Goal: Information Seeking & Learning: Learn about a topic

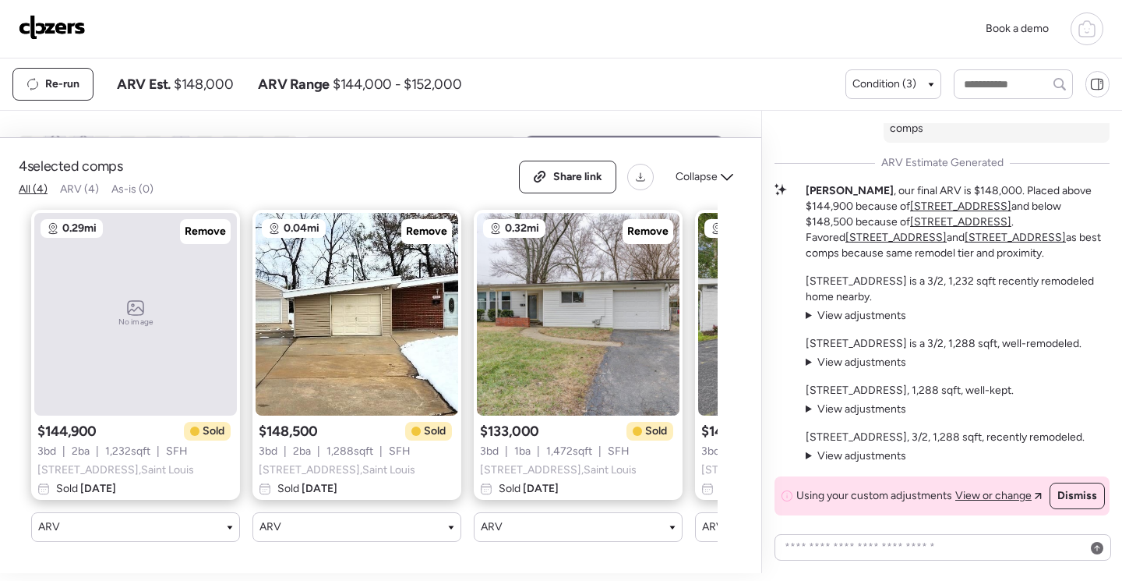
scroll to position [-634, 0]
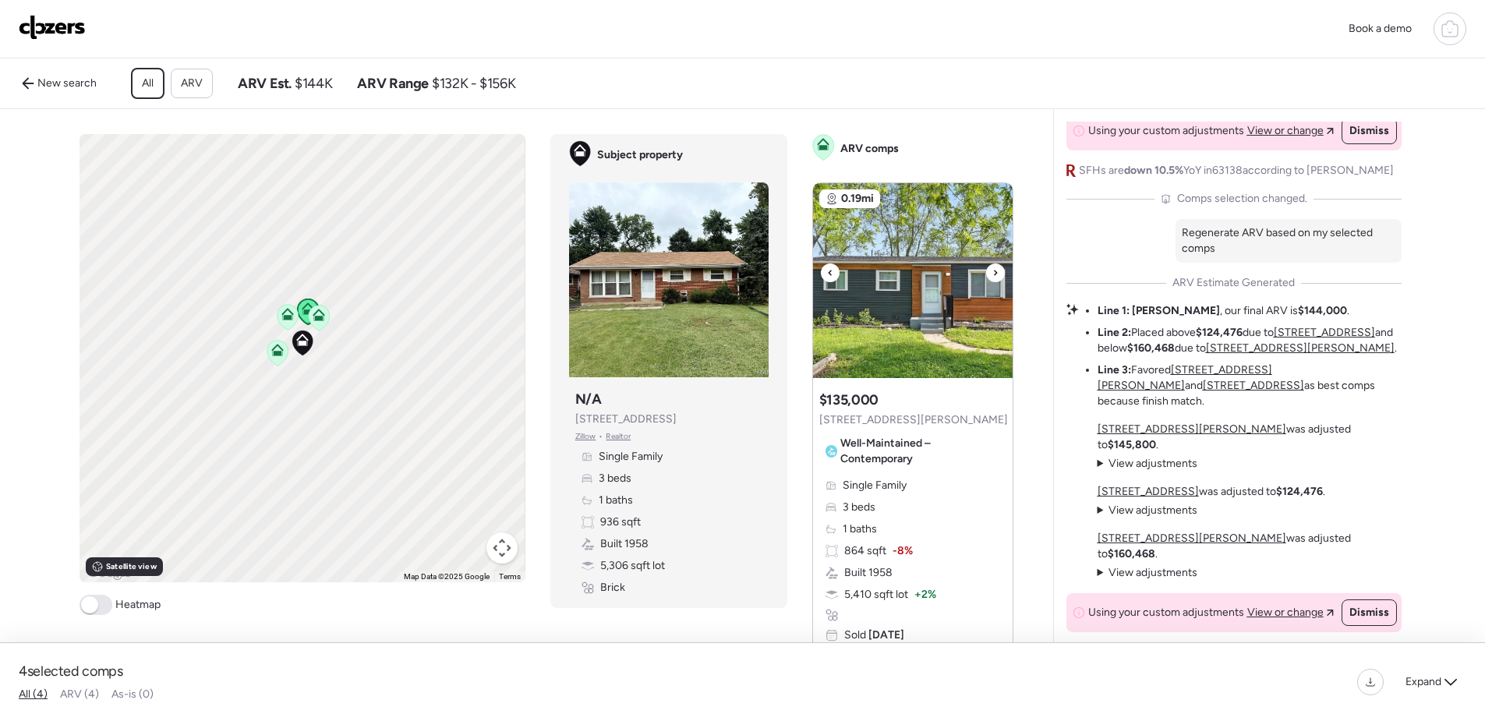
click at [913, 252] on img at bounding box center [913, 280] width 200 height 195
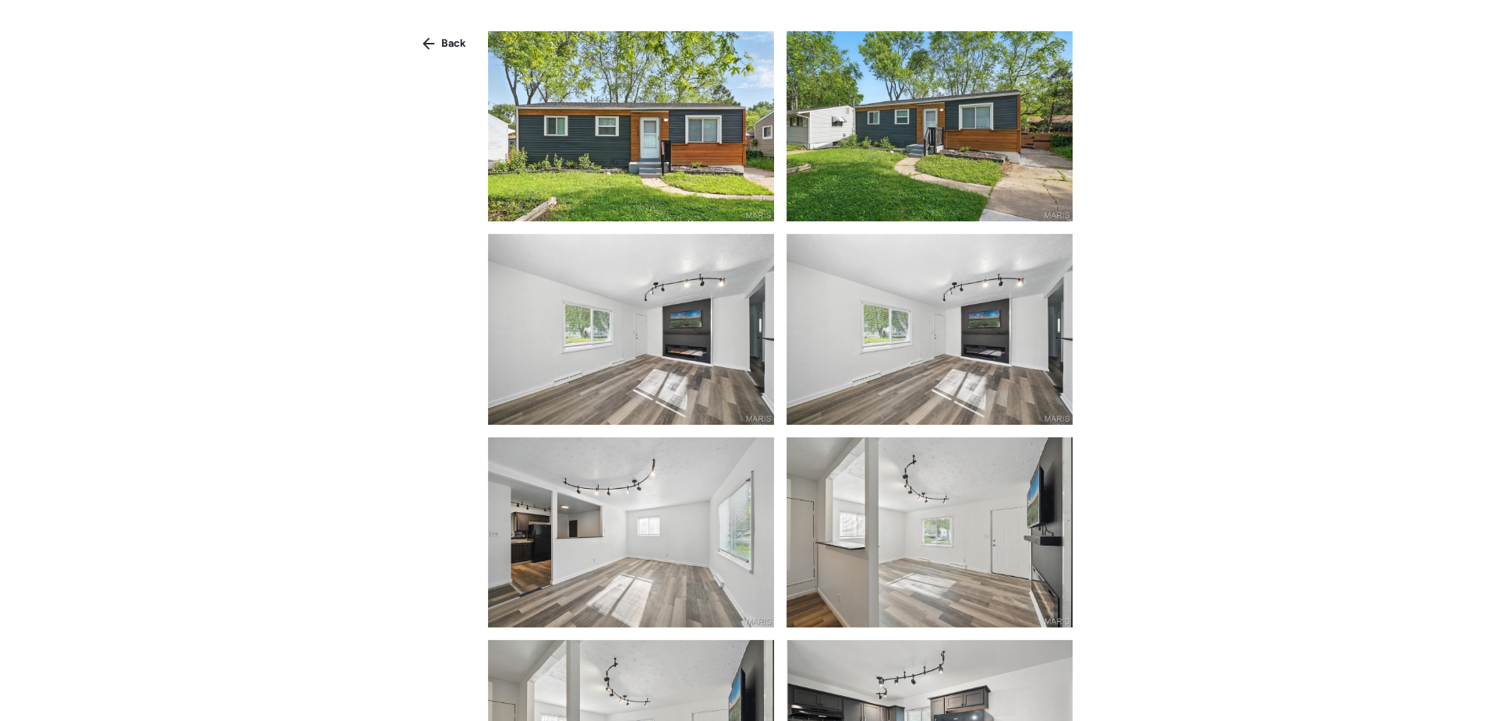
click at [710, 146] on img at bounding box center [631, 126] width 286 height 190
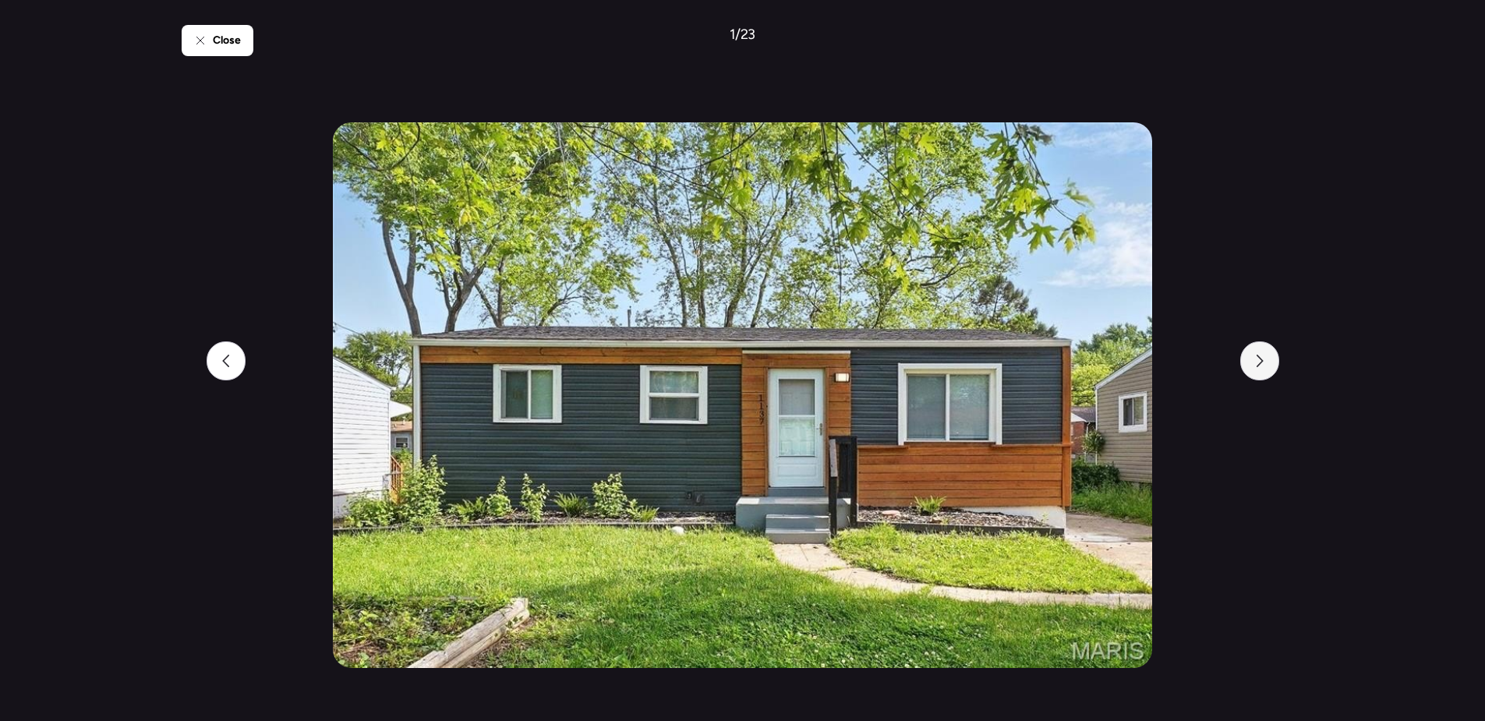
click at [1252, 366] on div at bounding box center [1259, 360] width 39 height 39
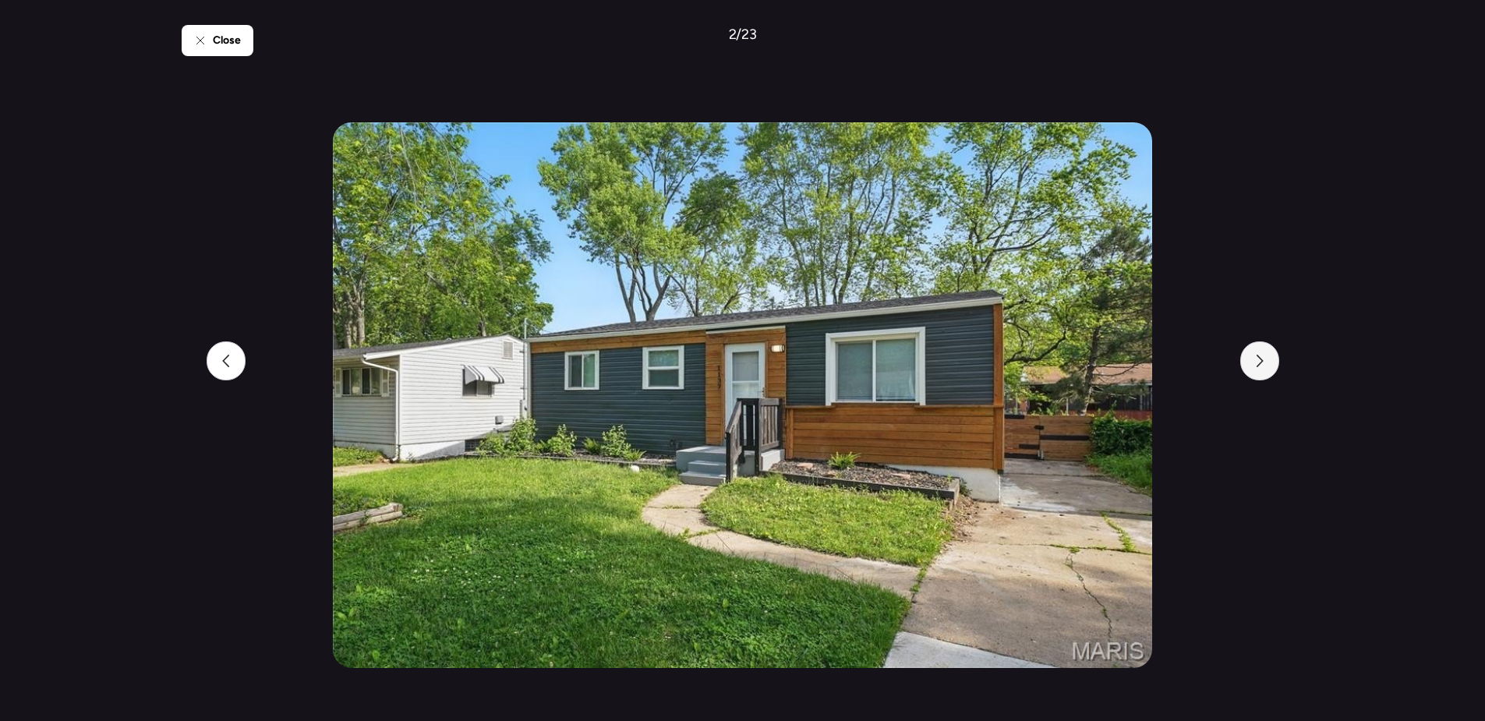
click at [1252, 366] on div at bounding box center [1259, 360] width 39 height 39
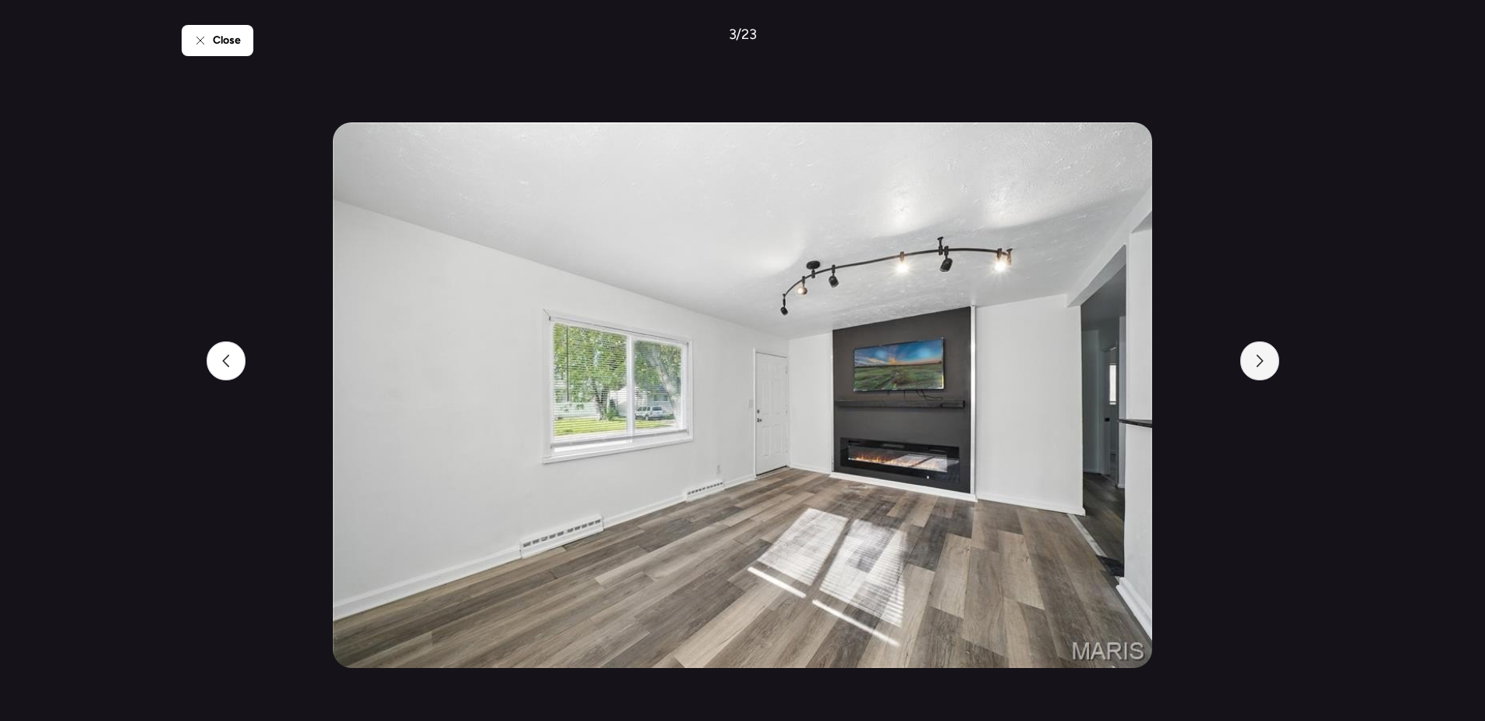
click at [1252, 366] on div at bounding box center [1259, 360] width 39 height 39
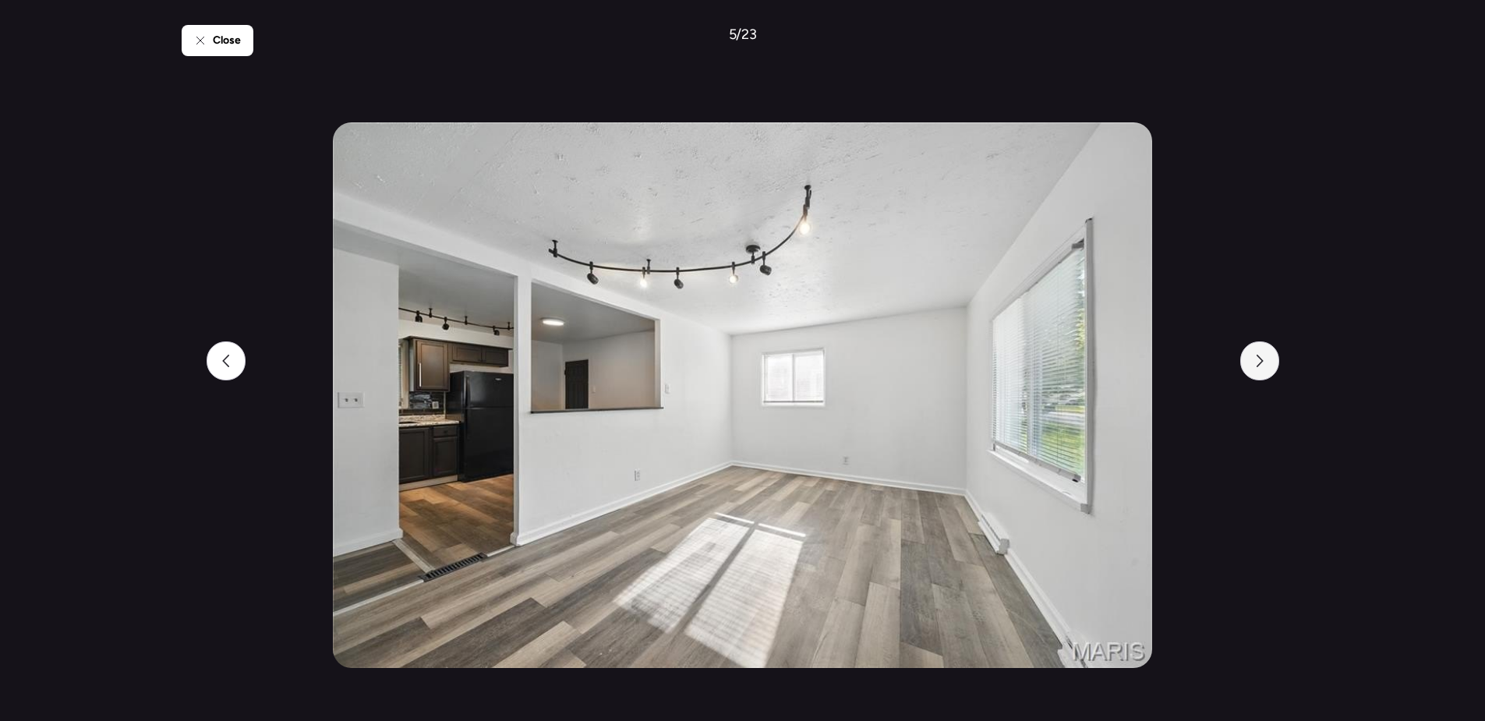
click at [1252, 366] on div at bounding box center [1259, 360] width 39 height 39
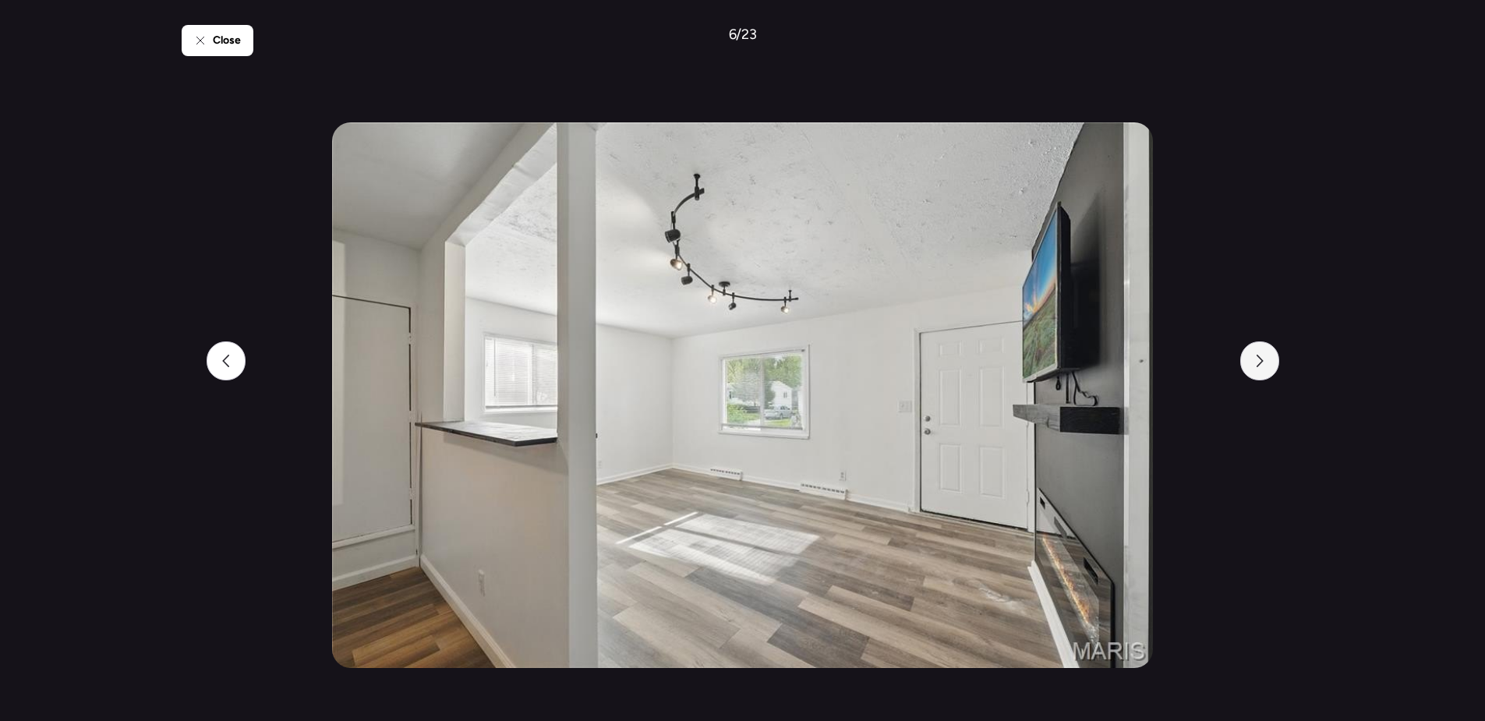
click at [1252, 366] on div at bounding box center [1259, 360] width 39 height 39
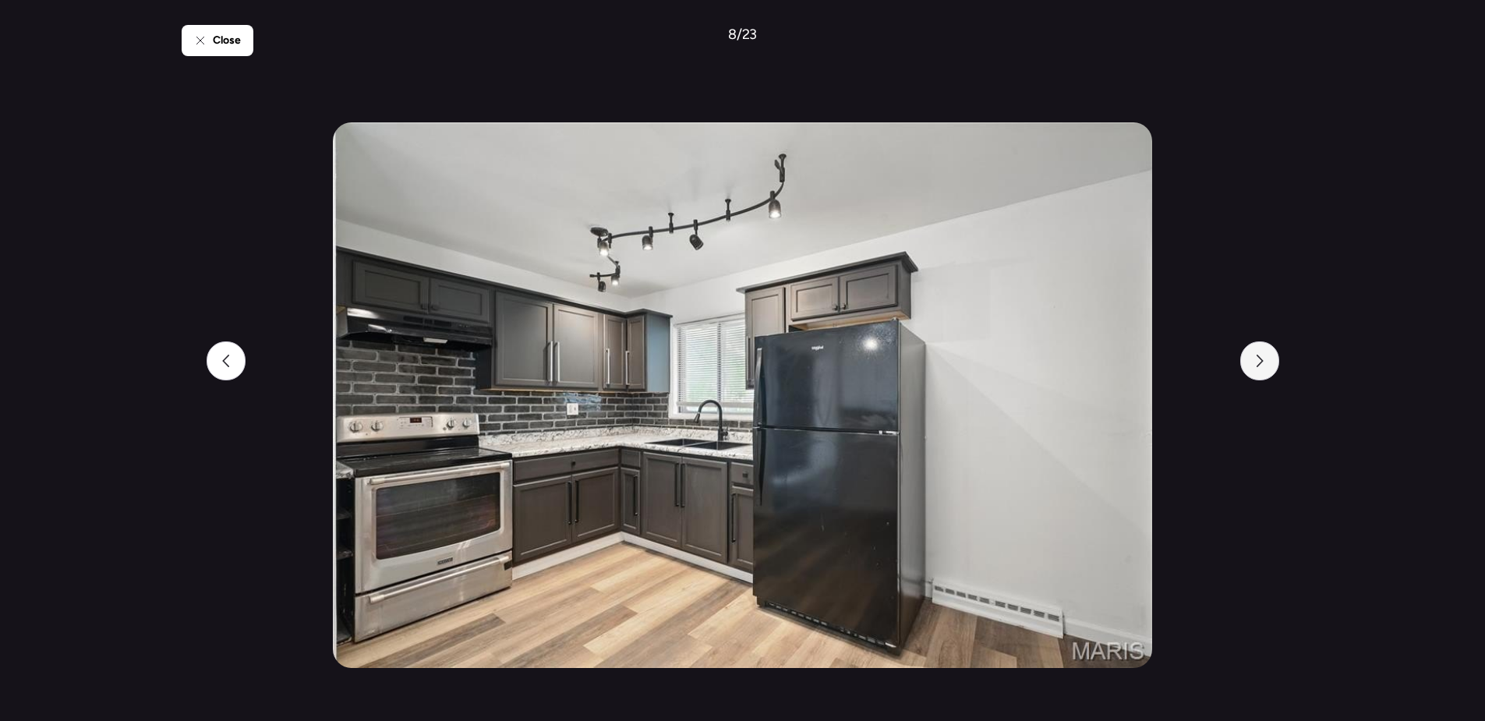
click at [1252, 366] on div at bounding box center [1259, 360] width 39 height 39
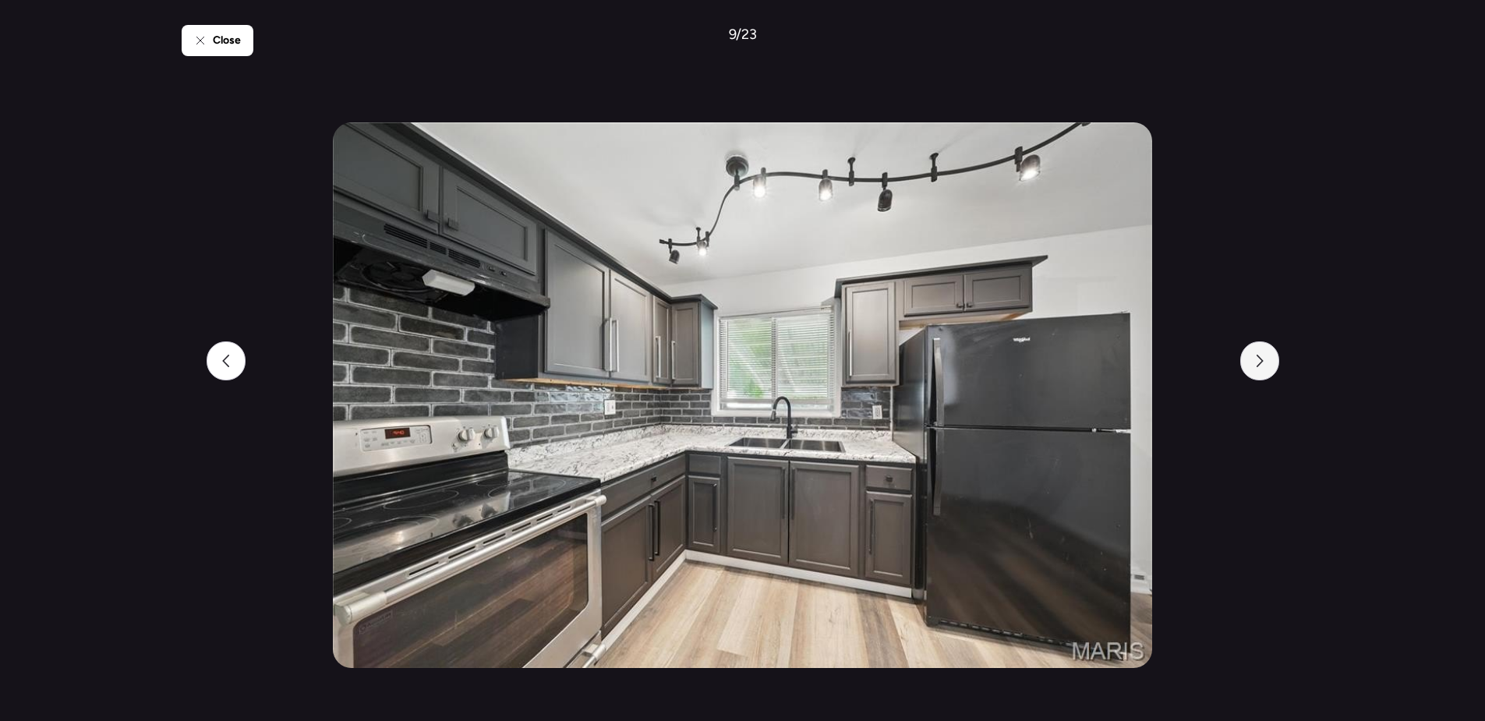
click at [1252, 366] on div at bounding box center [1259, 360] width 39 height 39
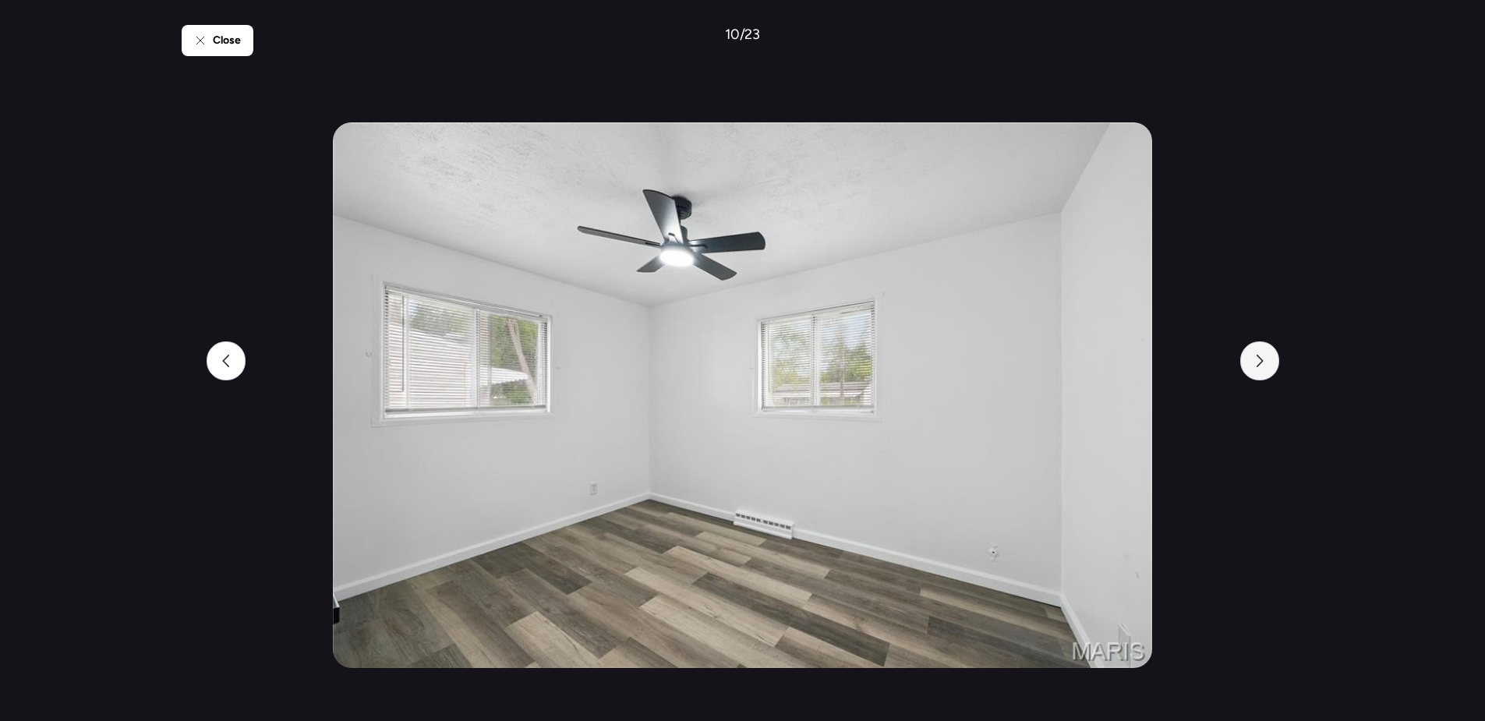
click at [1252, 366] on div at bounding box center [1259, 360] width 39 height 39
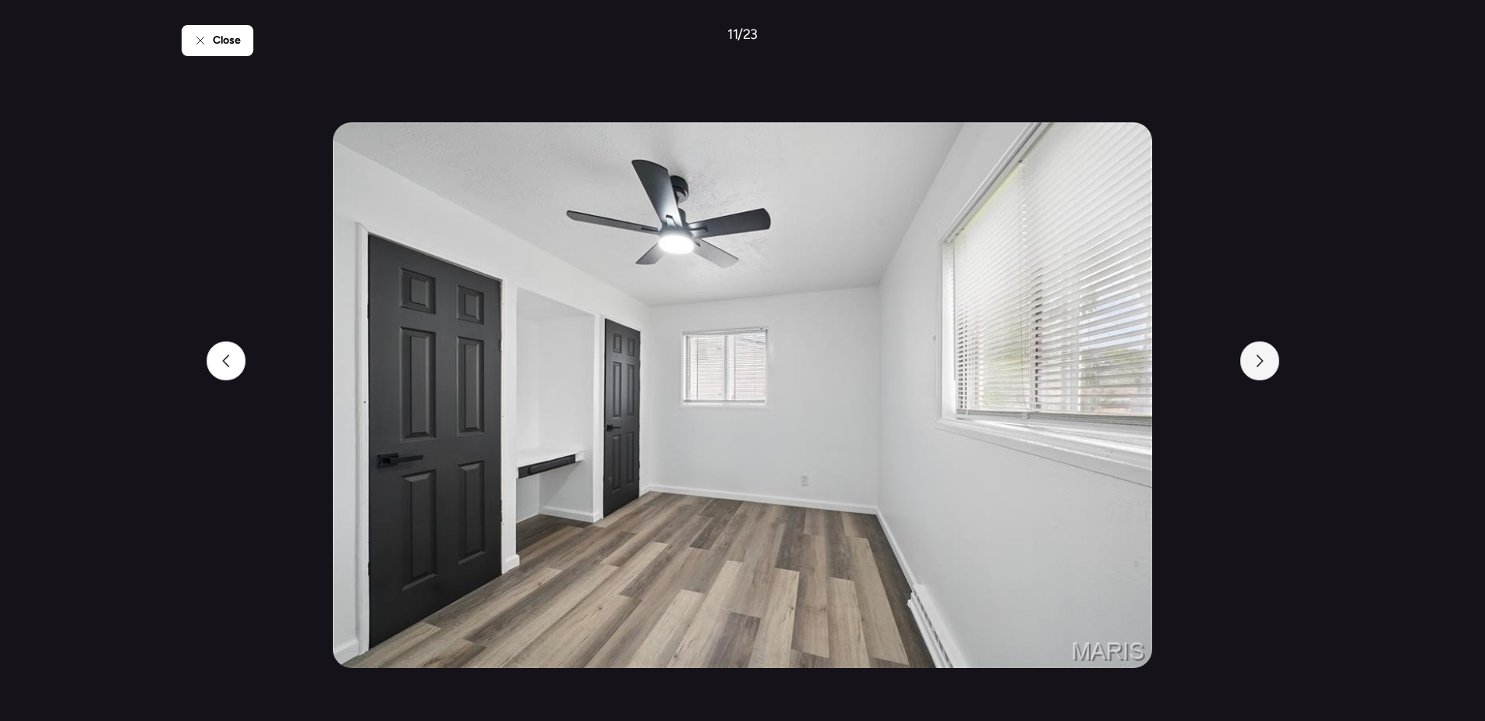
click at [1252, 366] on div at bounding box center [1259, 360] width 39 height 39
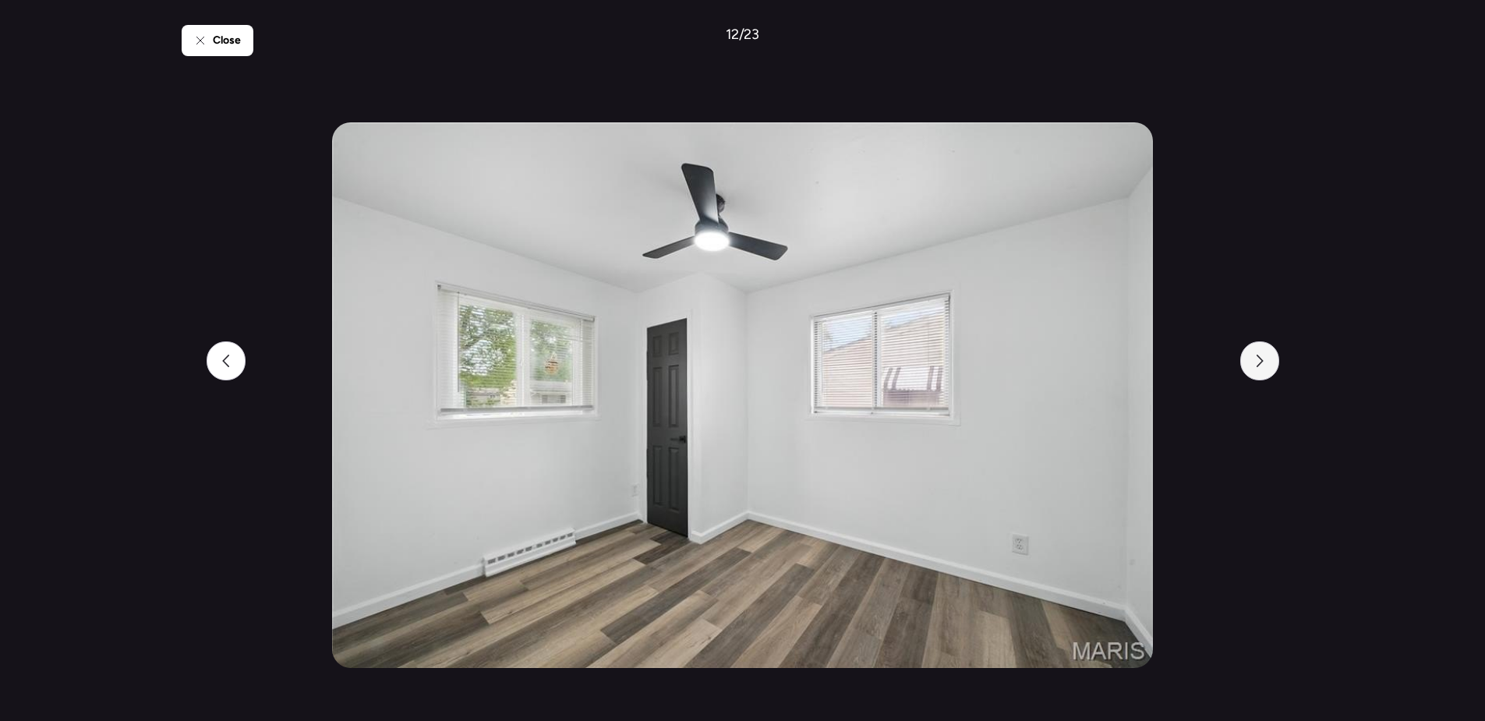
click at [1252, 366] on div at bounding box center [1259, 360] width 39 height 39
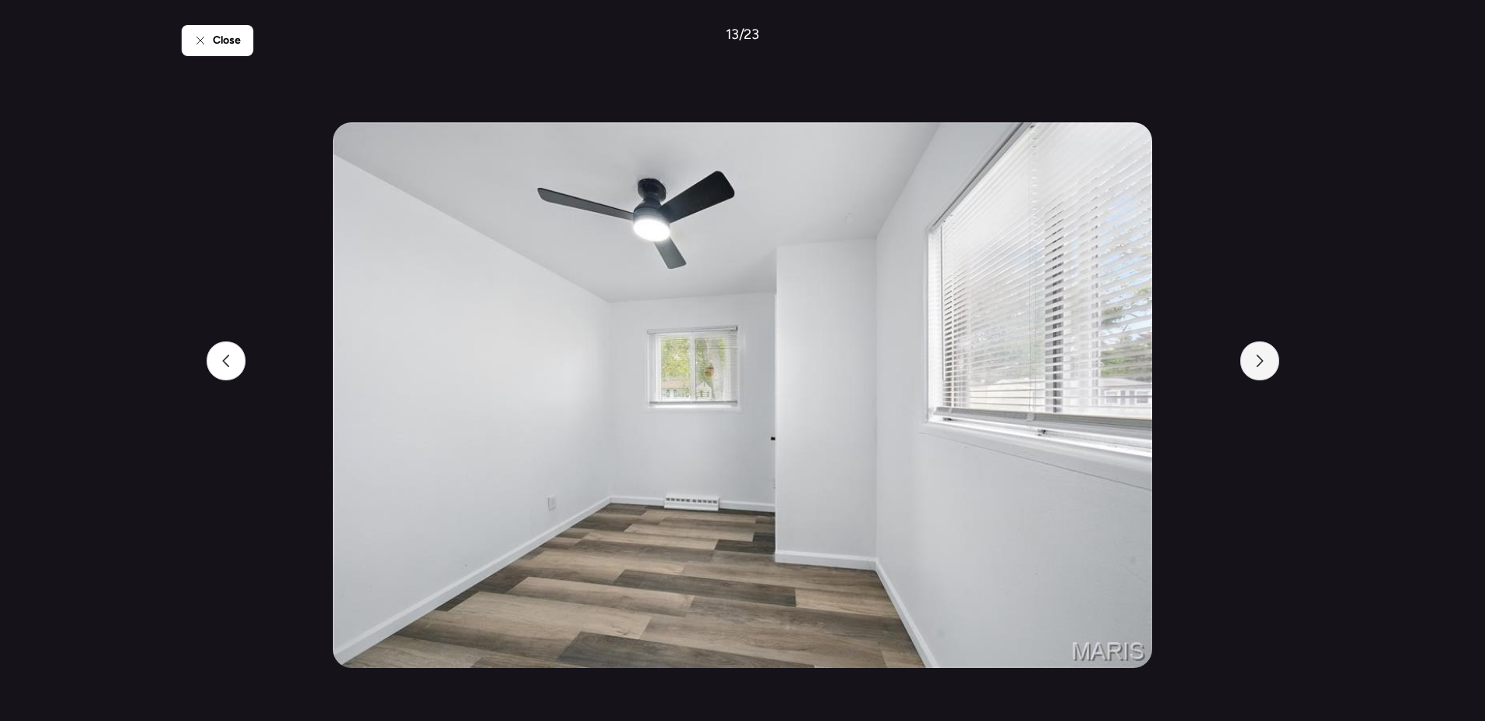
click at [1252, 366] on div at bounding box center [1259, 360] width 39 height 39
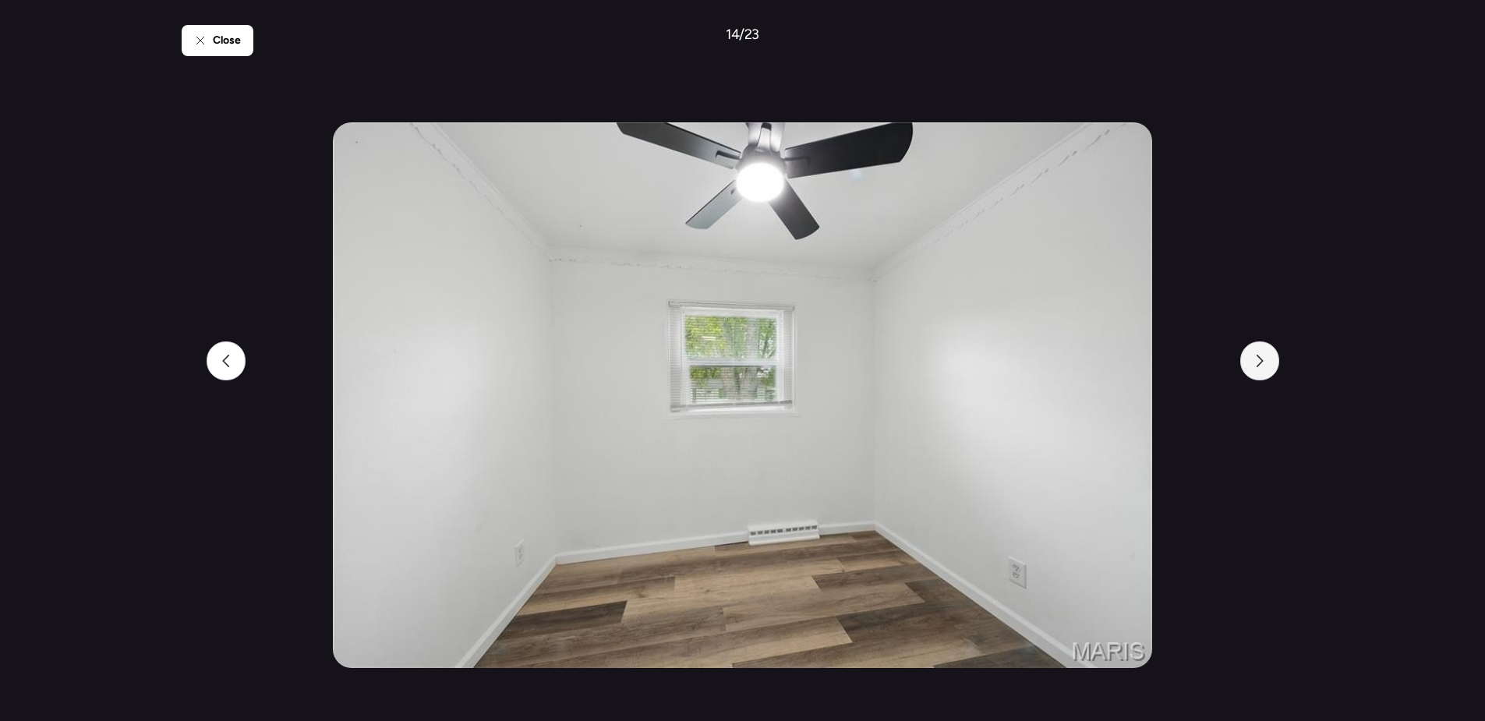
click at [1252, 366] on div at bounding box center [1259, 360] width 39 height 39
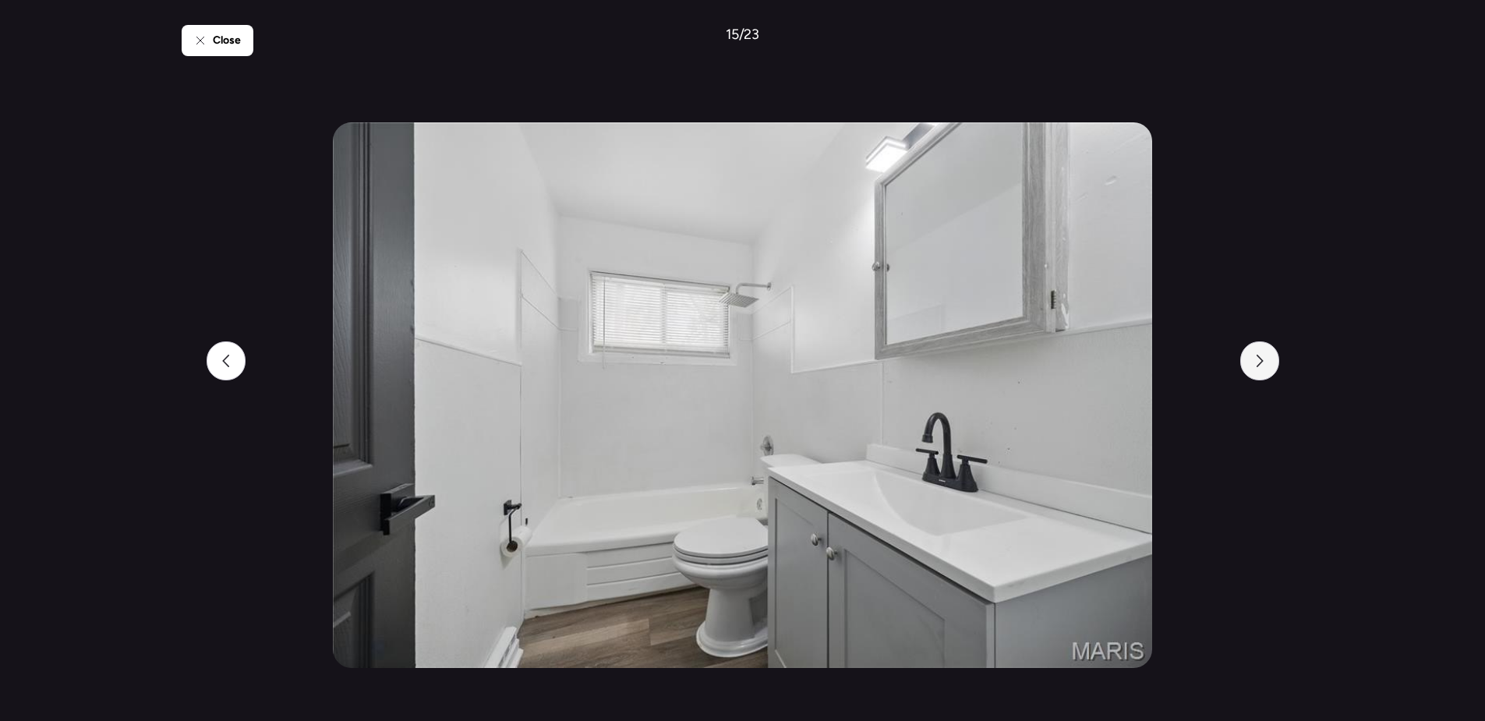
click at [1252, 366] on div at bounding box center [1259, 360] width 39 height 39
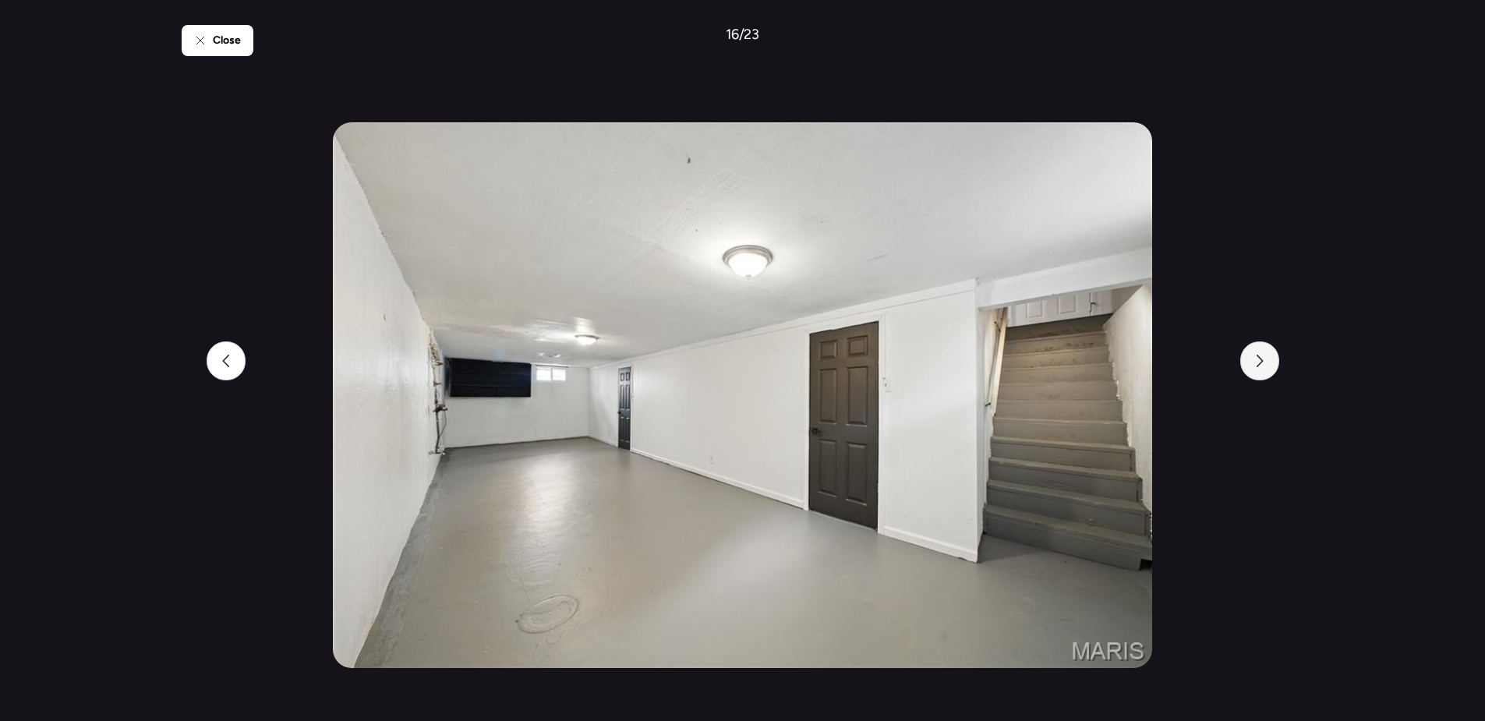
click at [1252, 366] on div at bounding box center [1259, 360] width 39 height 39
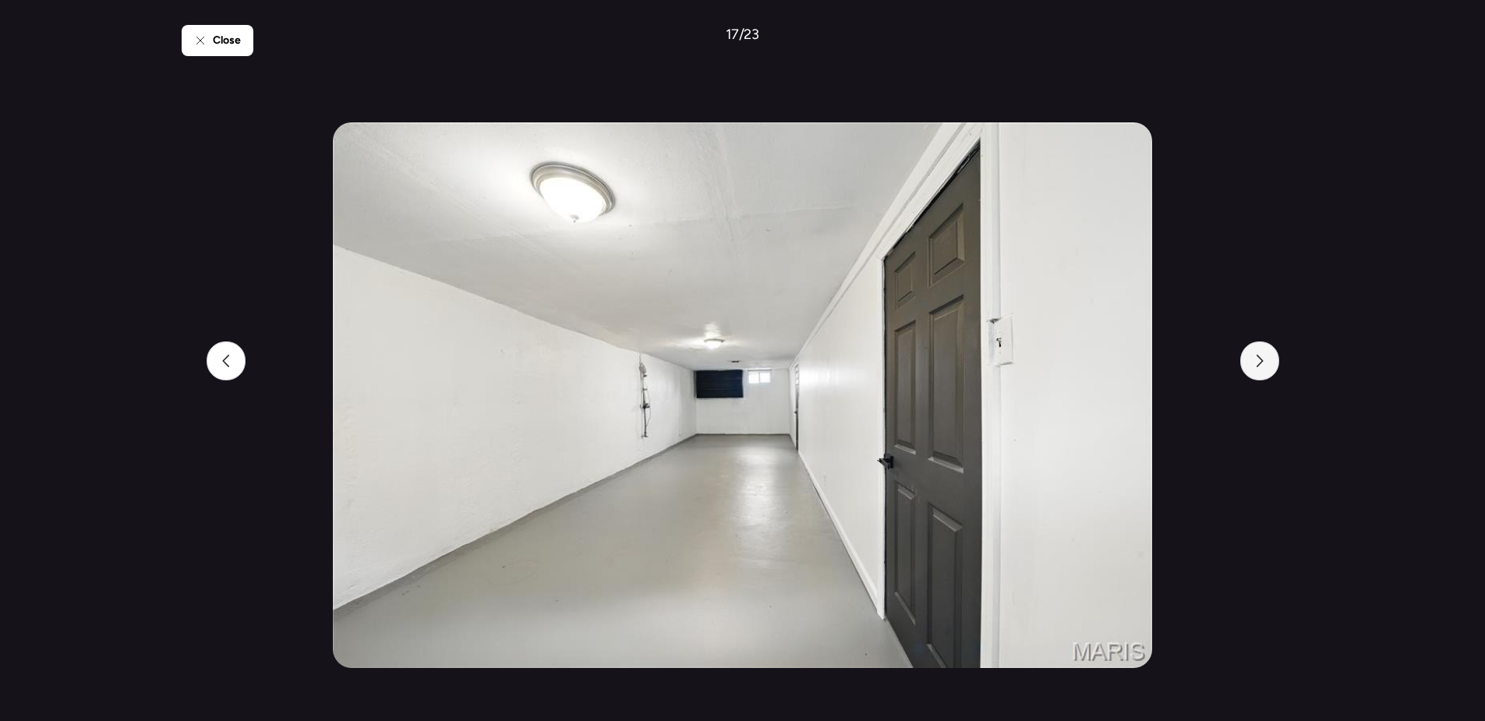
click at [1252, 366] on div at bounding box center [1259, 360] width 39 height 39
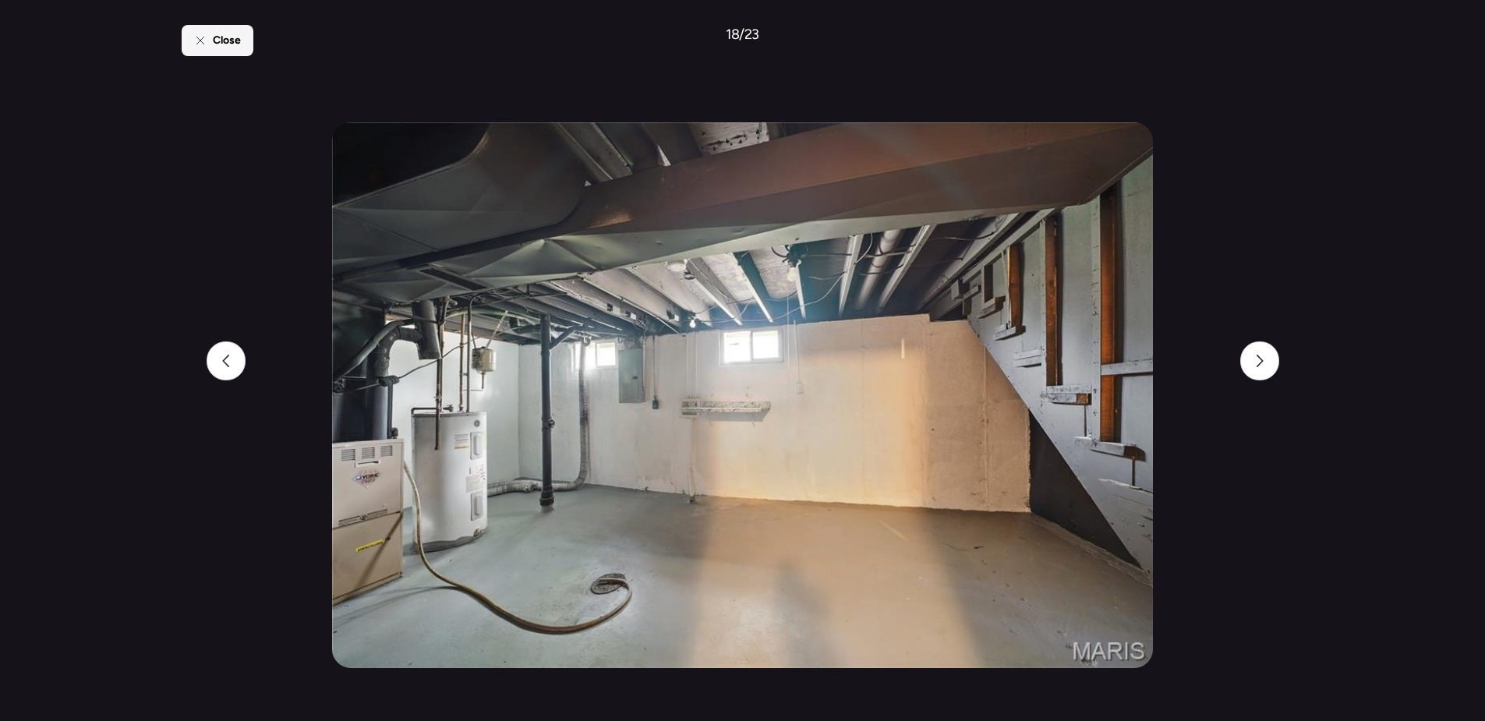
click at [206, 48] on div "Close" at bounding box center [218, 40] width 72 height 31
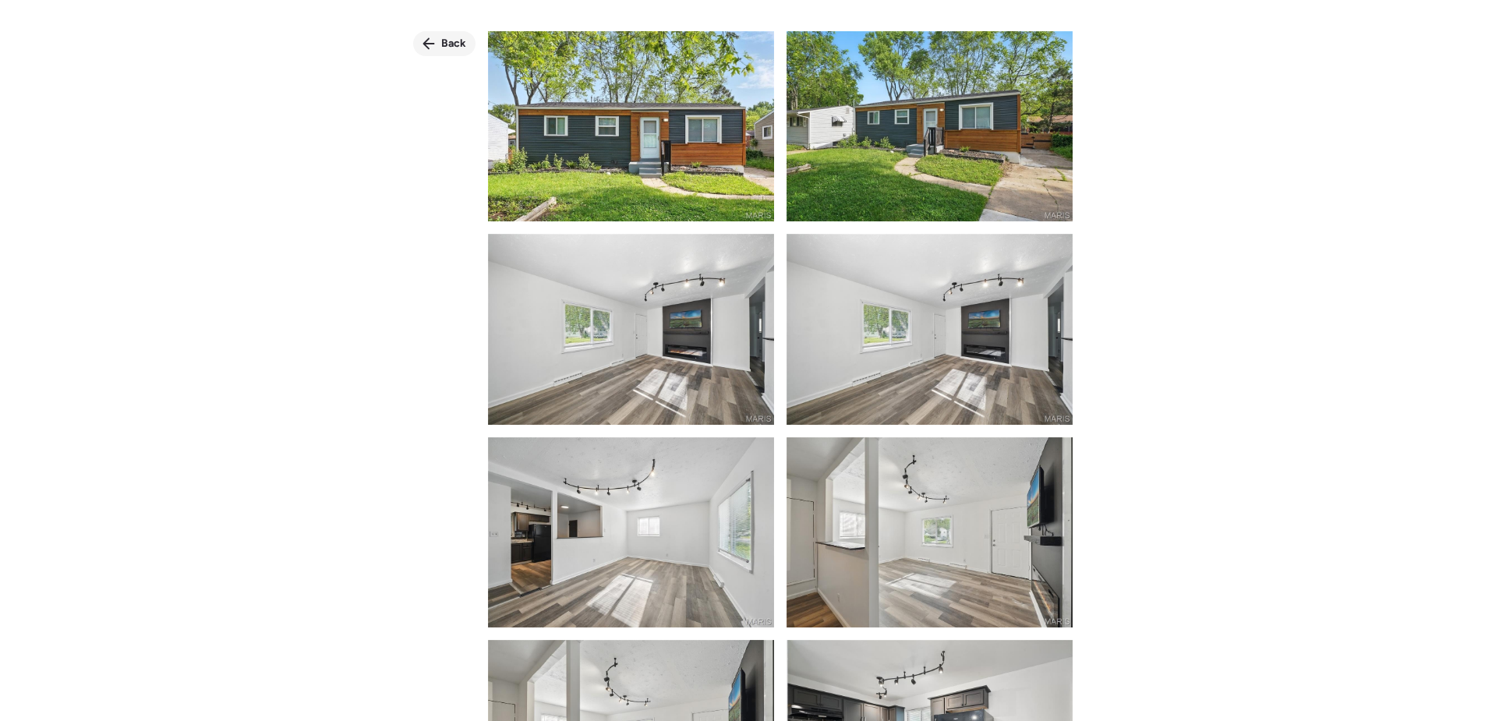
click at [455, 44] on span "Back" at bounding box center [453, 44] width 25 height 16
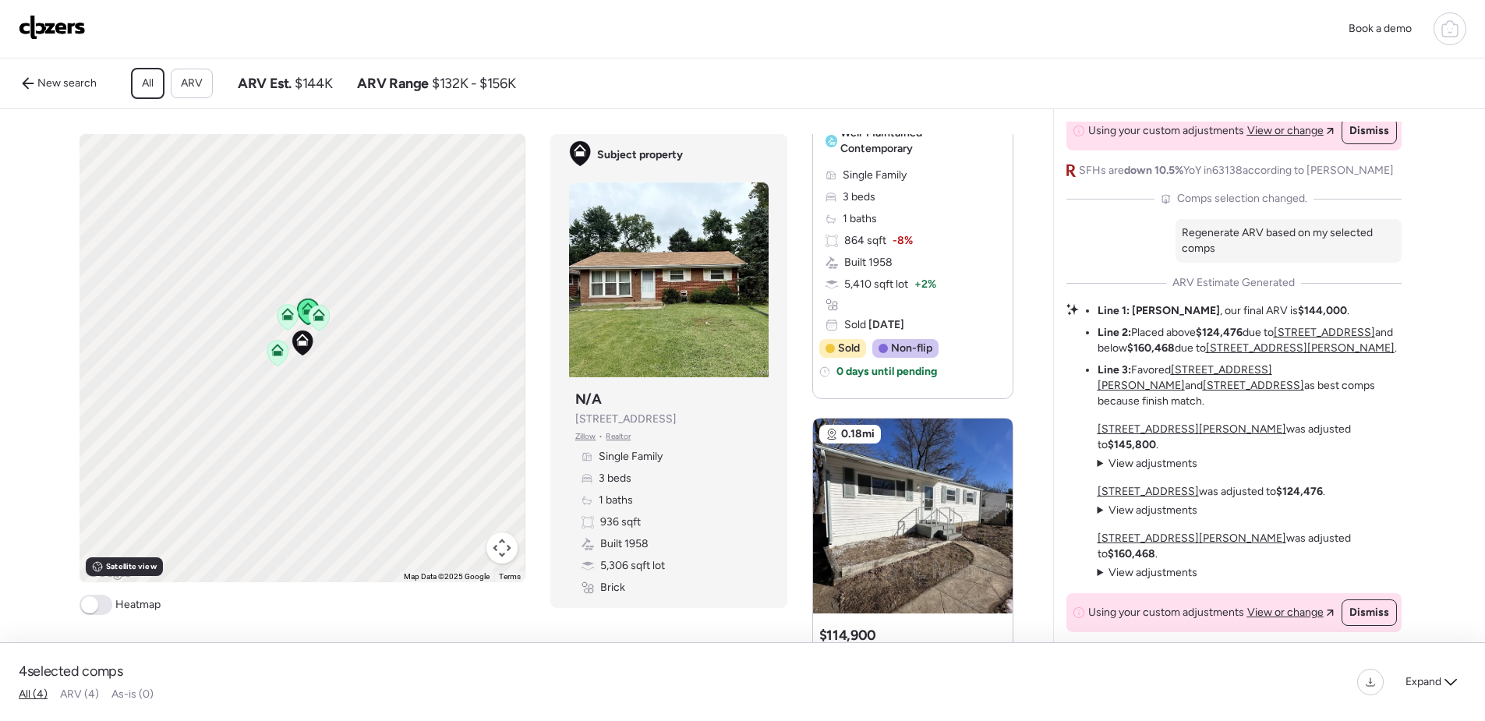
scroll to position [390, 0]
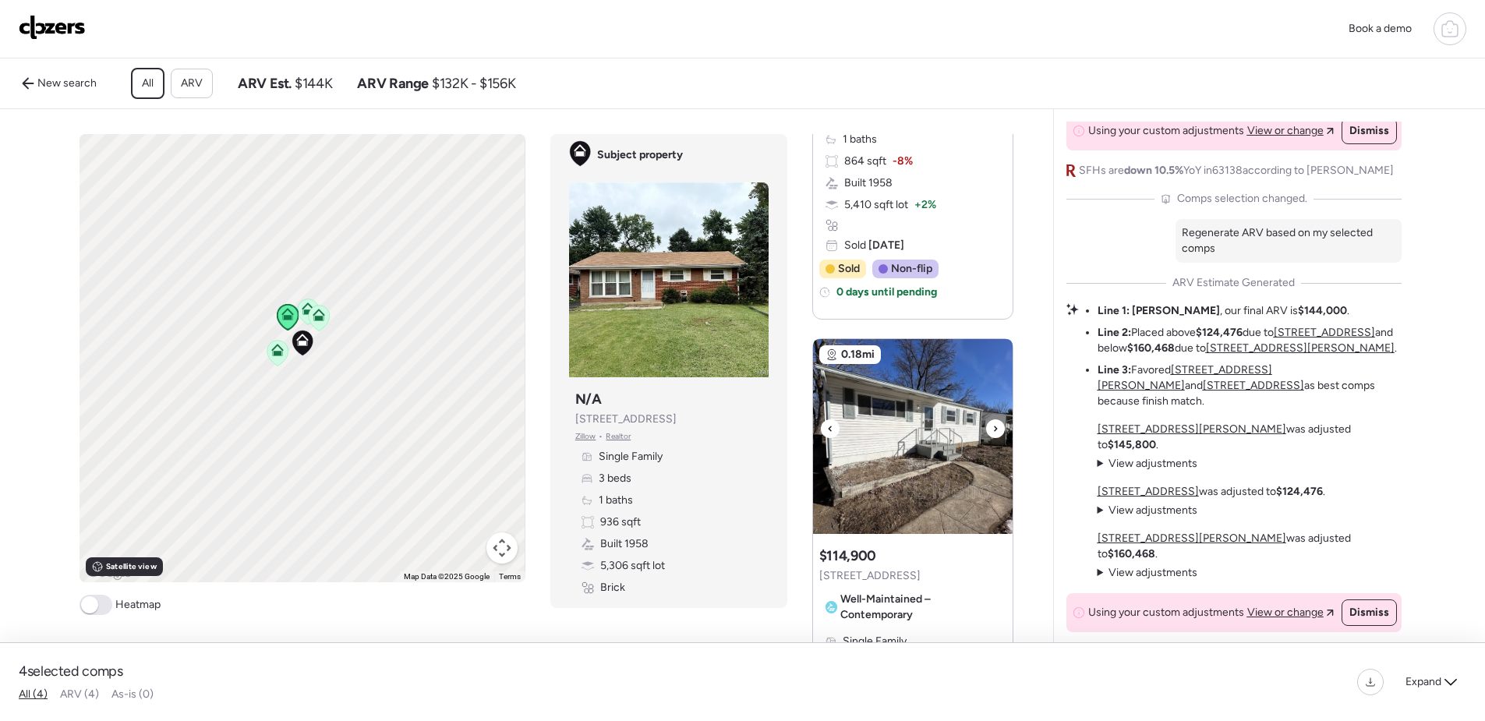
click at [898, 428] on img at bounding box center [913, 436] width 200 height 195
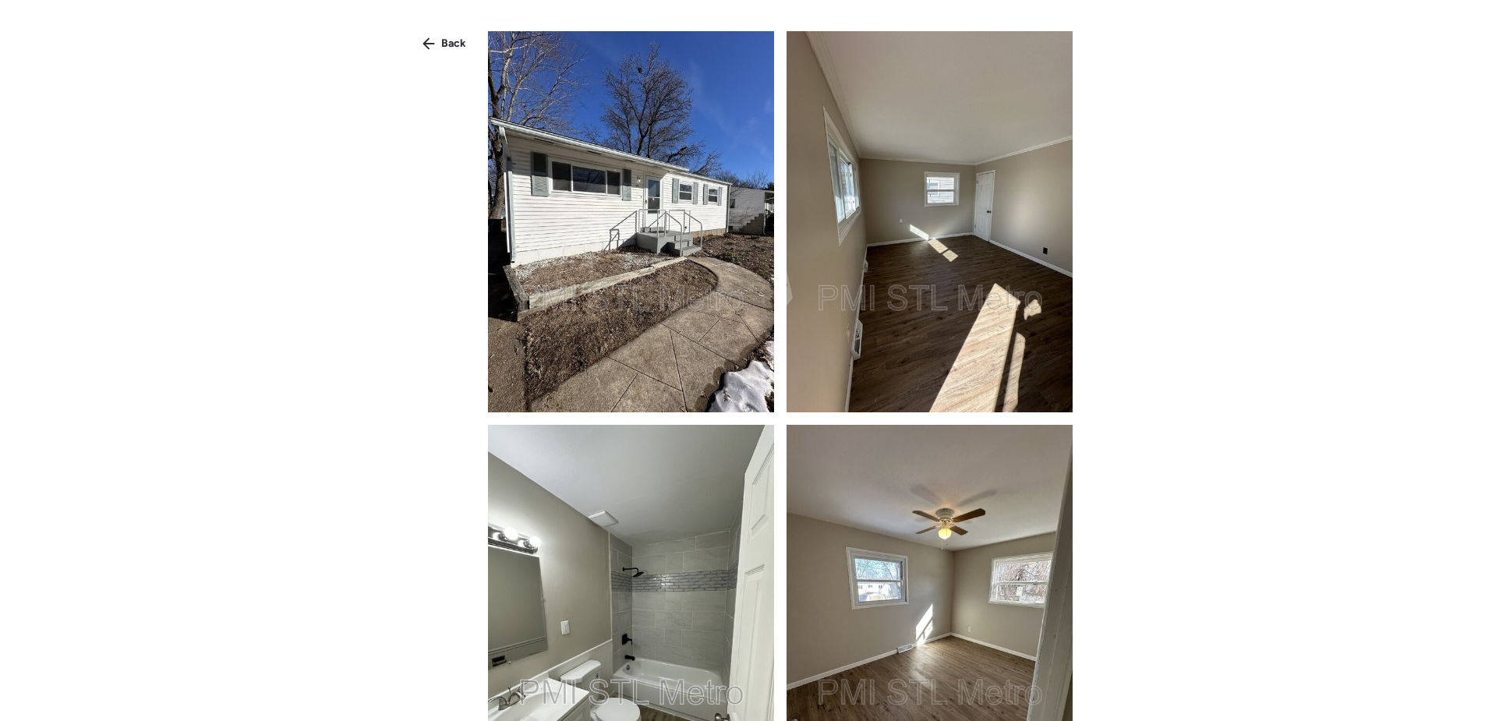
click at [629, 234] on img at bounding box center [631, 221] width 286 height 381
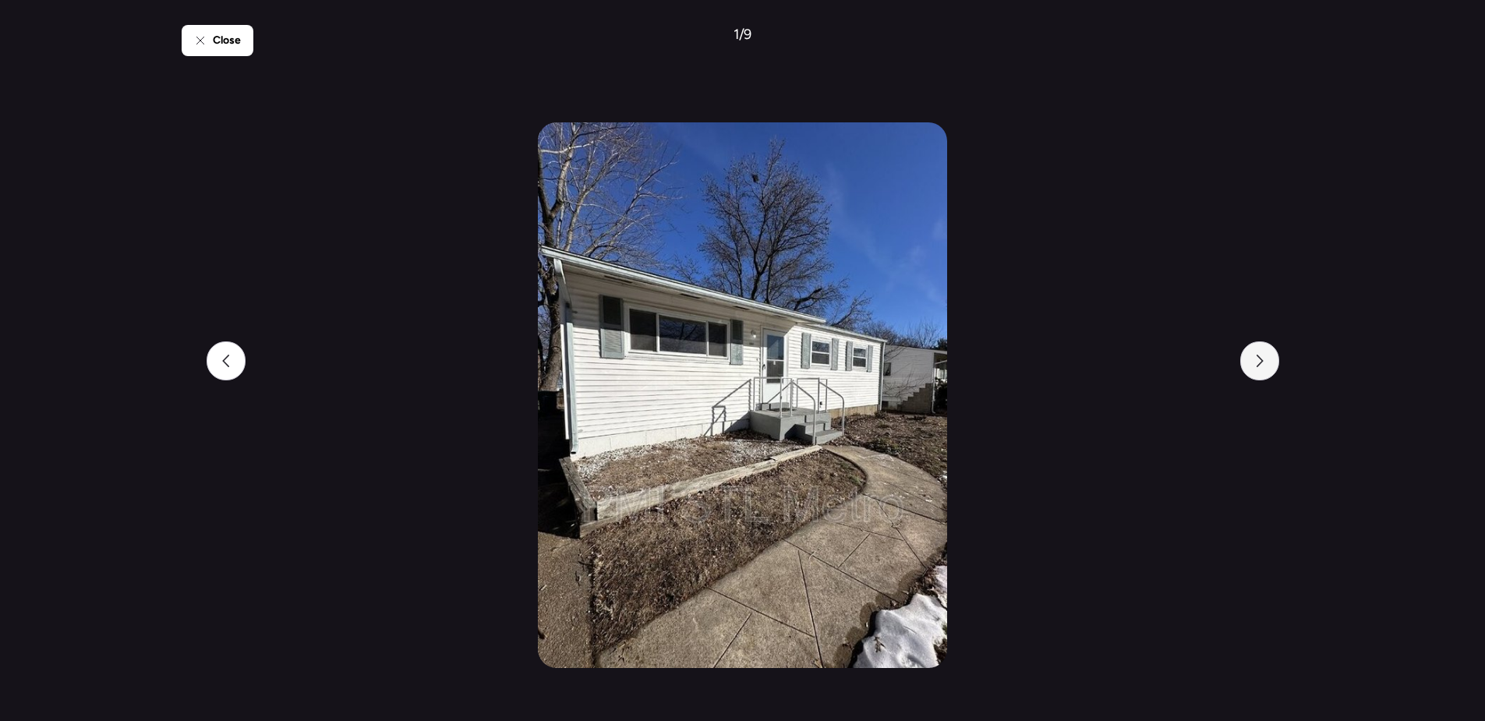
click at [1267, 357] on div at bounding box center [1259, 360] width 39 height 39
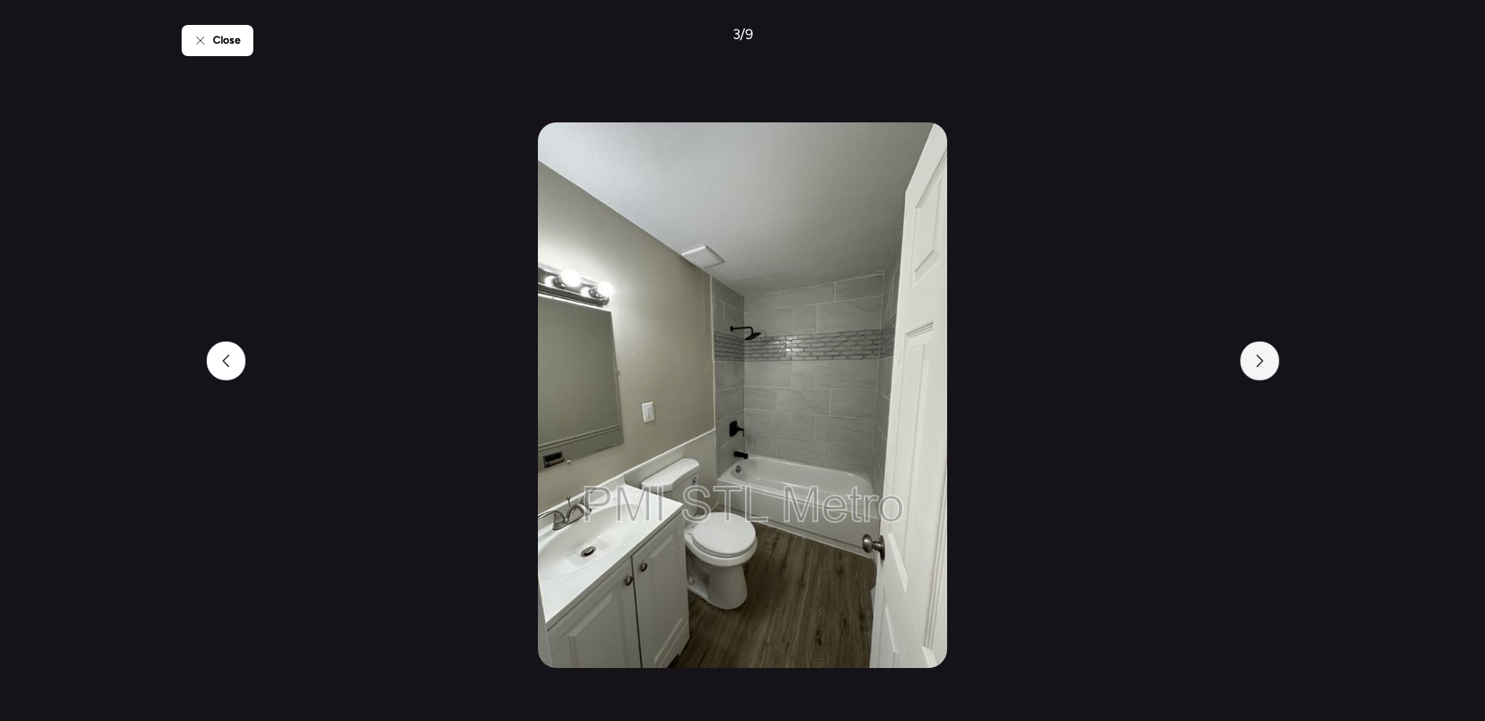
click at [1267, 357] on div at bounding box center [1259, 360] width 39 height 39
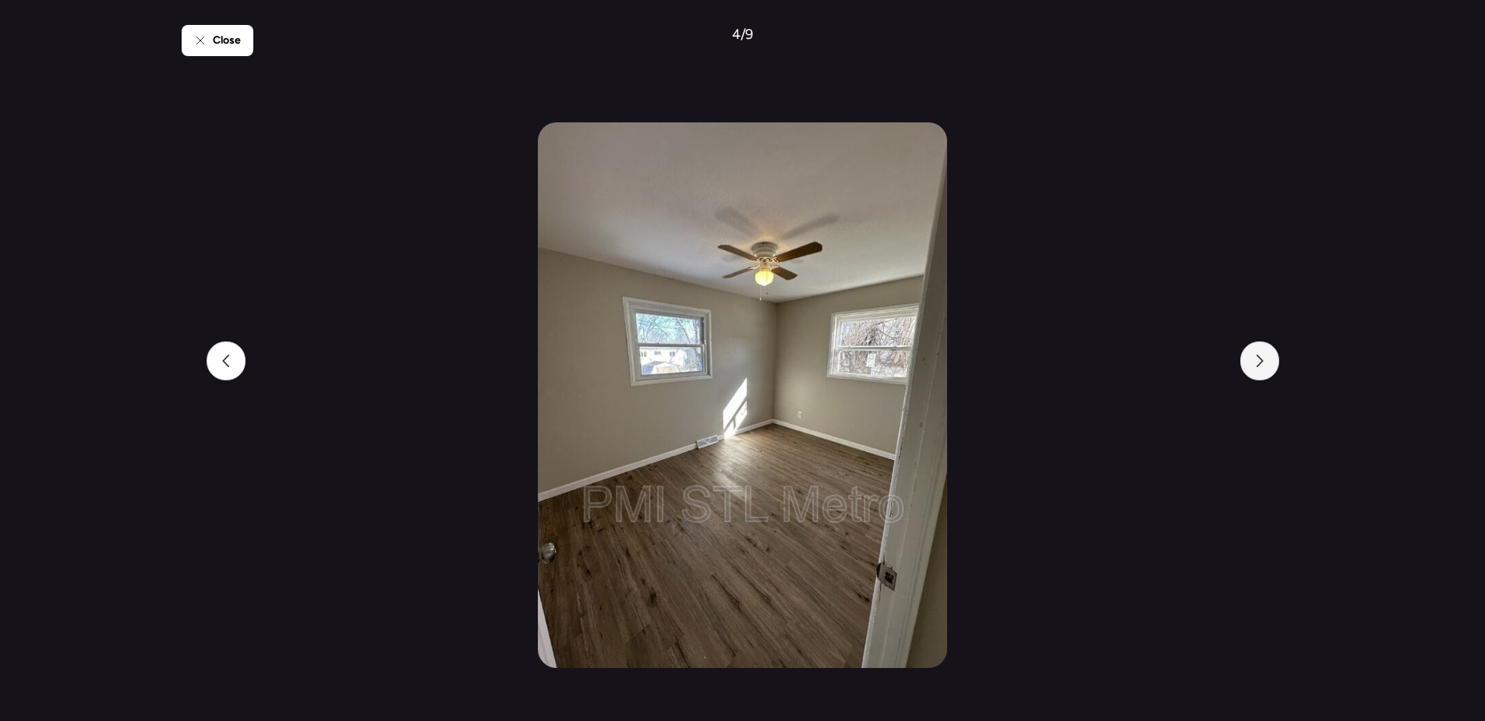
click at [1267, 357] on div at bounding box center [1259, 360] width 39 height 39
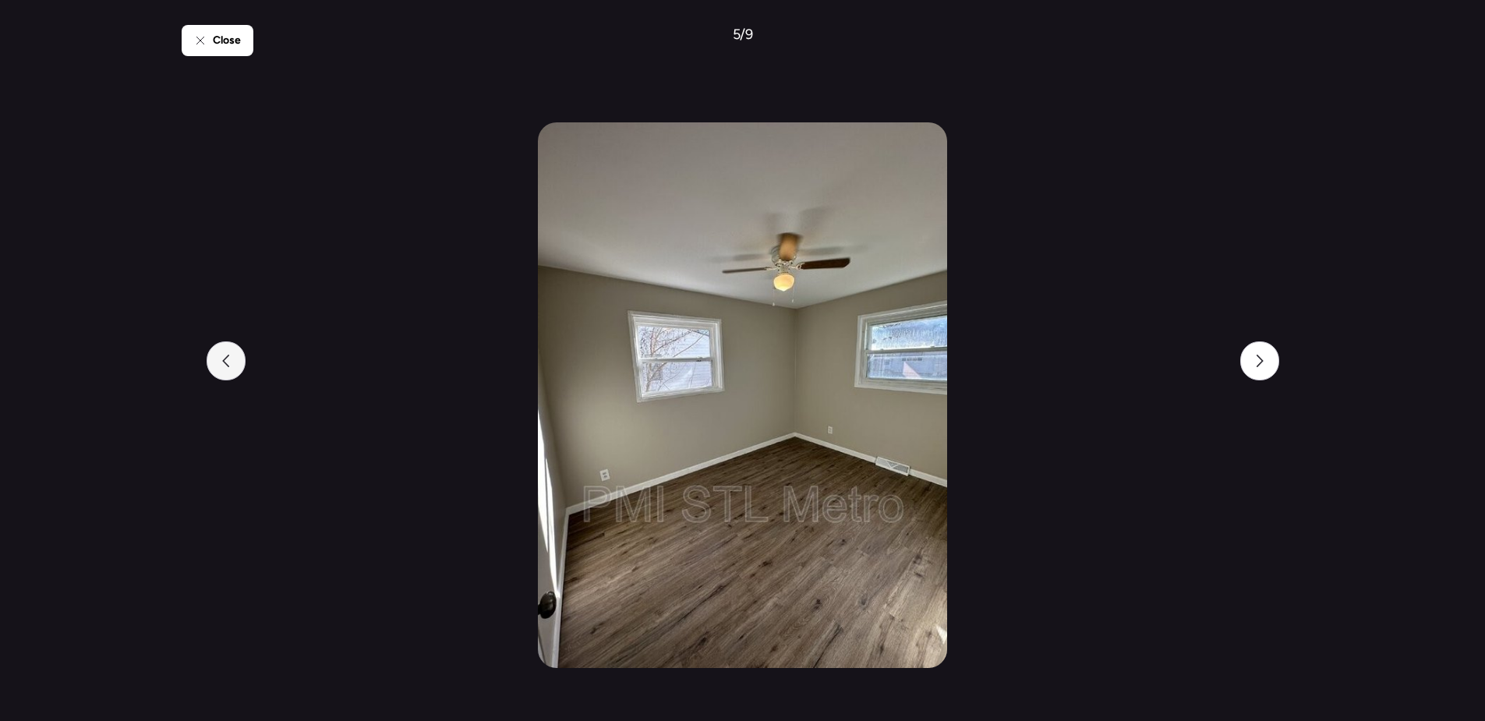
click at [213, 358] on div at bounding box center [226, 360] width 39 height 39
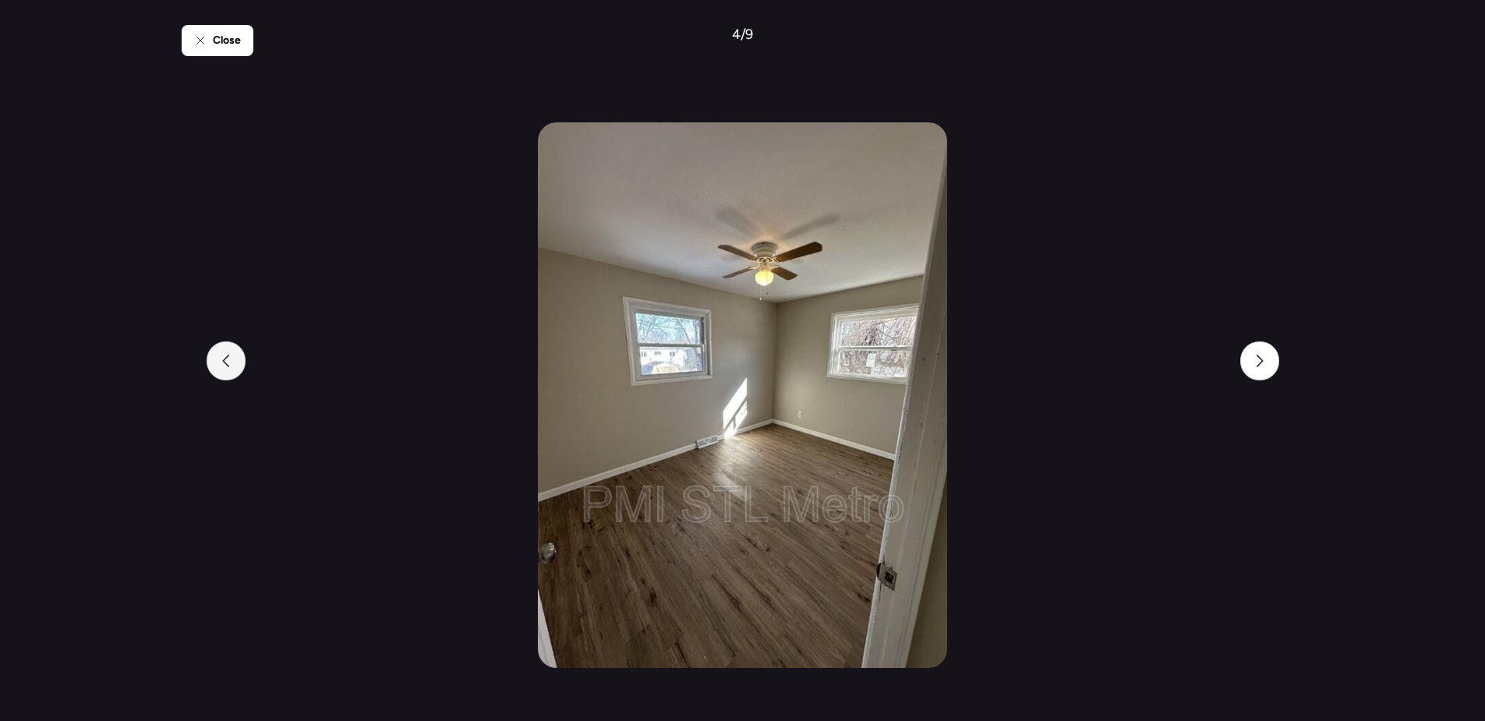
click at [214, 358] on div at bounding box center [226, 360] width 39 height 39
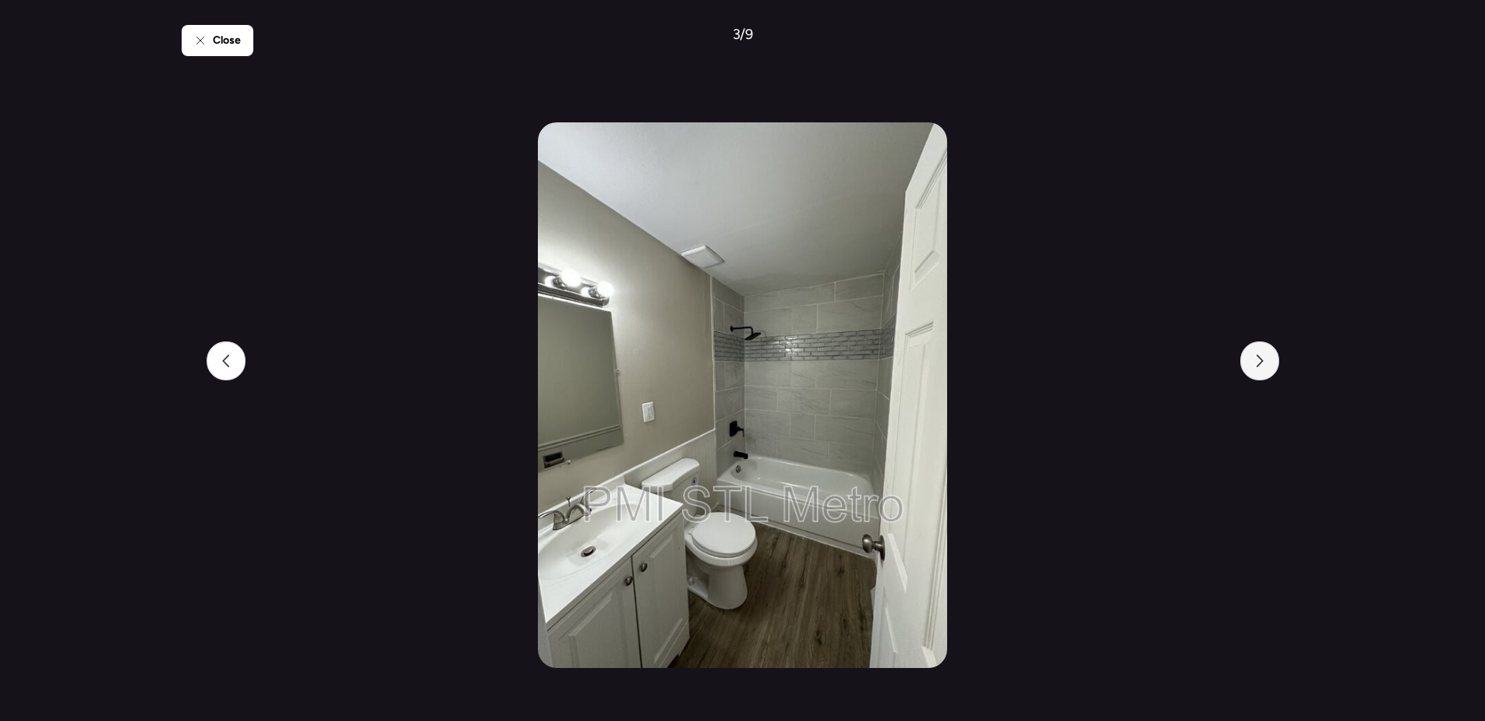
click at [1259, 366] on icon at bounding box center [1259, 361] width 12 height 12
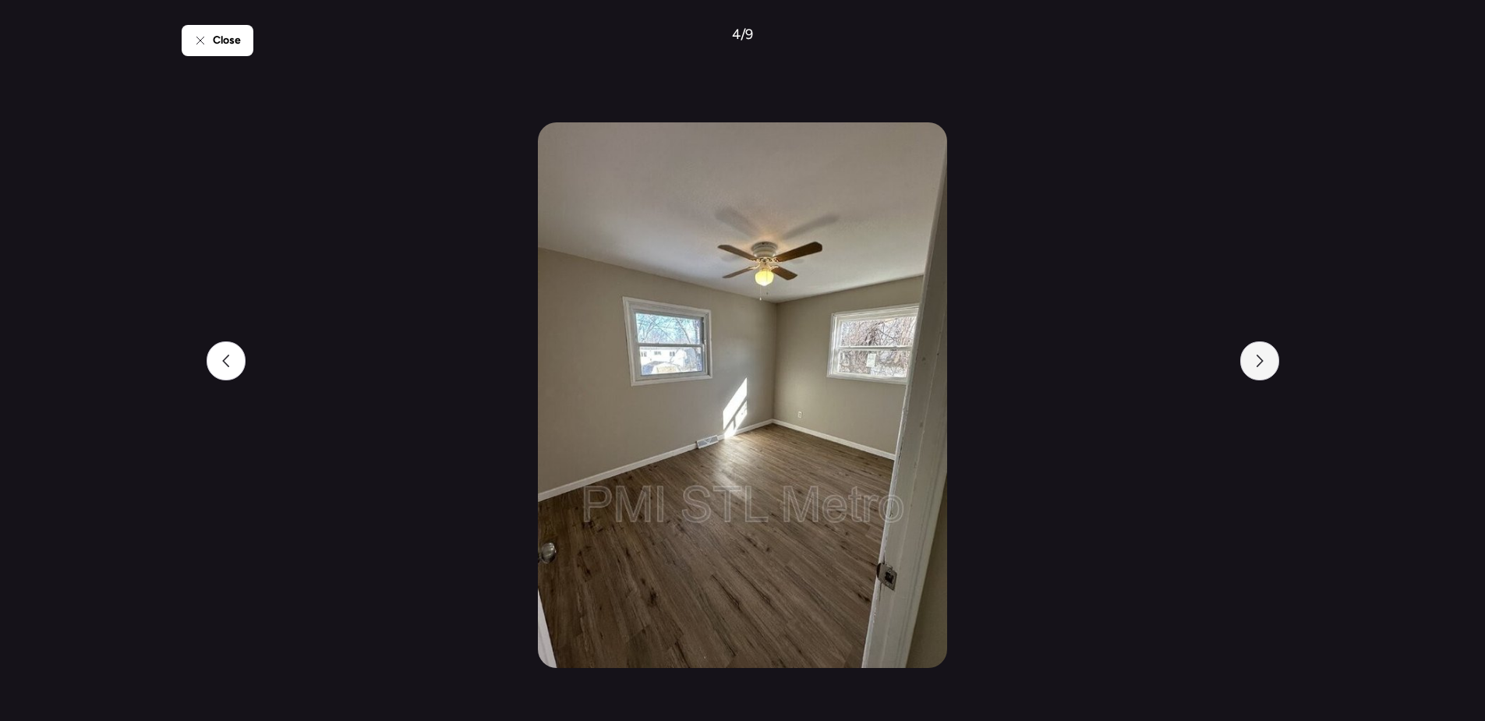
click at [1259, 366] on icon at bounding box center [1259, 361] width 12 height 12
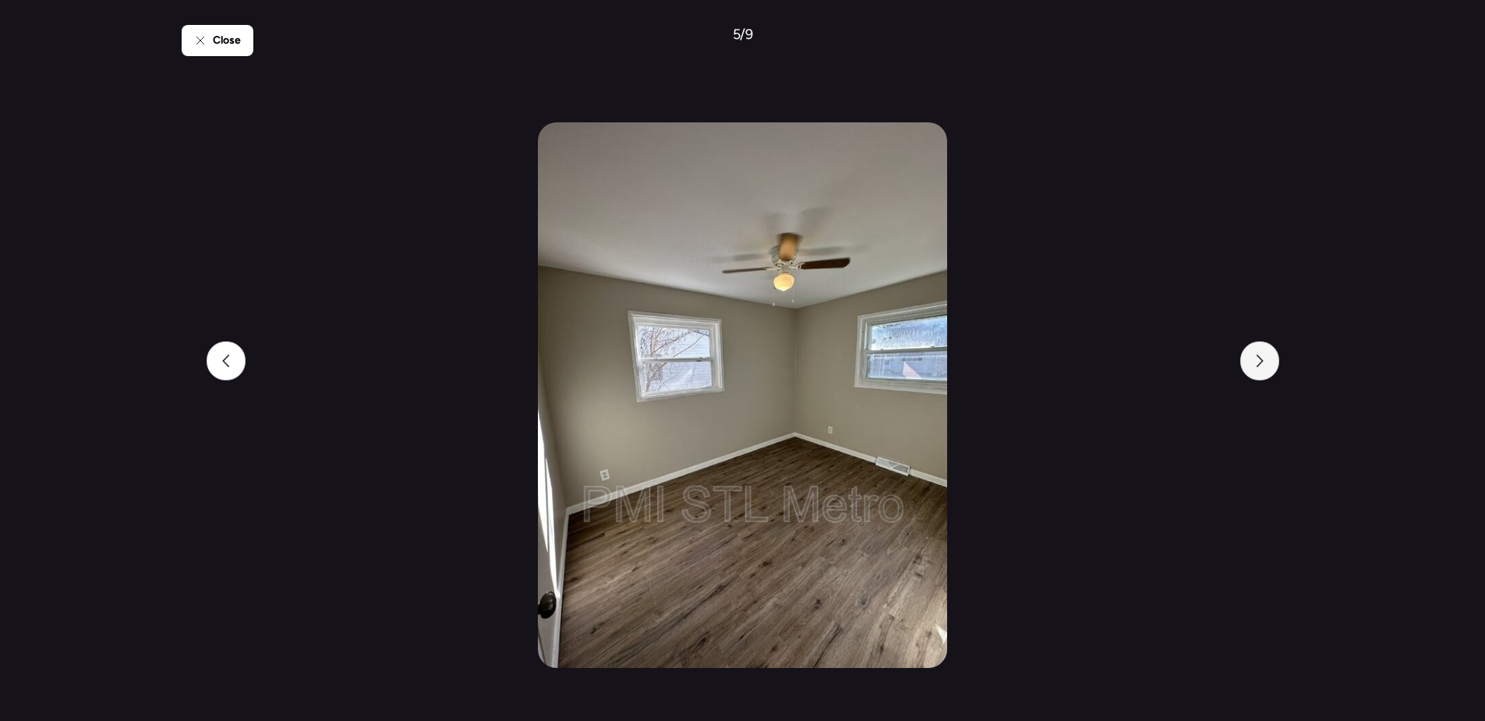
click at [1259, 366] on icon at bounding box center [1259, 361] width 12 height 12
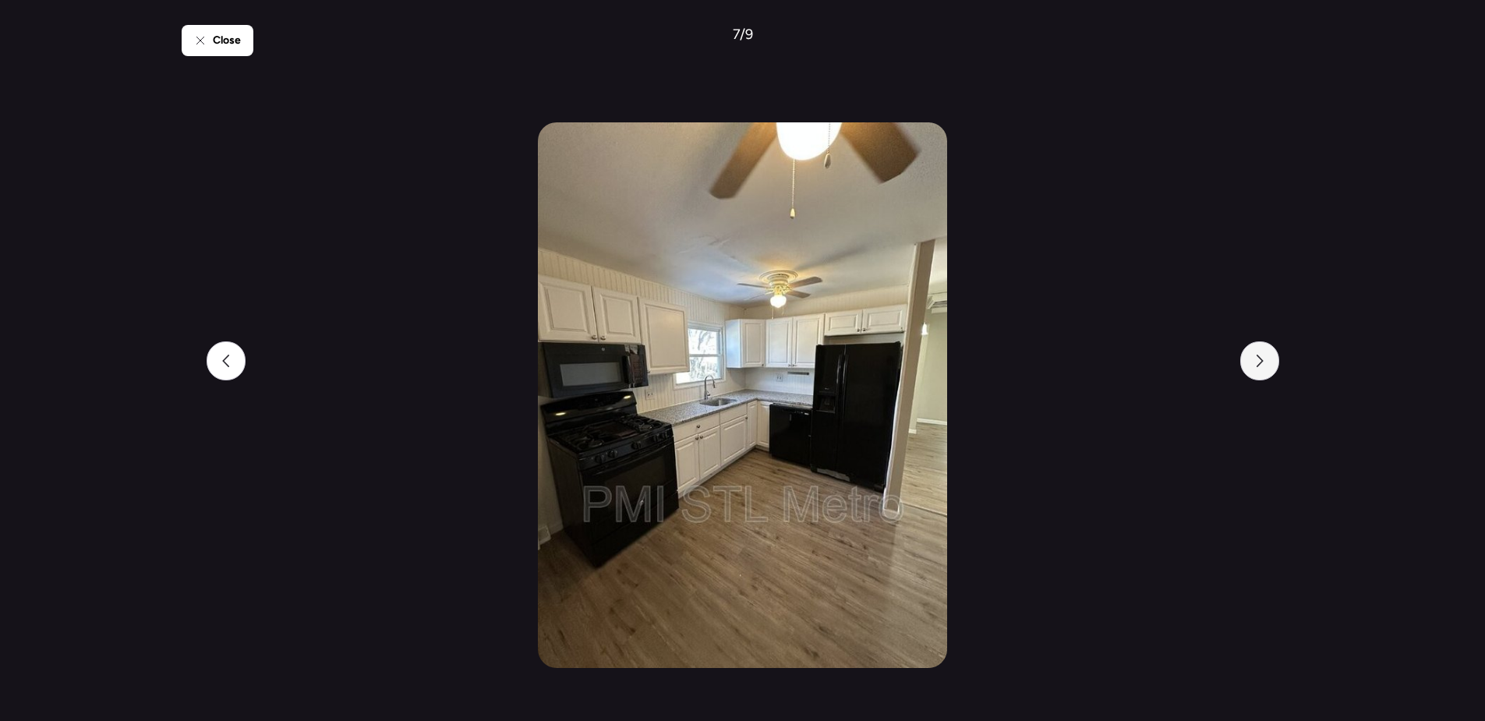
click at [1259, 366] on icon at bounding box center [1259, 361] width 12 height 12
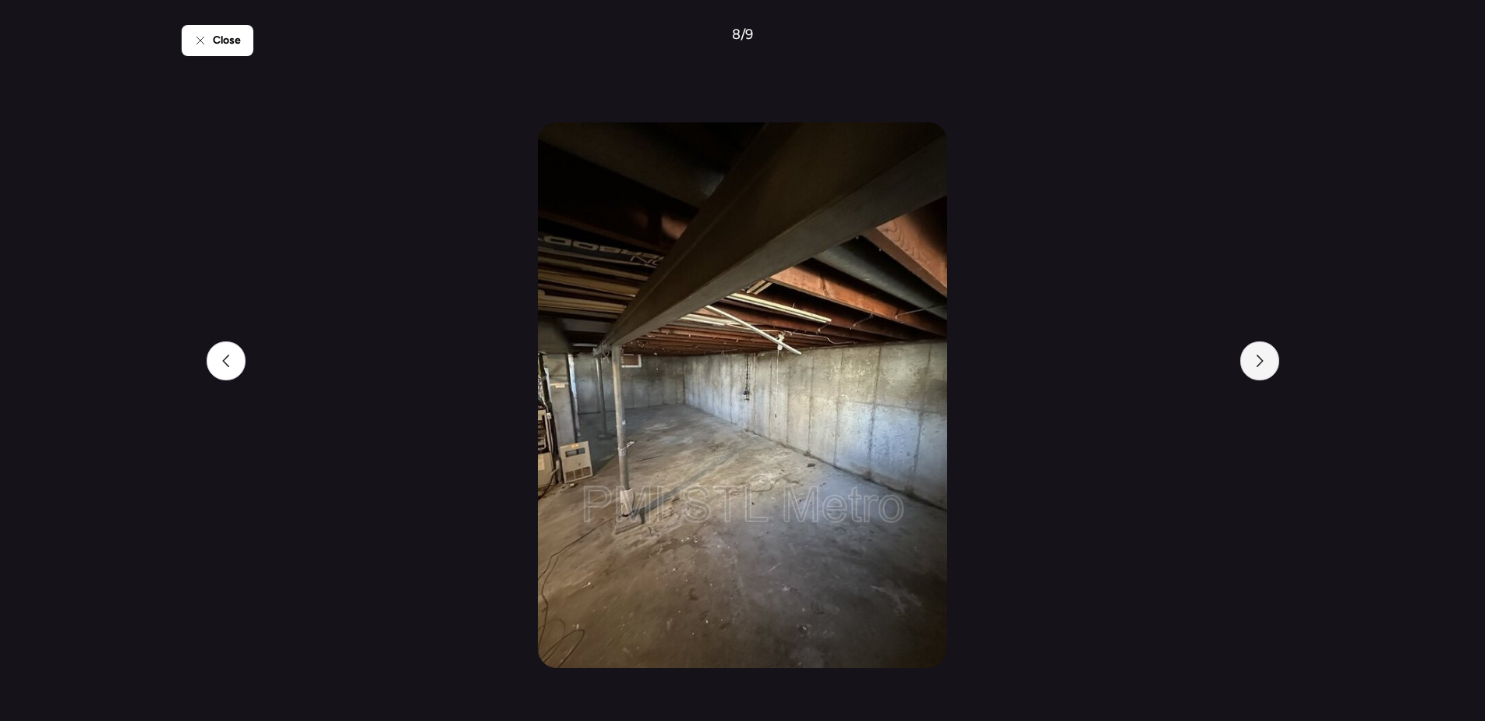
click at [1259, 366] on icon at bounding box center [1259, 361] width 12 height 12
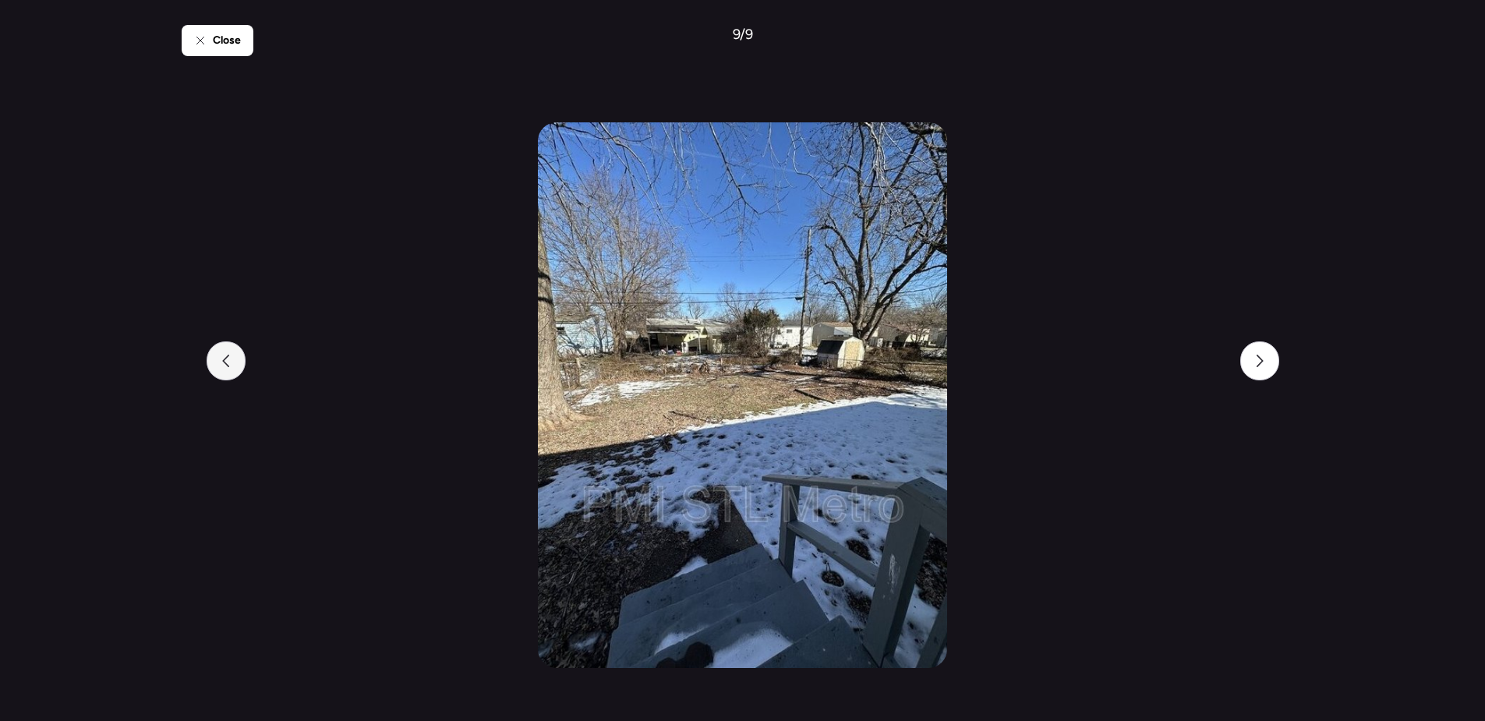
click at [233, 362] on div at bounding box center [226, 360] width 39 height 39
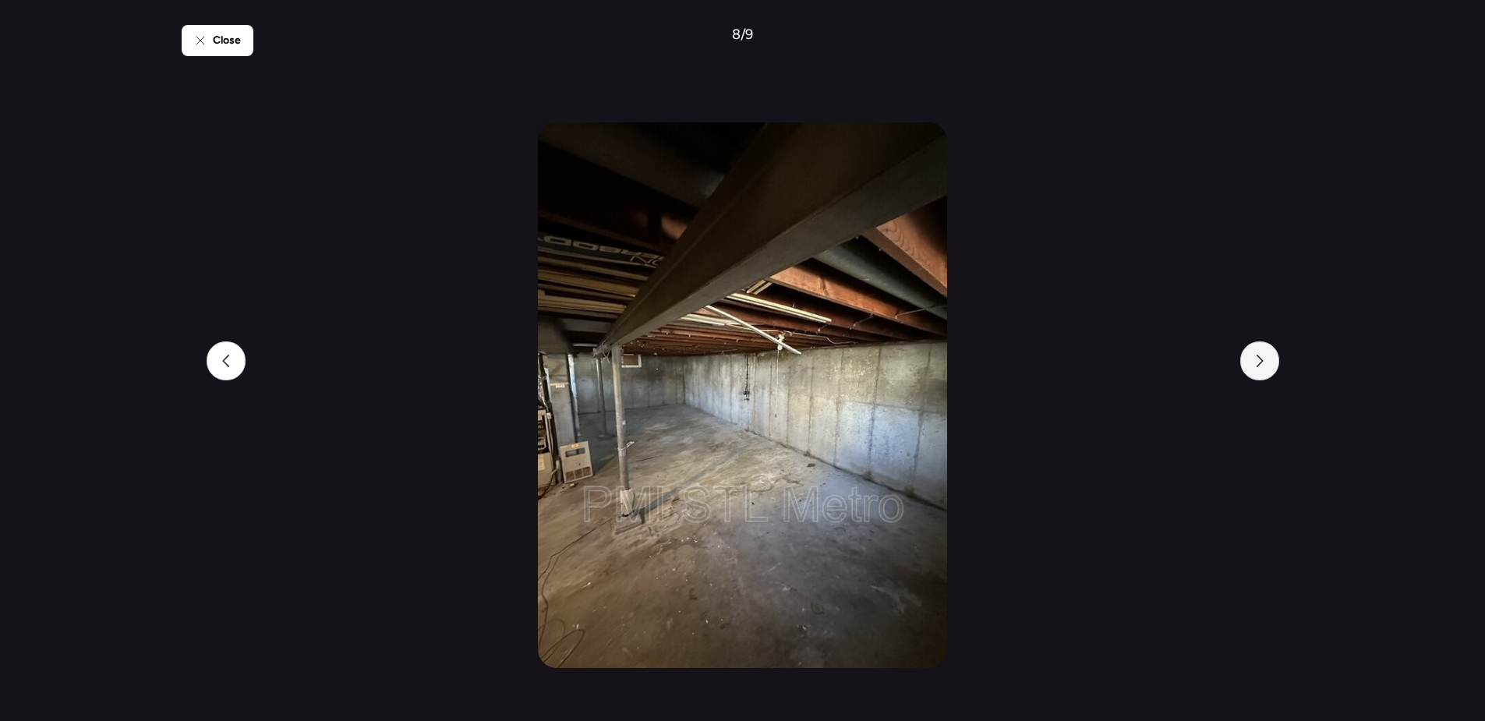
click at [1249, 373] on div at bounding box center [1259, 360] width 39 height 39
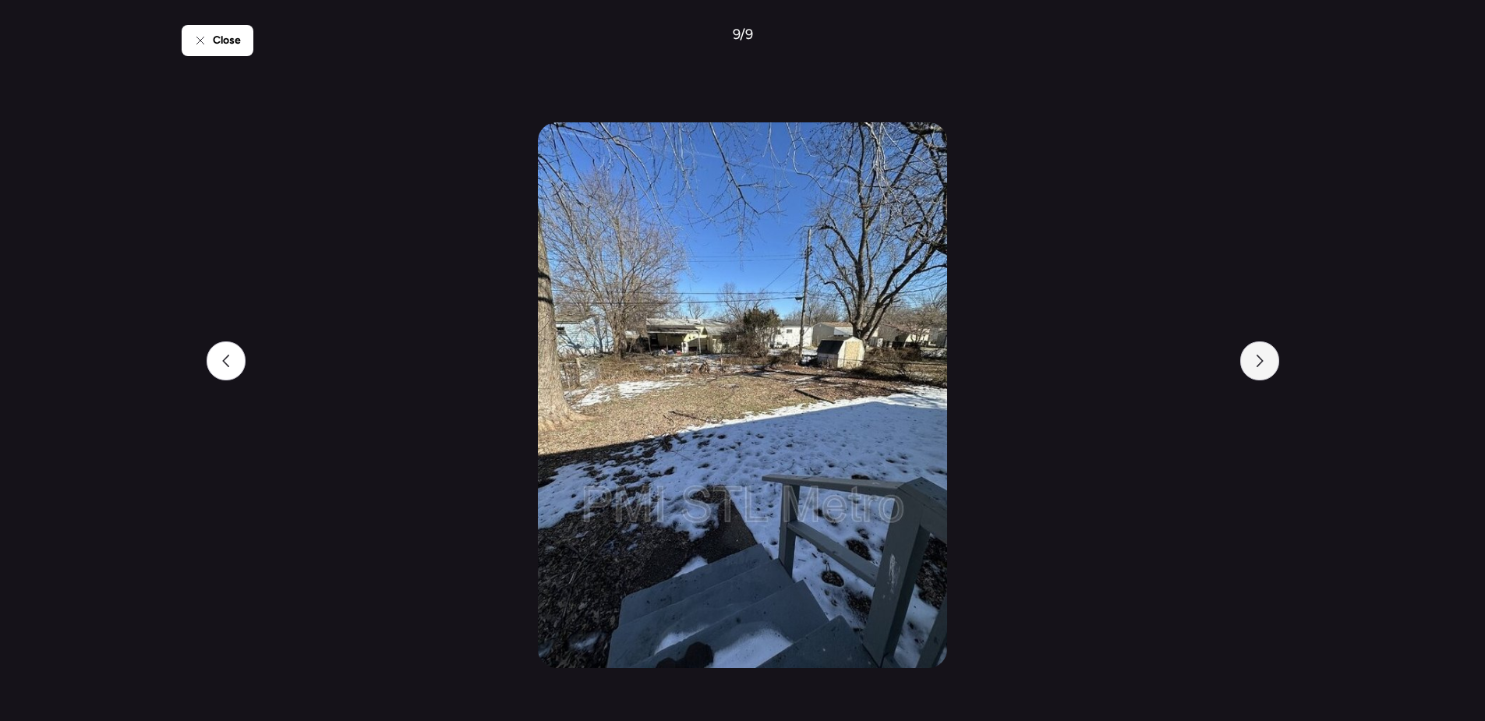
click at [1249, 373] on div at bounding box center [1259, 360] width 39 height 39
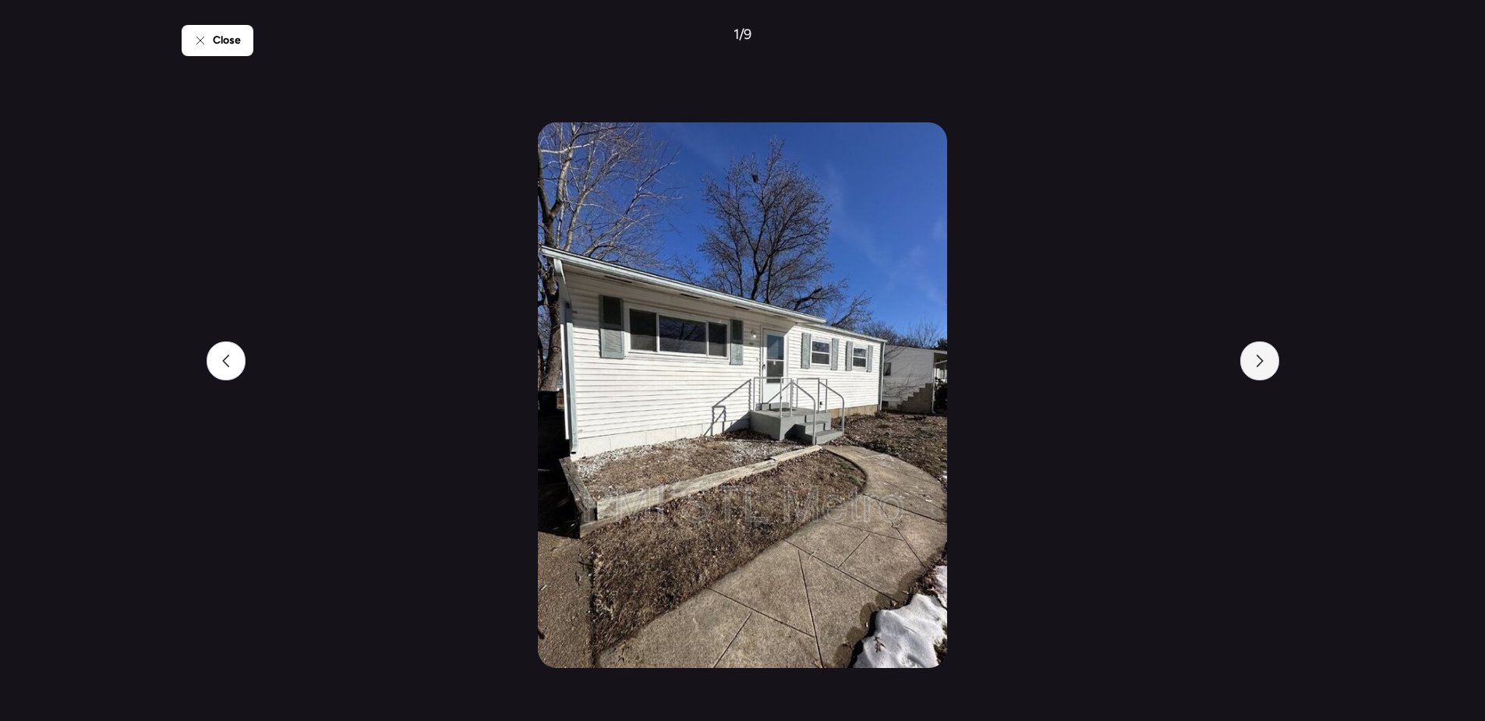
click at [1249, 373] on div at bounding box center [1259, 360] width 39 height 39
click at [1251, 372] on div at bounding box center [1259, 360] width 39 height 39
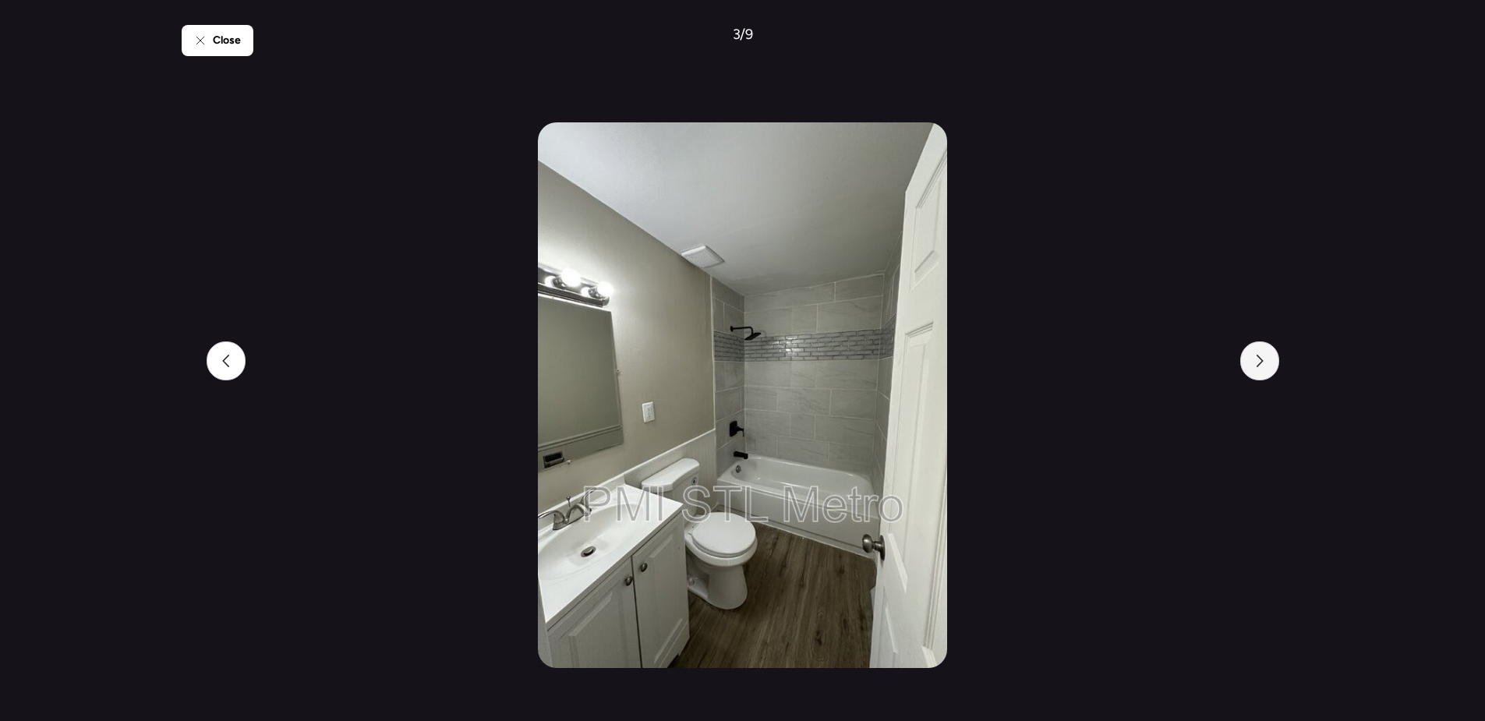
click at [1251, 371] on div at bounding box center [1259, 360] width 39 height 39
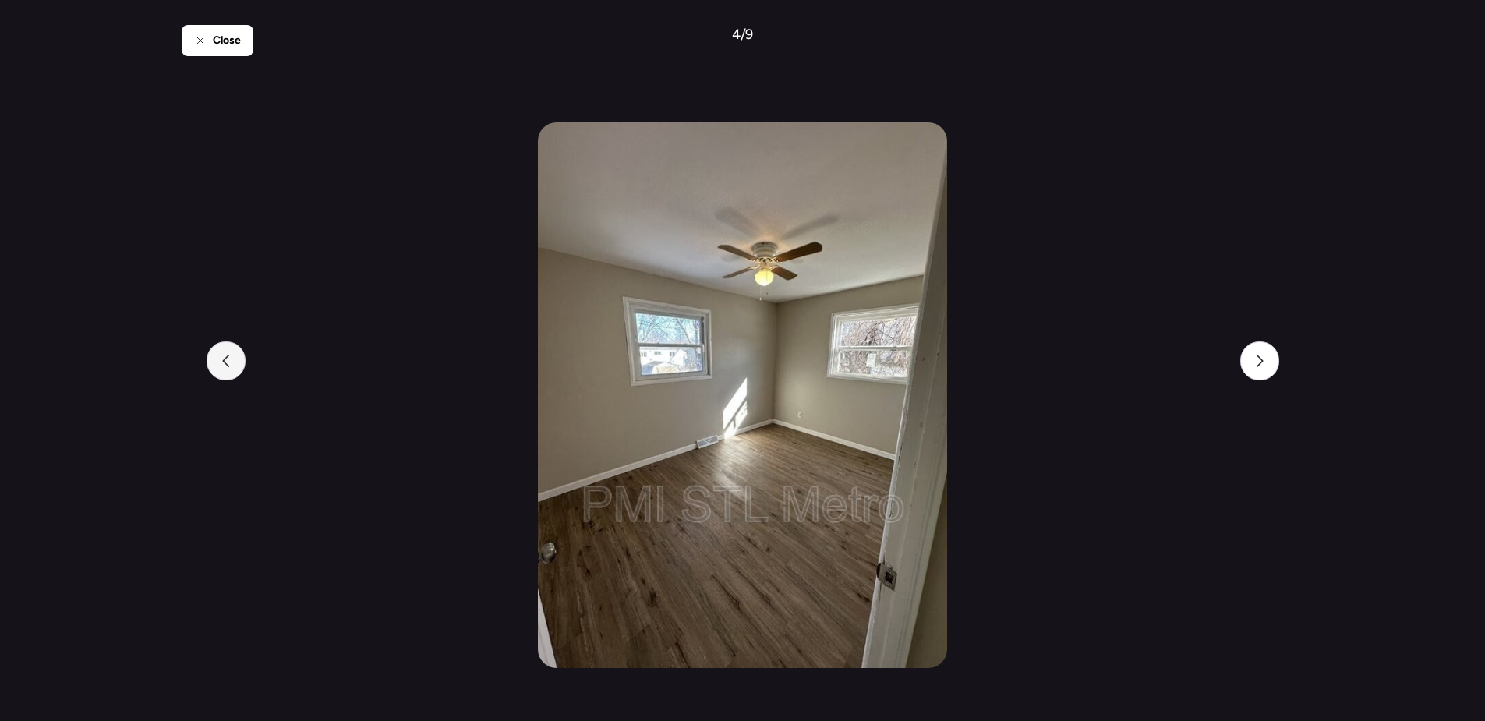
click at [222, 365] on icon at bounding box center [226, 361] width 12 height 12
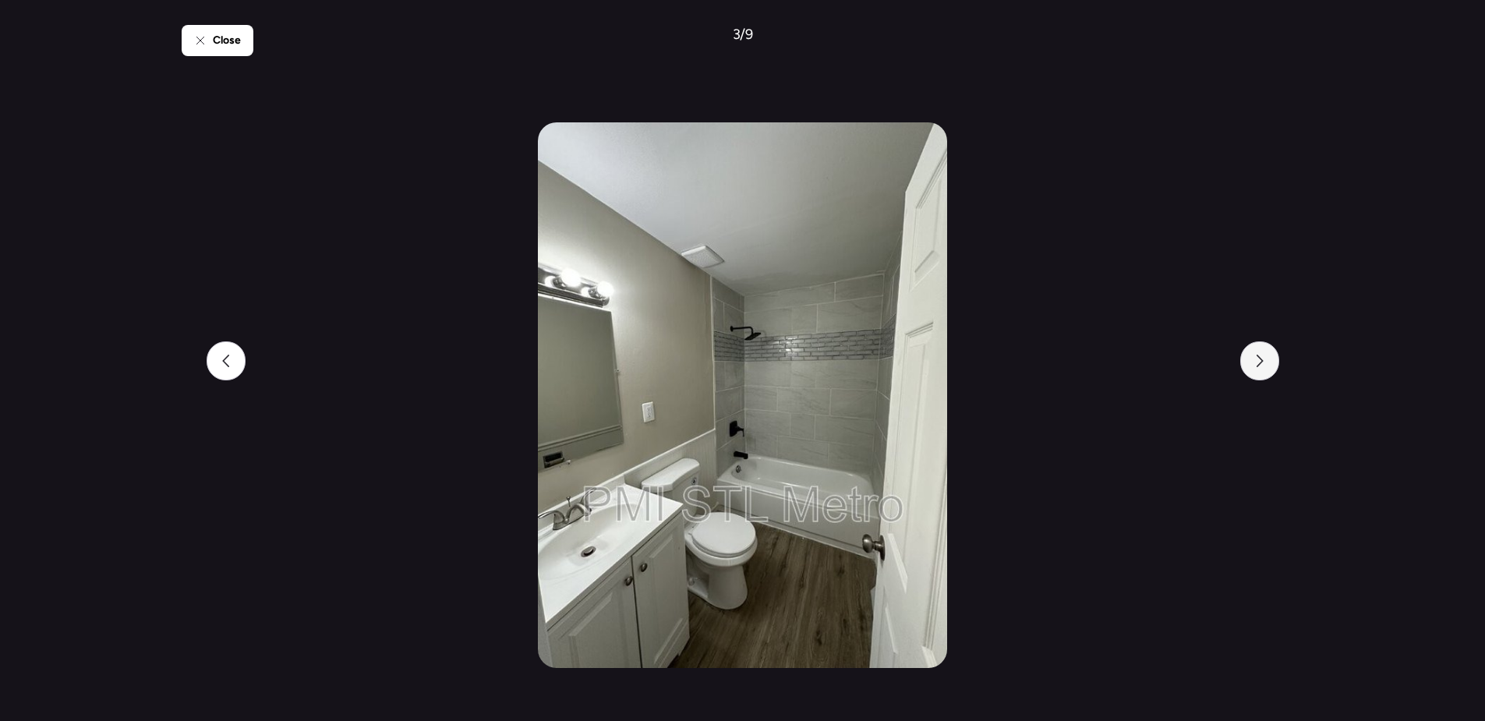
click at [1263, 362] on icon at bounding box center [1259, 361] width 12 height 12
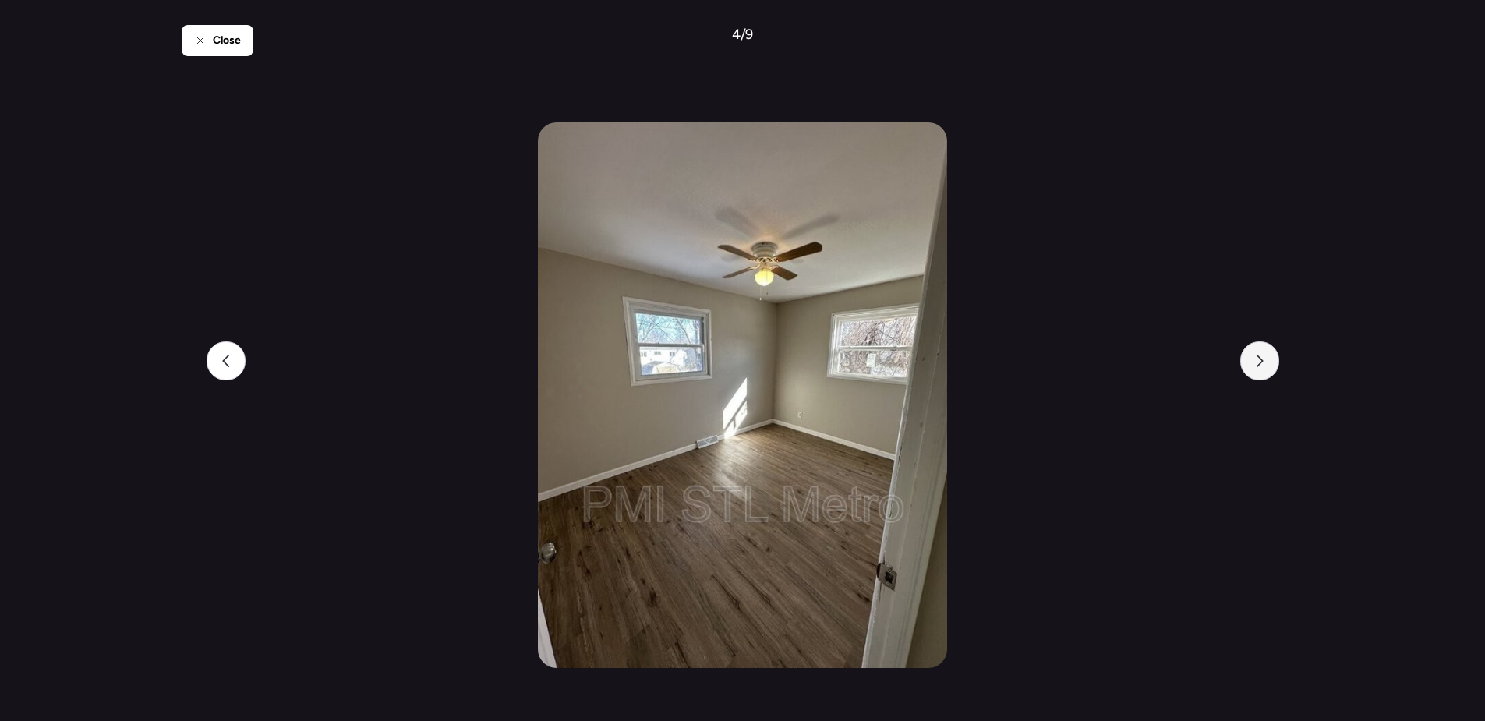
click at [1263, 362] on icon at bounding box center [1259, 361] width 12 height 12
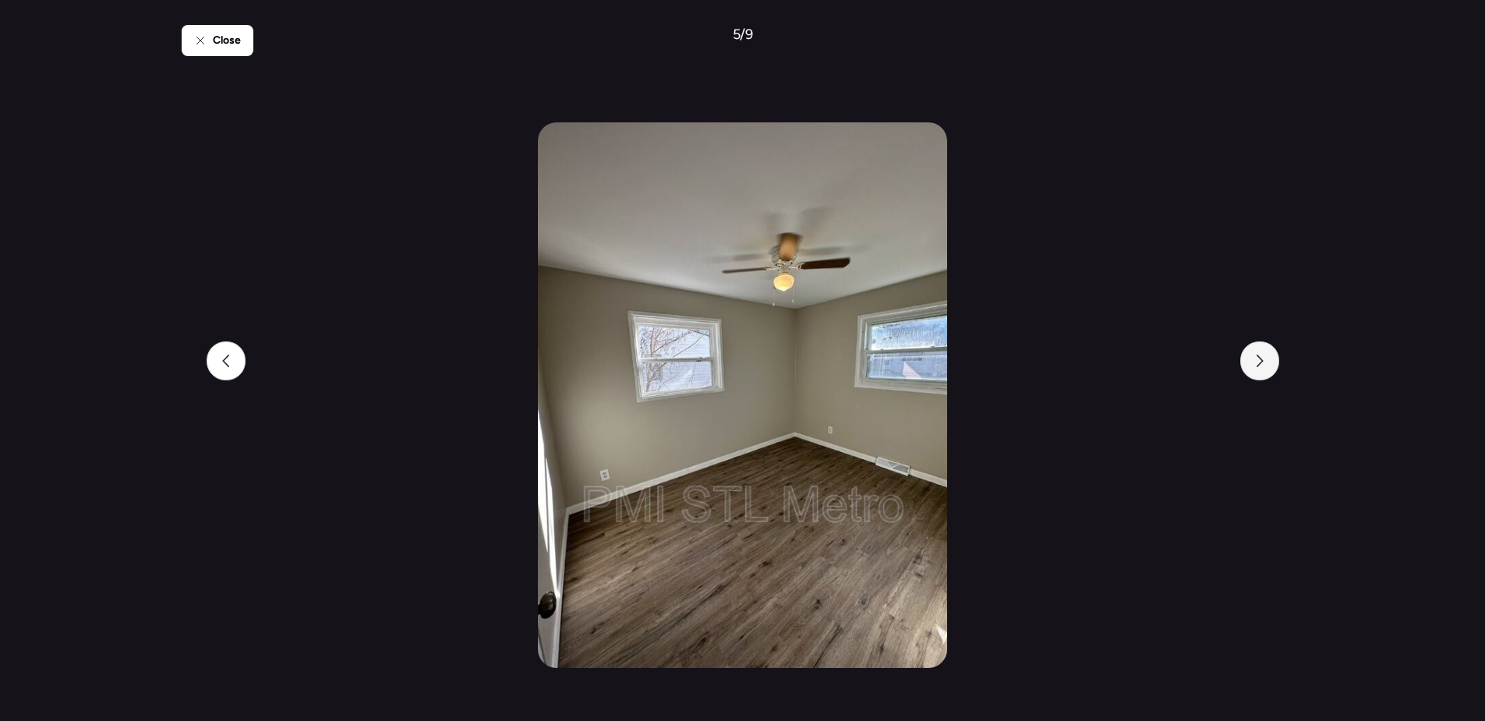
click at [1263, 362] on icon at bounding box center [1259, 361] width 12 height 12
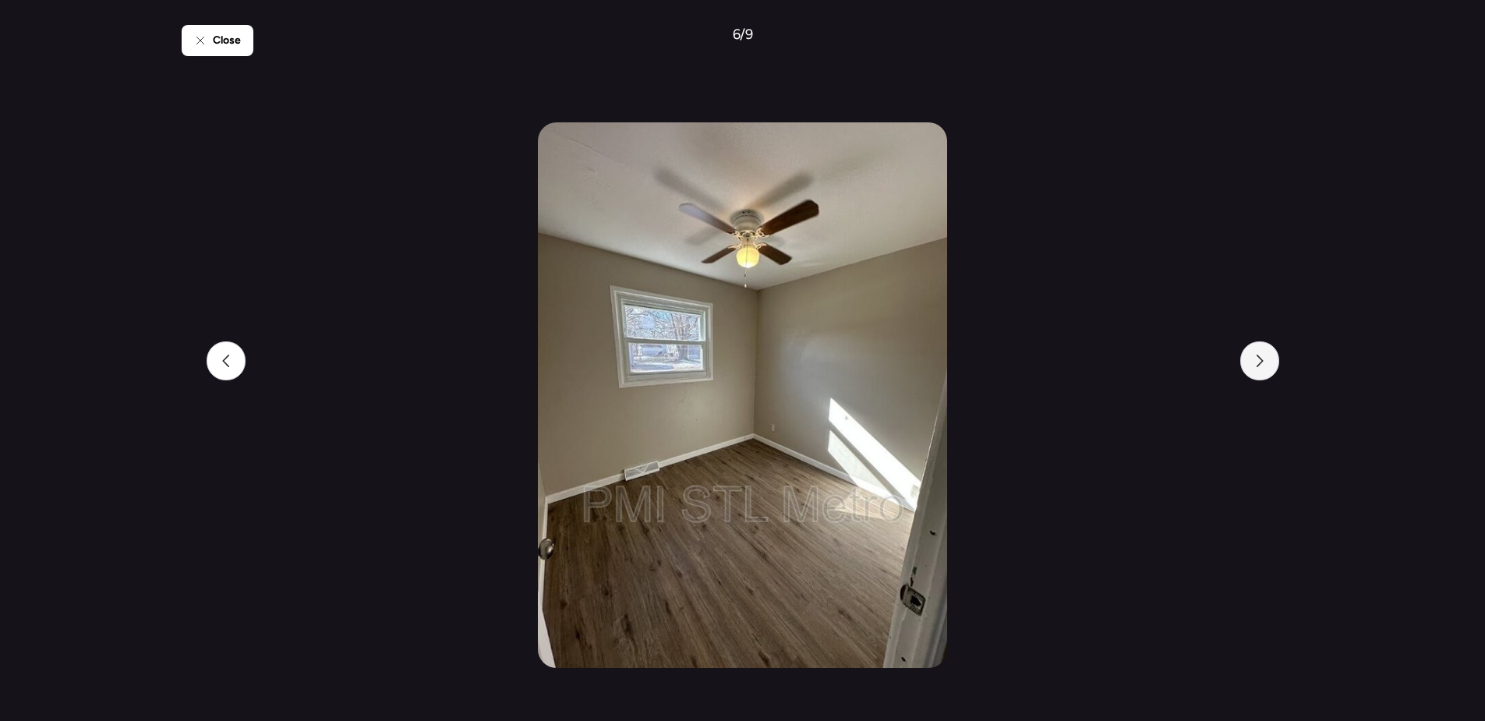
click at [1263, 362] on icon at bounding box center [1259, 361] width 12 height 12
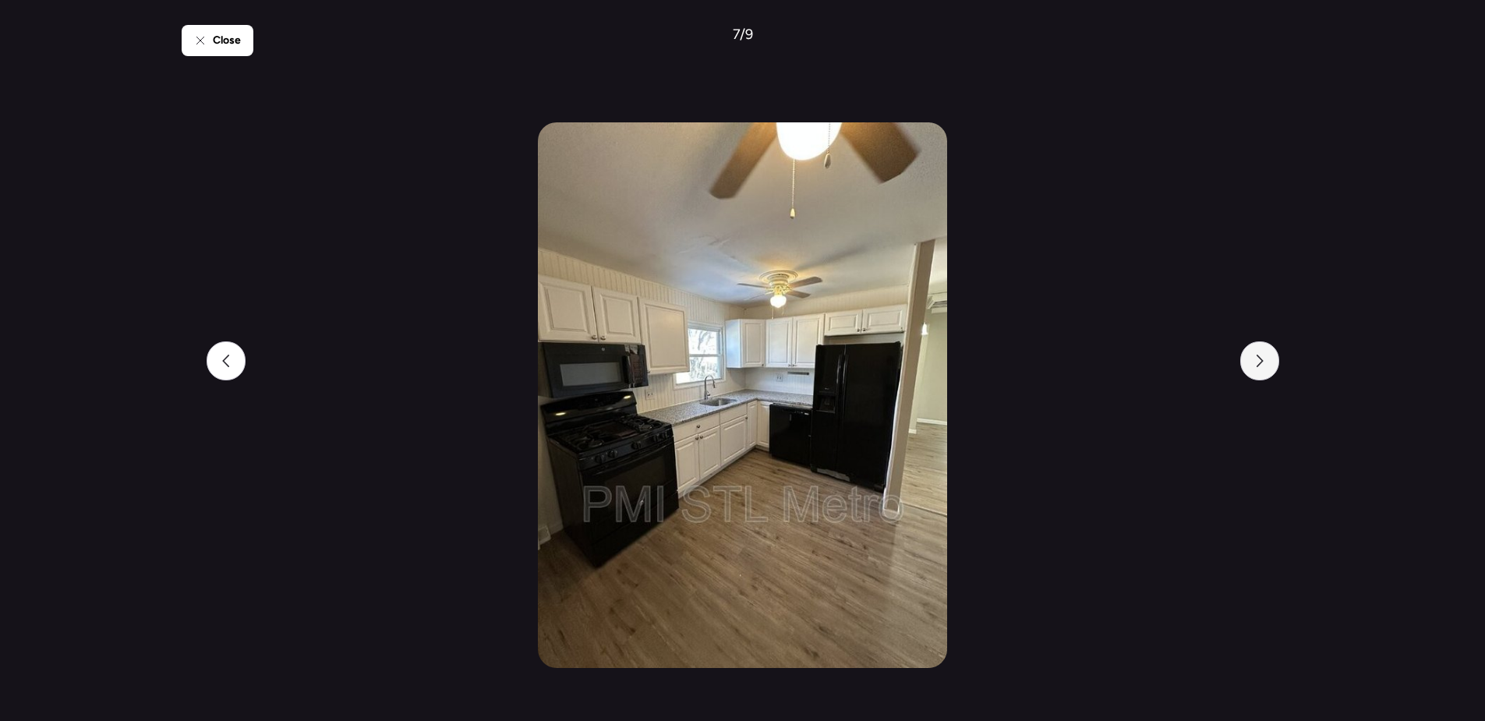
click at [1262, 364] on icon at bounding box center [1259, 361] width 12 height 12
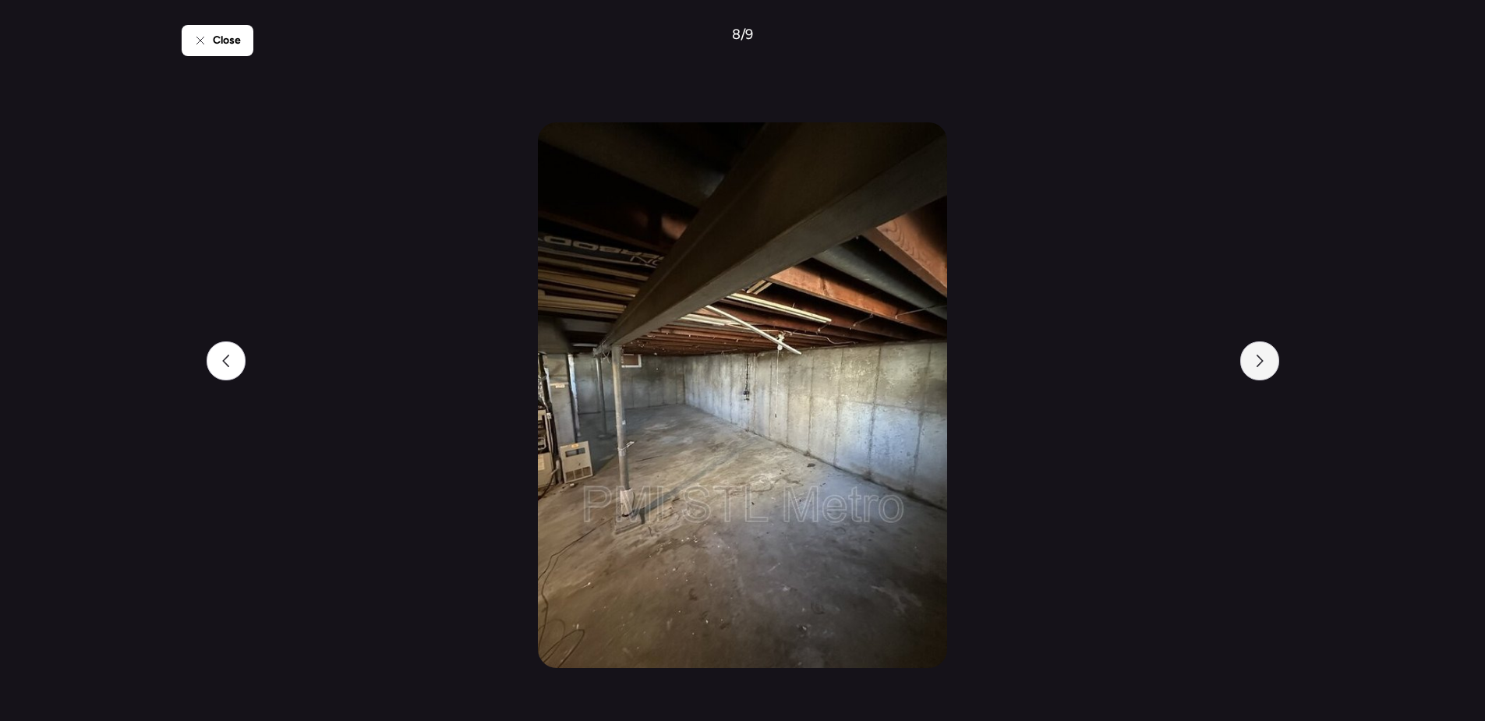
click at [1262, 361] on icon at bounding box center [1258, 361] width 7 height 12
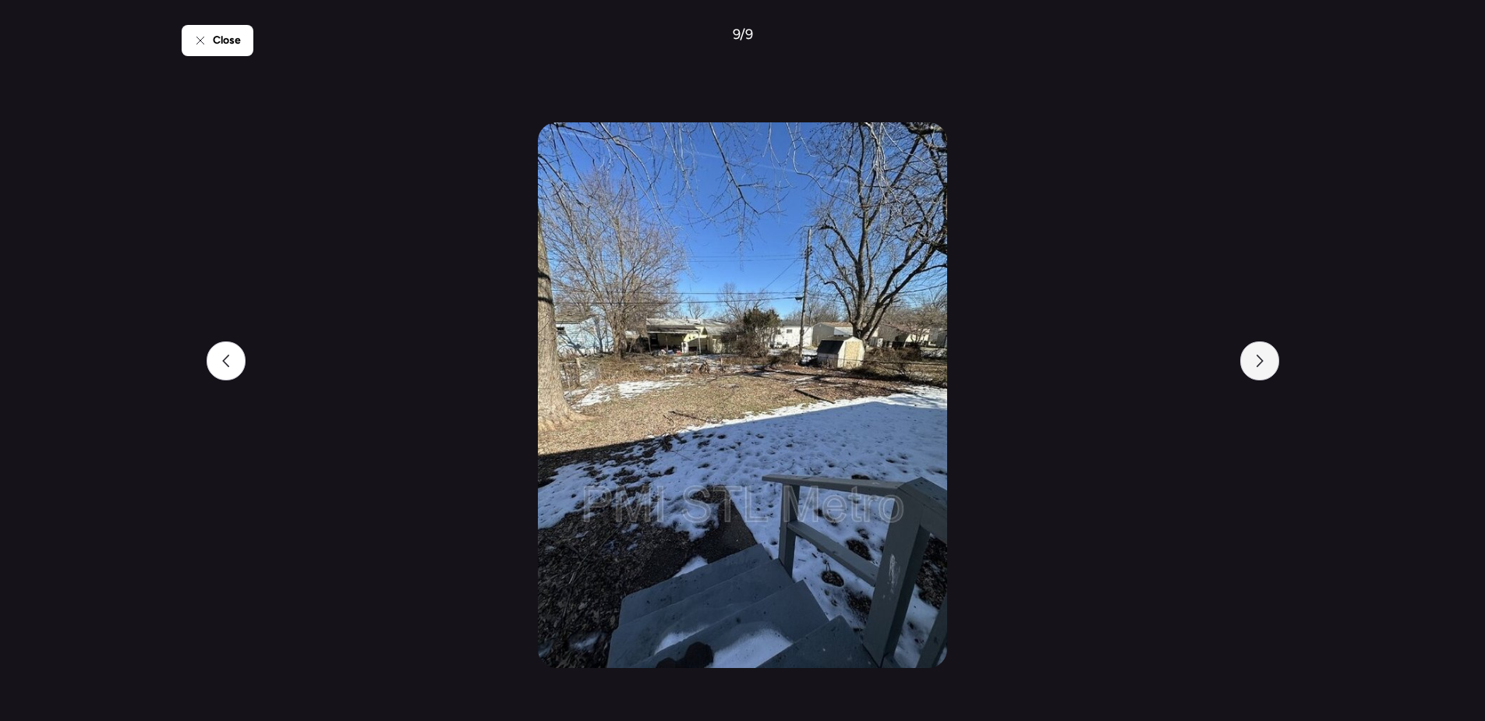
click at [1262, 361] on icon at bounding box center [1258, 361] width 7 height 12
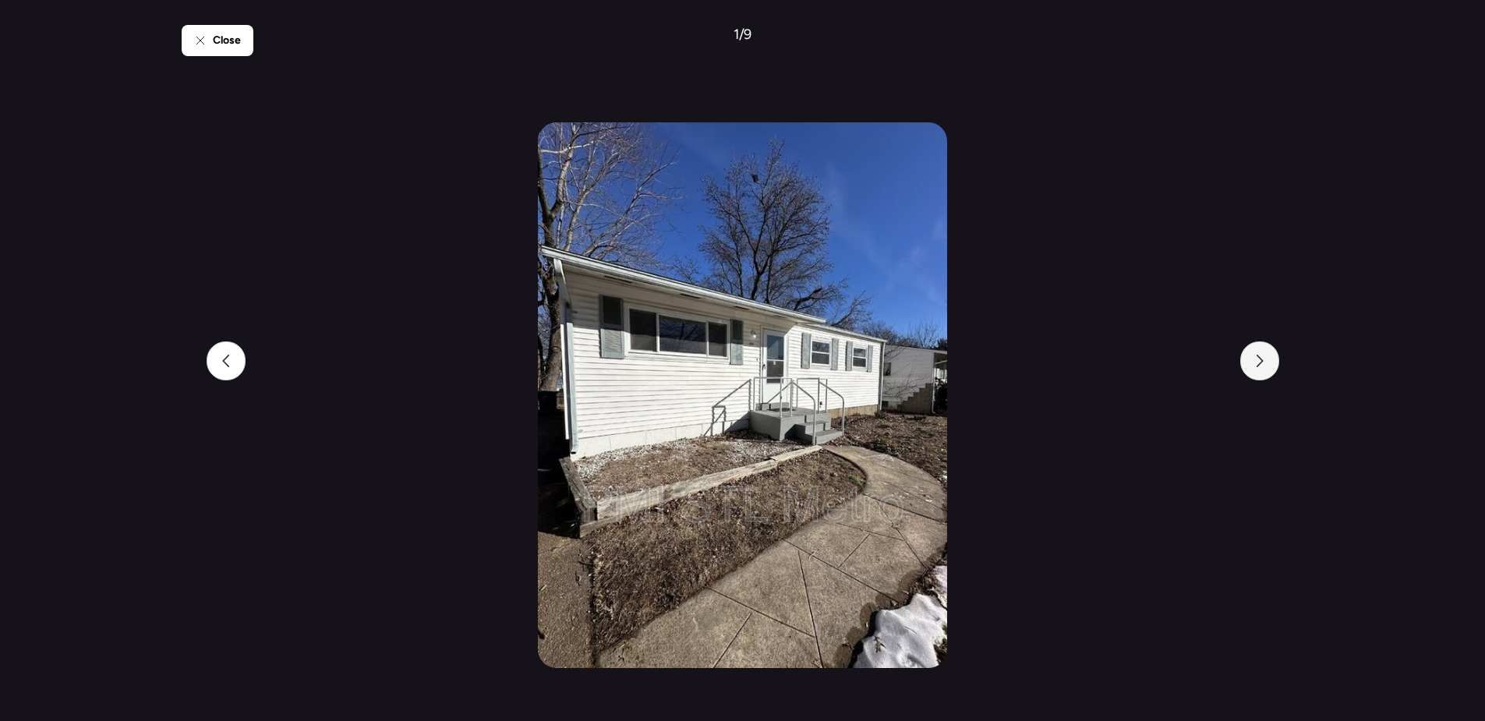
click at [1262, 361] on icon at bounding box center [1258, 361] width 7 height 12
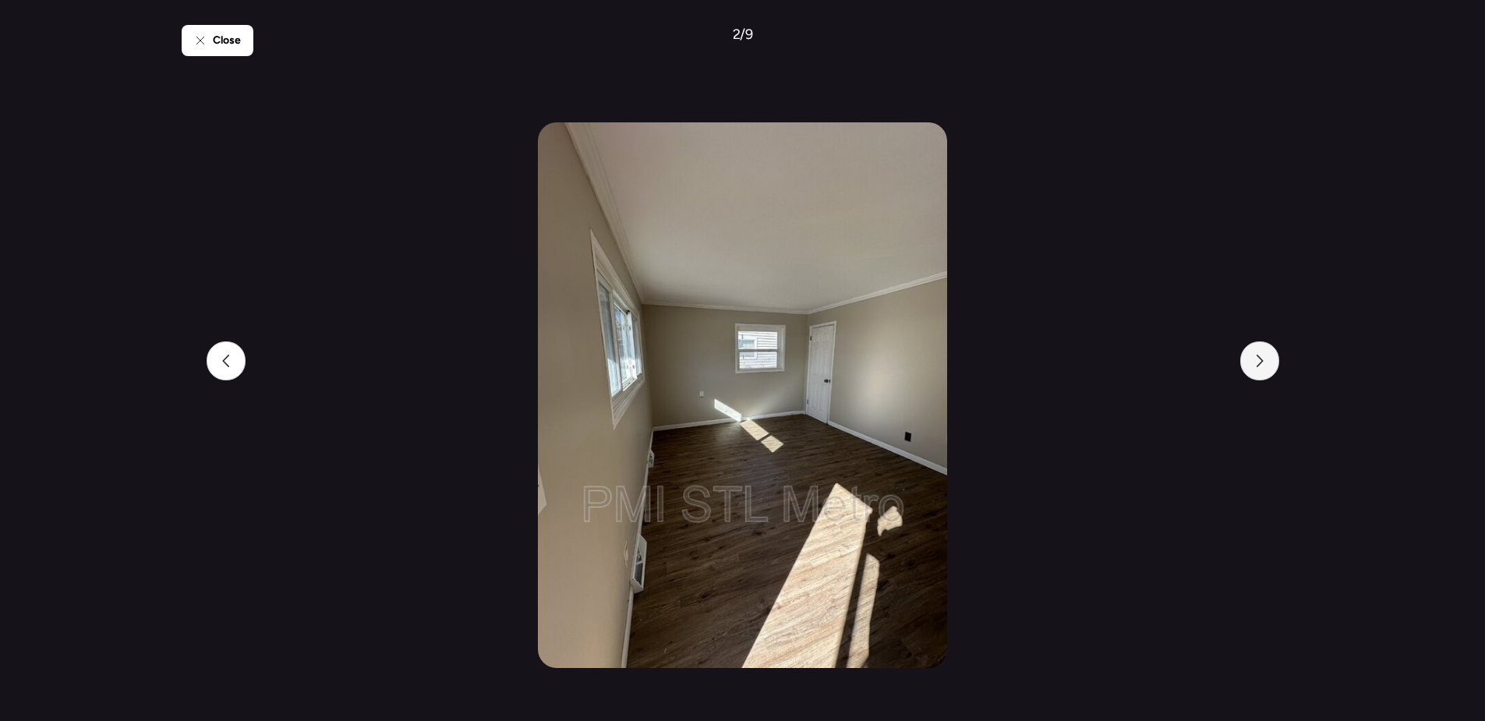
click at [1262, 361] on icon at bounding box center [1258, 361] width 7 height 12
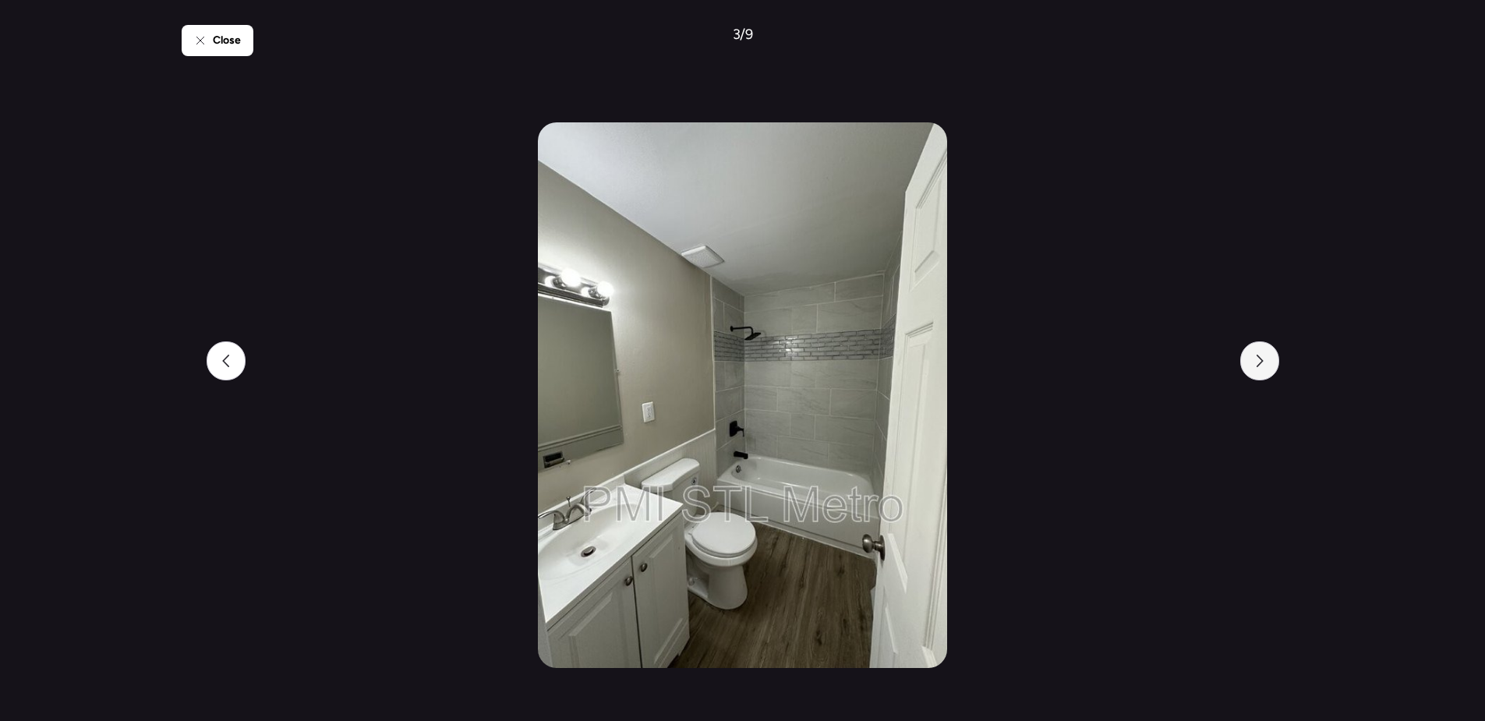
click at [1262, 361] on icon at bounding box center [1258, 361] width 7 height 12
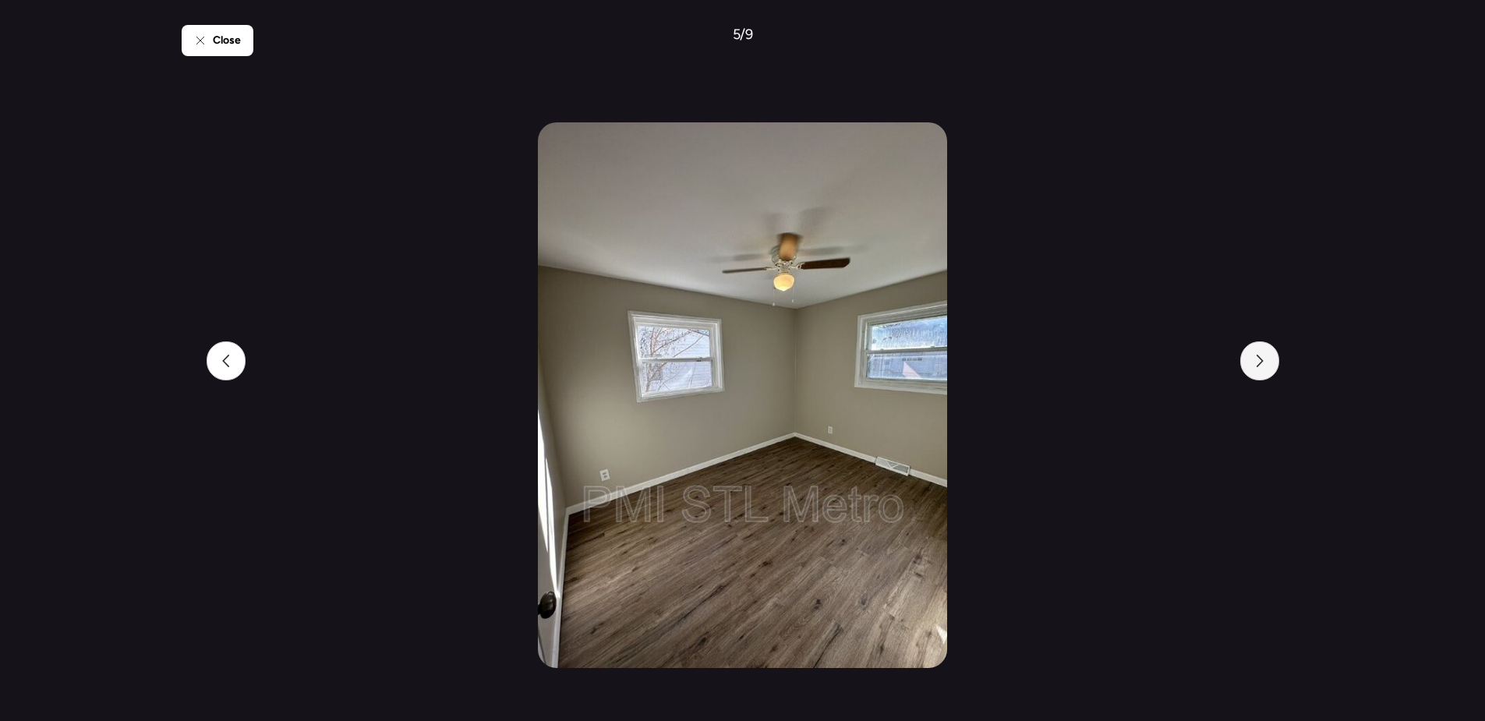
click at [1262, 361] on icon at bounding box center [1258, 361] width 7 height 12
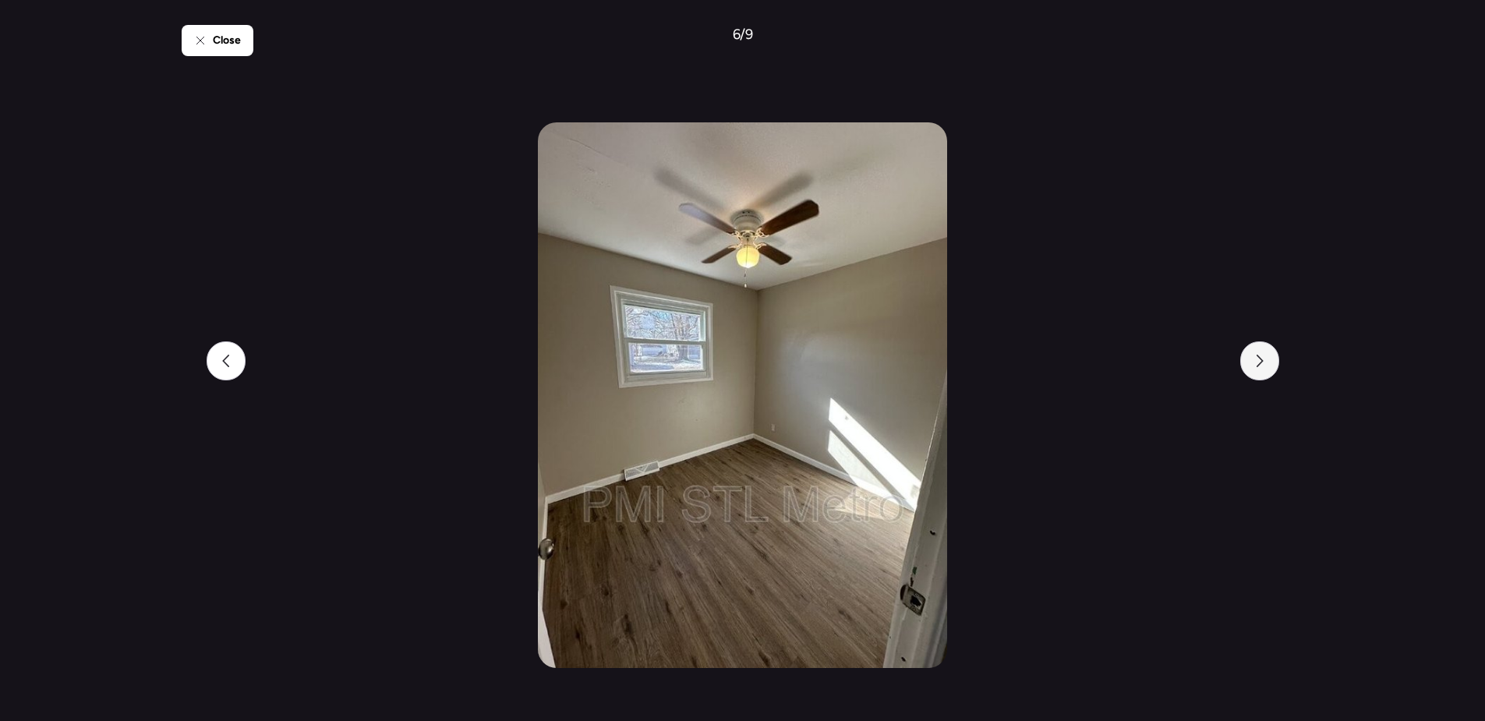
click at [1262, 361] on icon at bounding box center [1258, 361] width 7 height 12
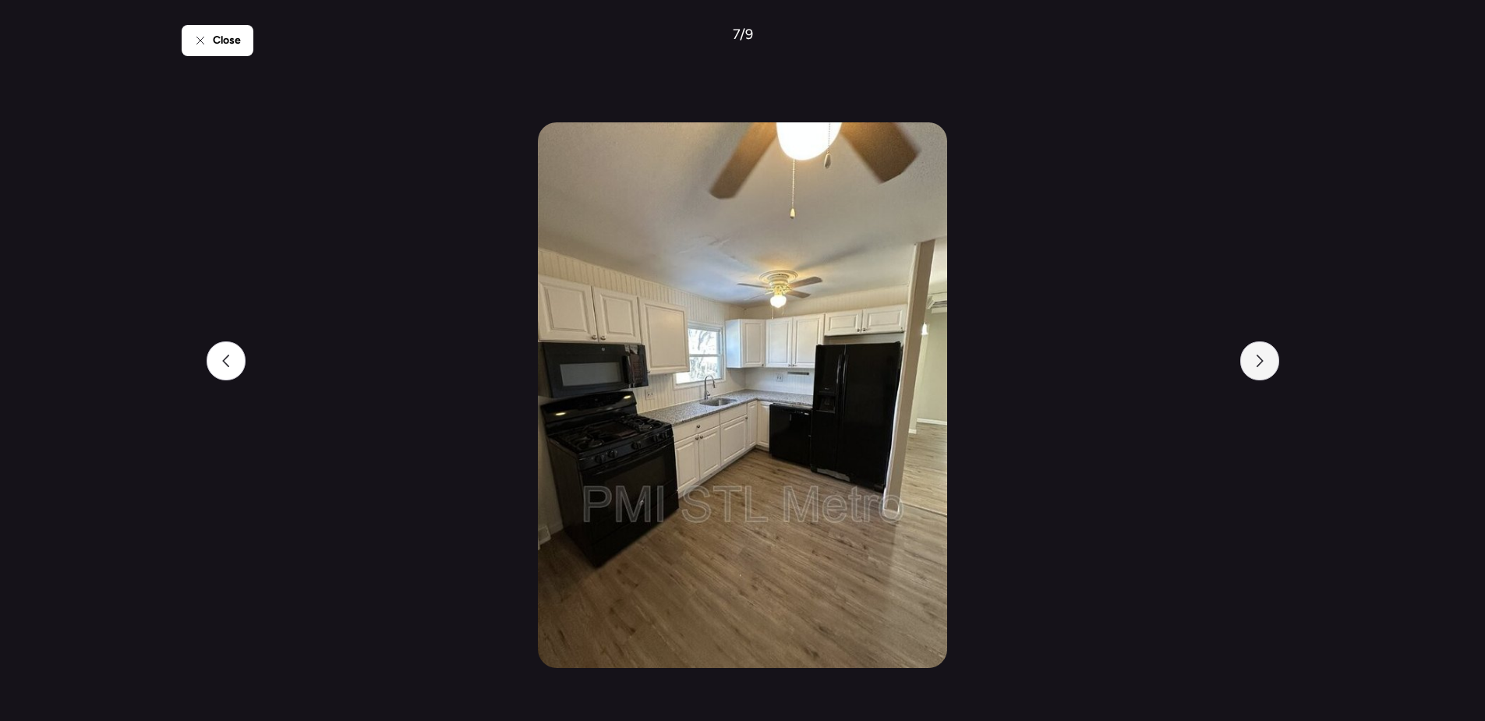
click at [1262, 361] on icon at bounding box center [1258, 361] width 7 height 12
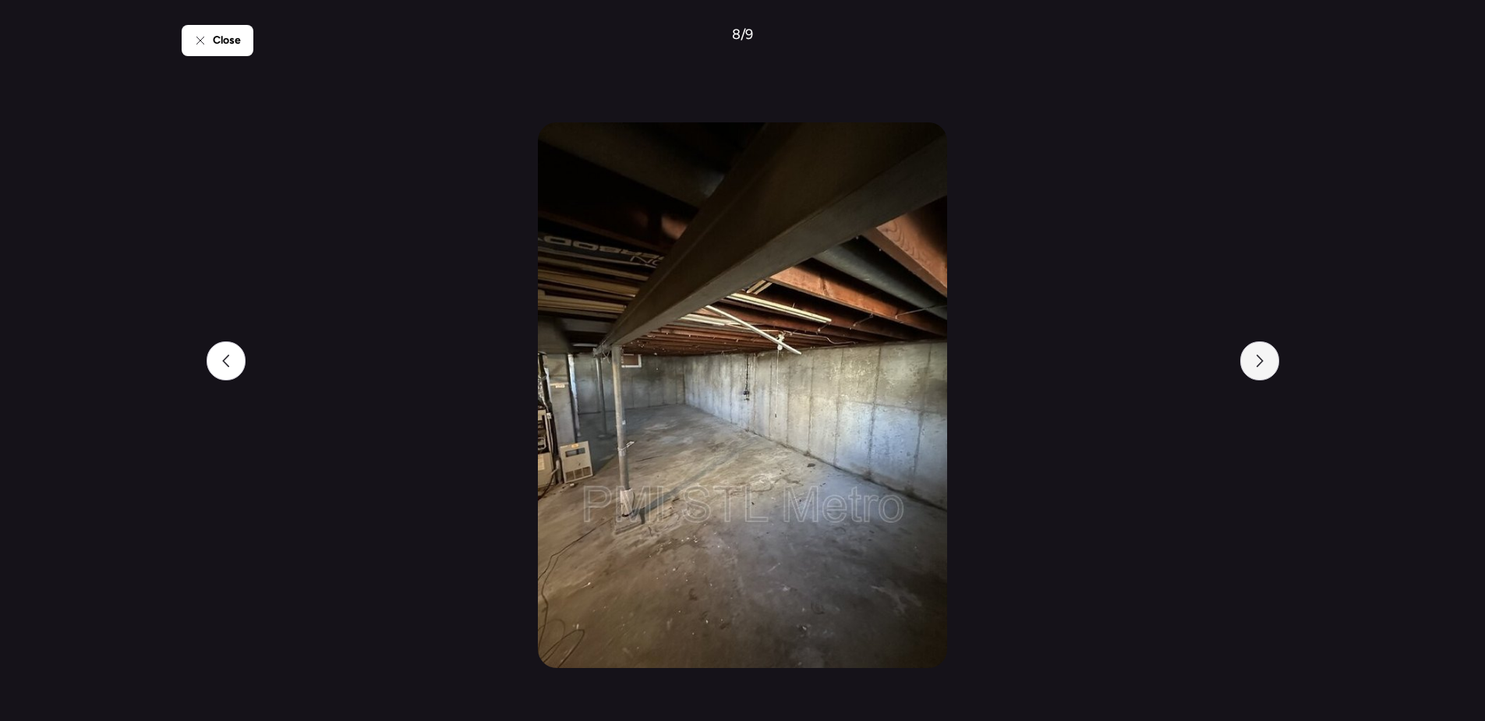
click at [1262, 361] on icon at bounding box center [1258, 361] width 7 height 12
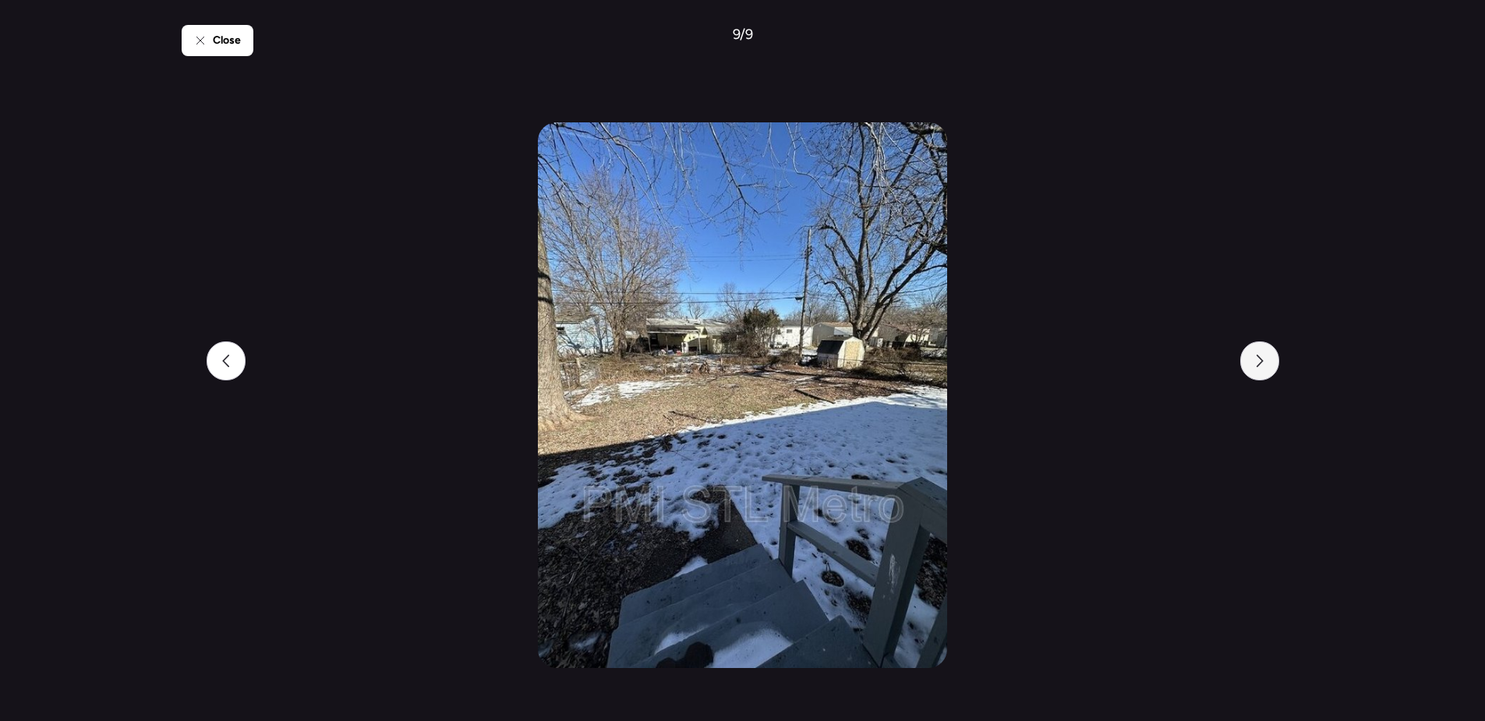
click at [1262, 362] on icon at bounding box center [1258, 361] width 7 height 12
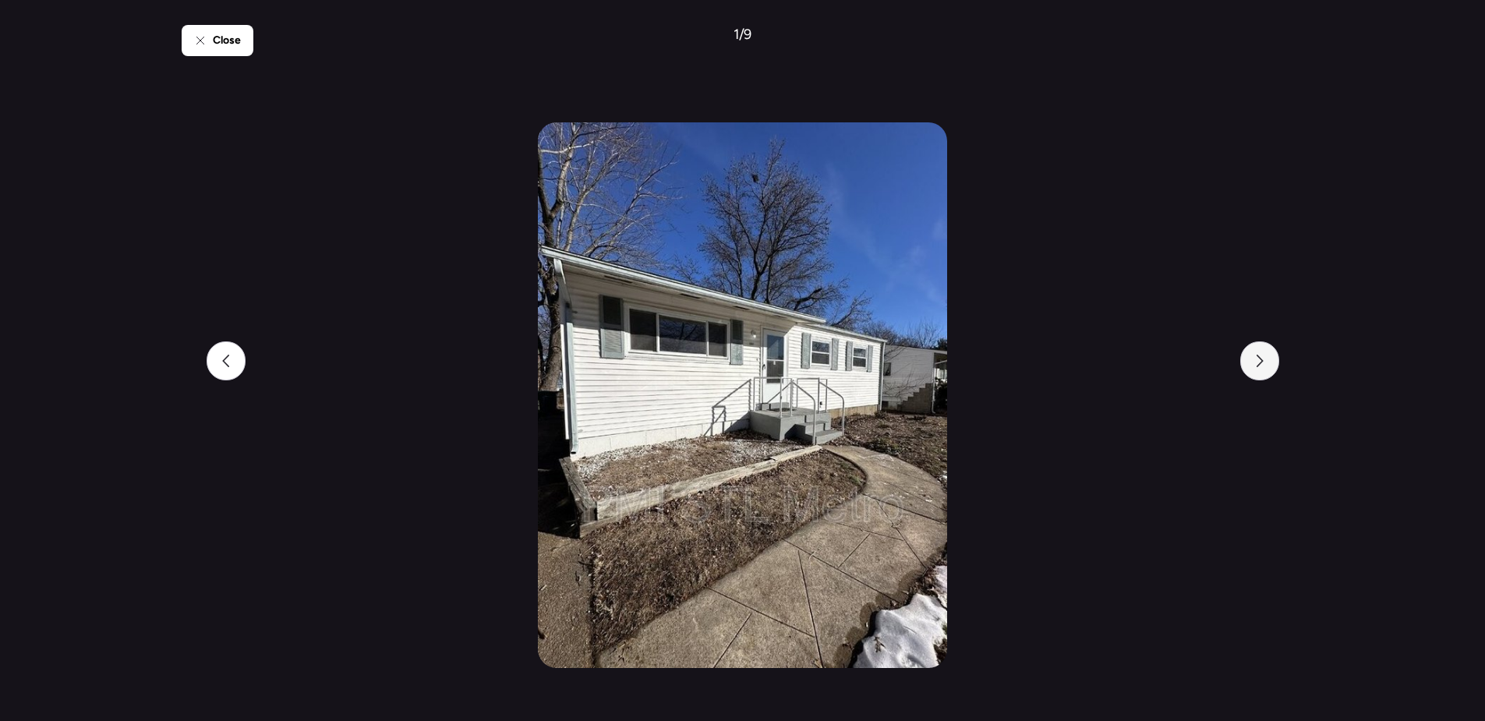
click at [1262, 362] on icon at bounding box center [1258, 361] width 7 height 12
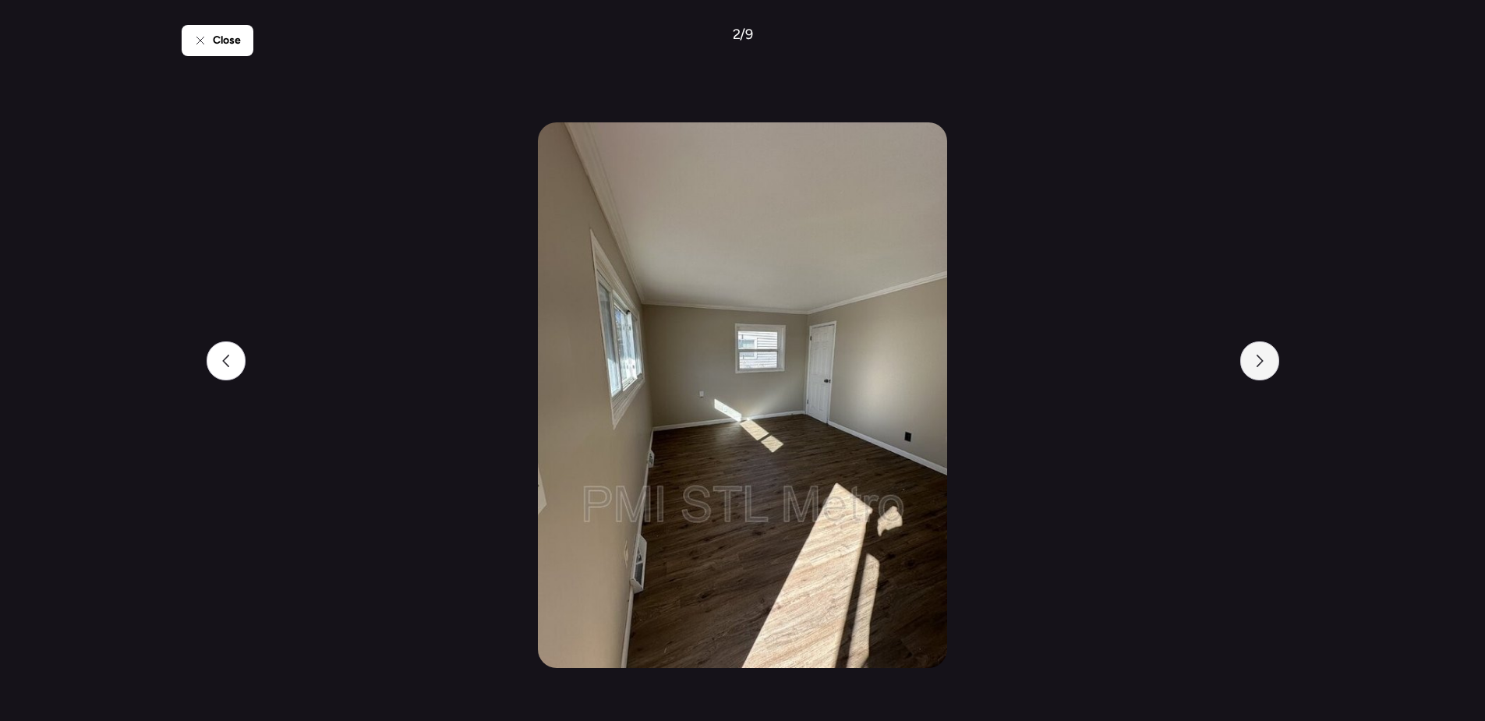
click at [1262, 362] on icon at bounding box center [1258, 361] width 7 height 12
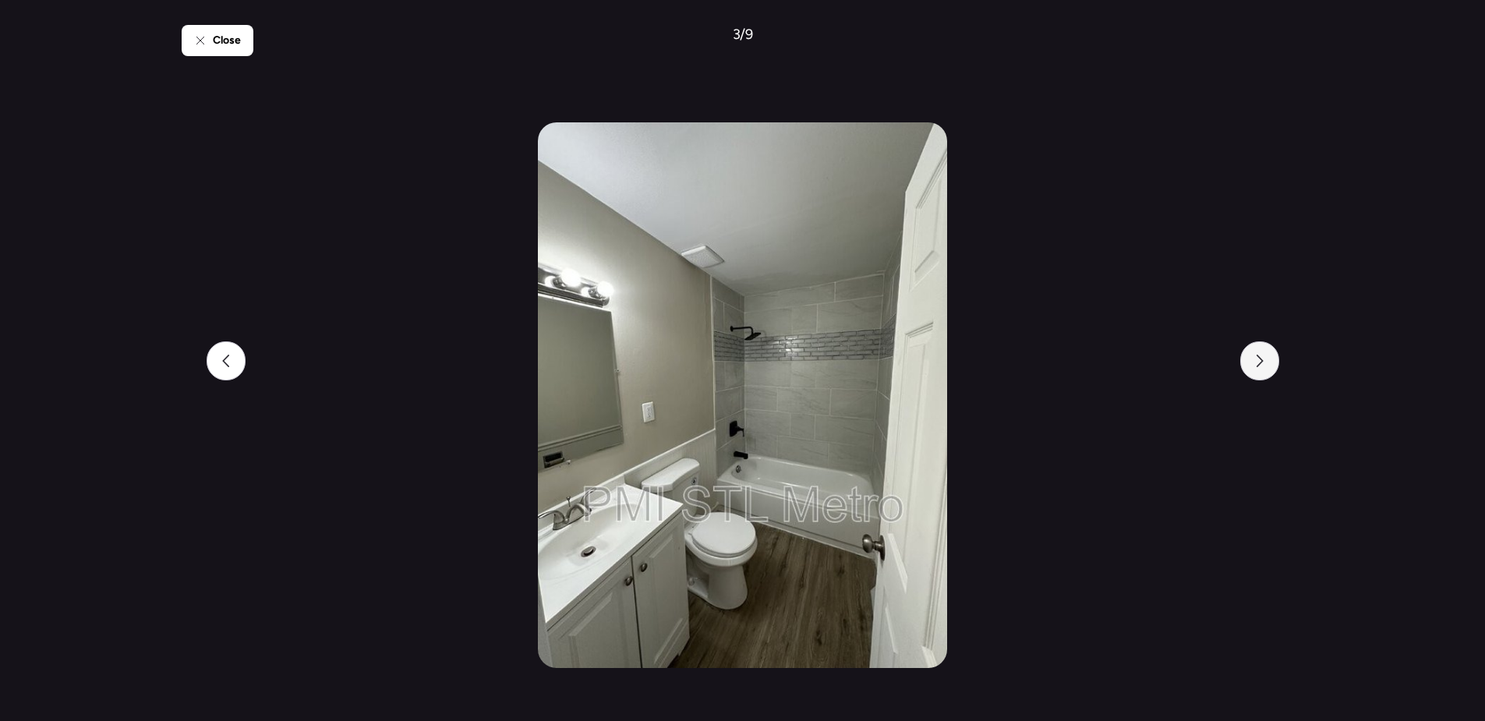
click at [1261, 364] on icon at bounding box center [1259, 361] width 12 height 12
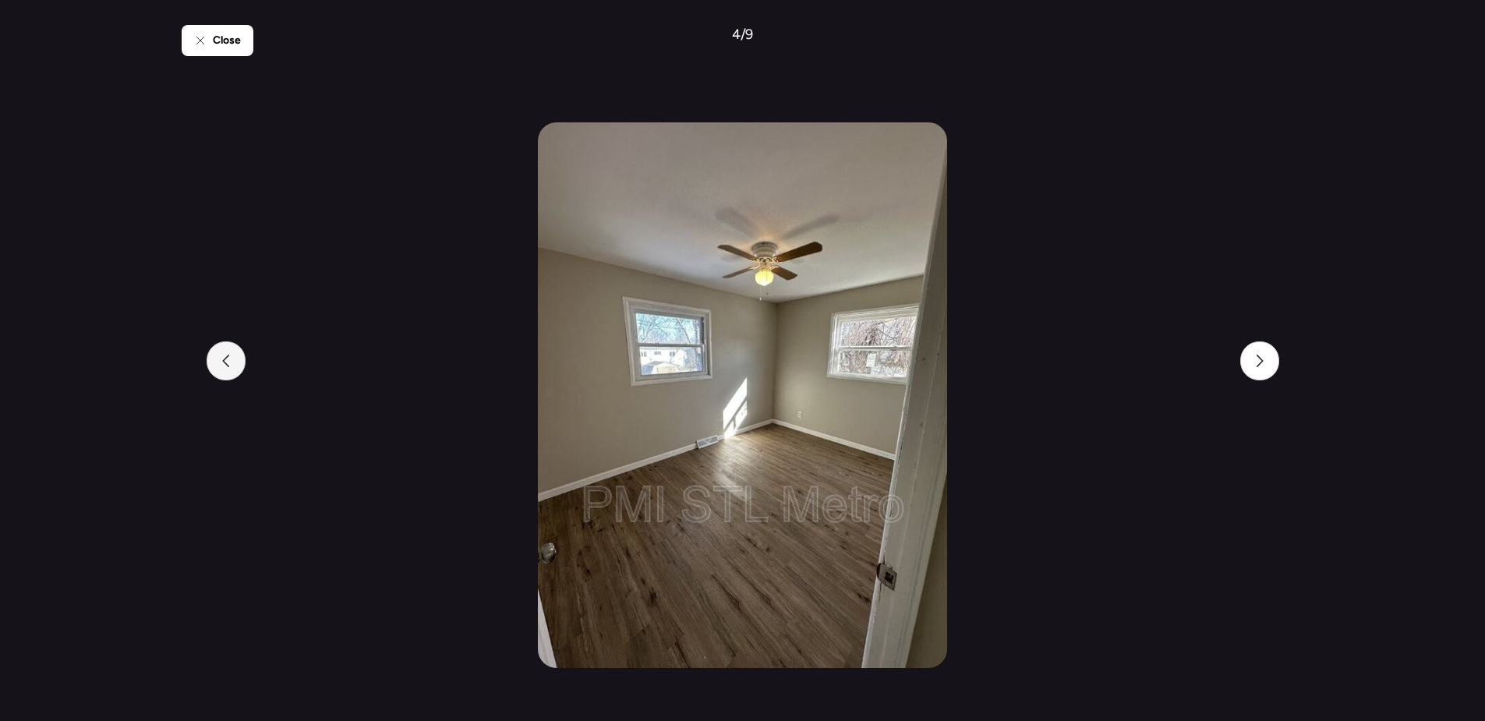
click at [234, 365] on div at bounding box center [226, 360] width 39 height 39
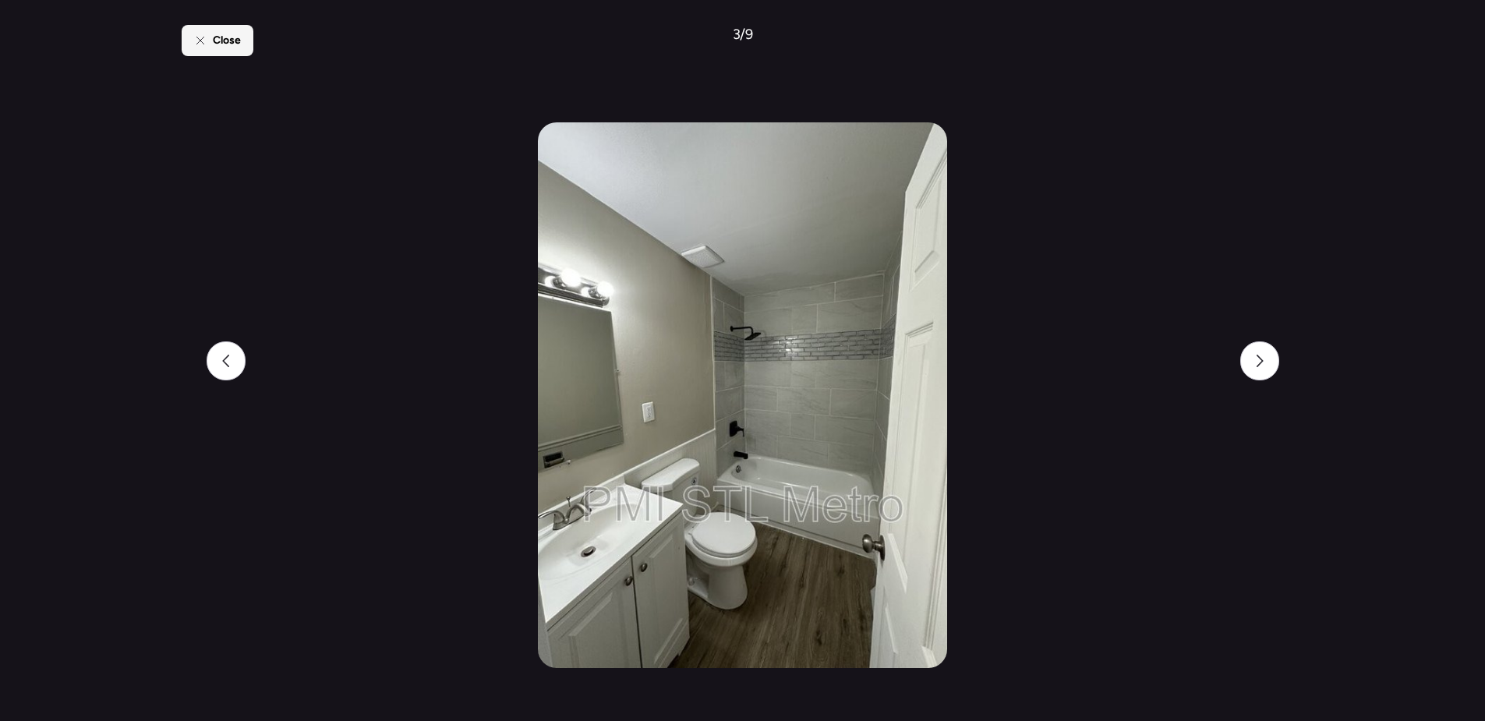
click at [194, 43] on icon at bounding box center [200, 40] width 12 height 12
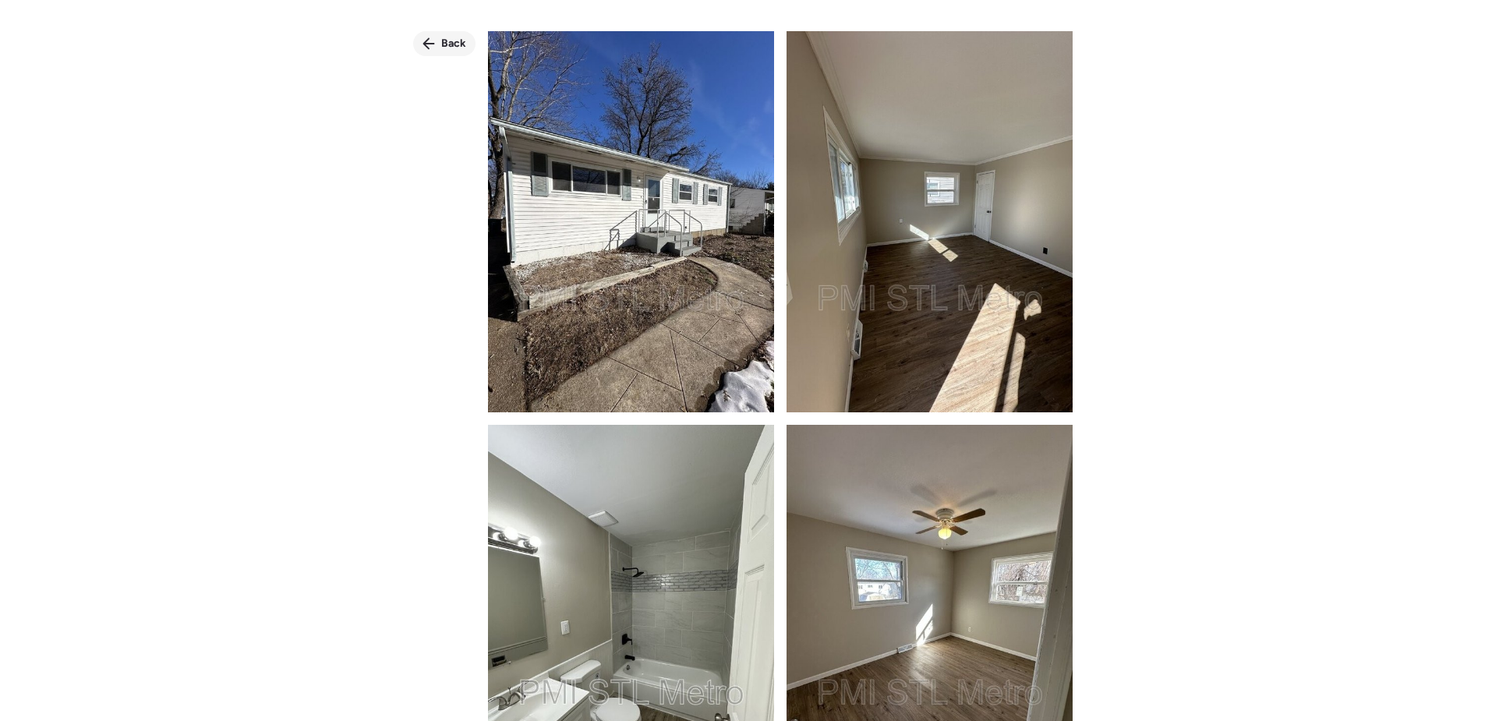
click at [433, 54] on div "Back" at bounding box center [444, 43] width 62 height 25
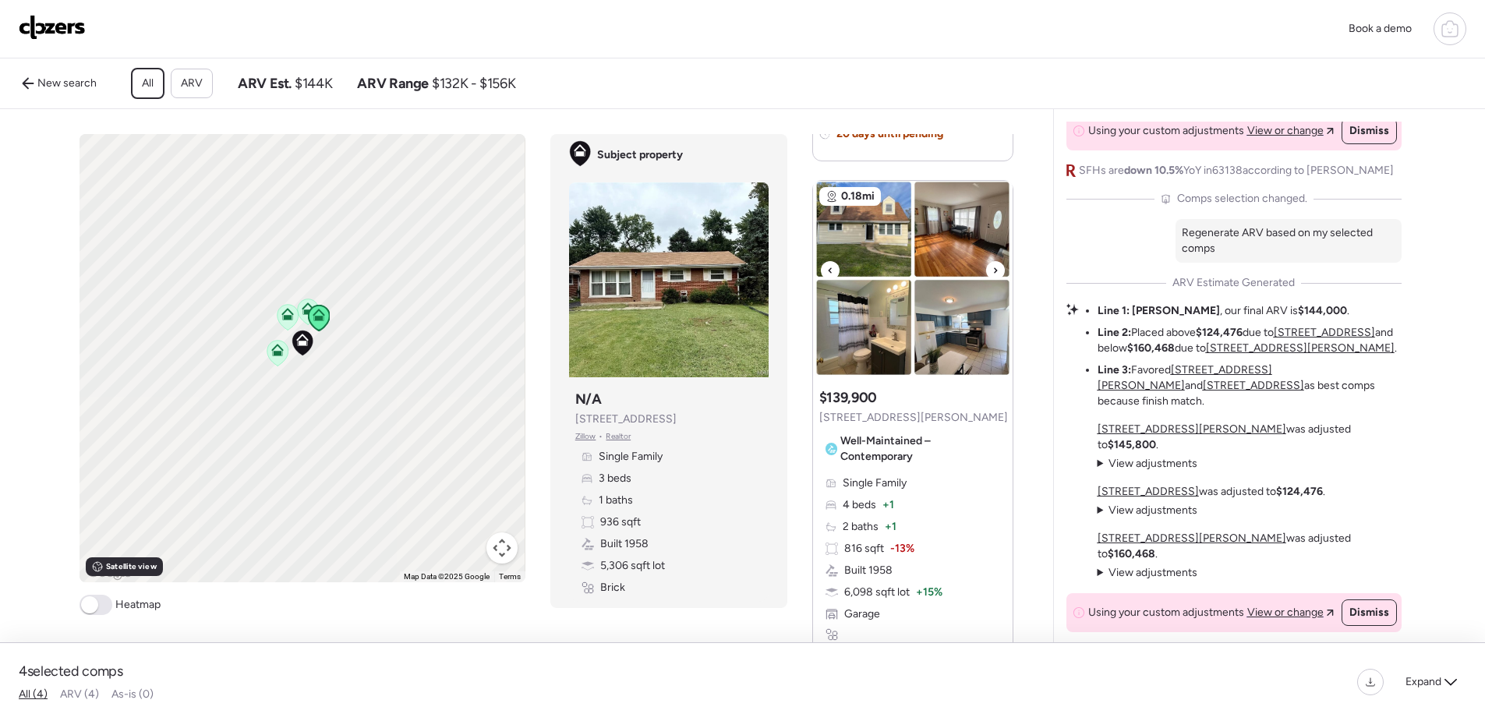
scroll to position [1325, 0]
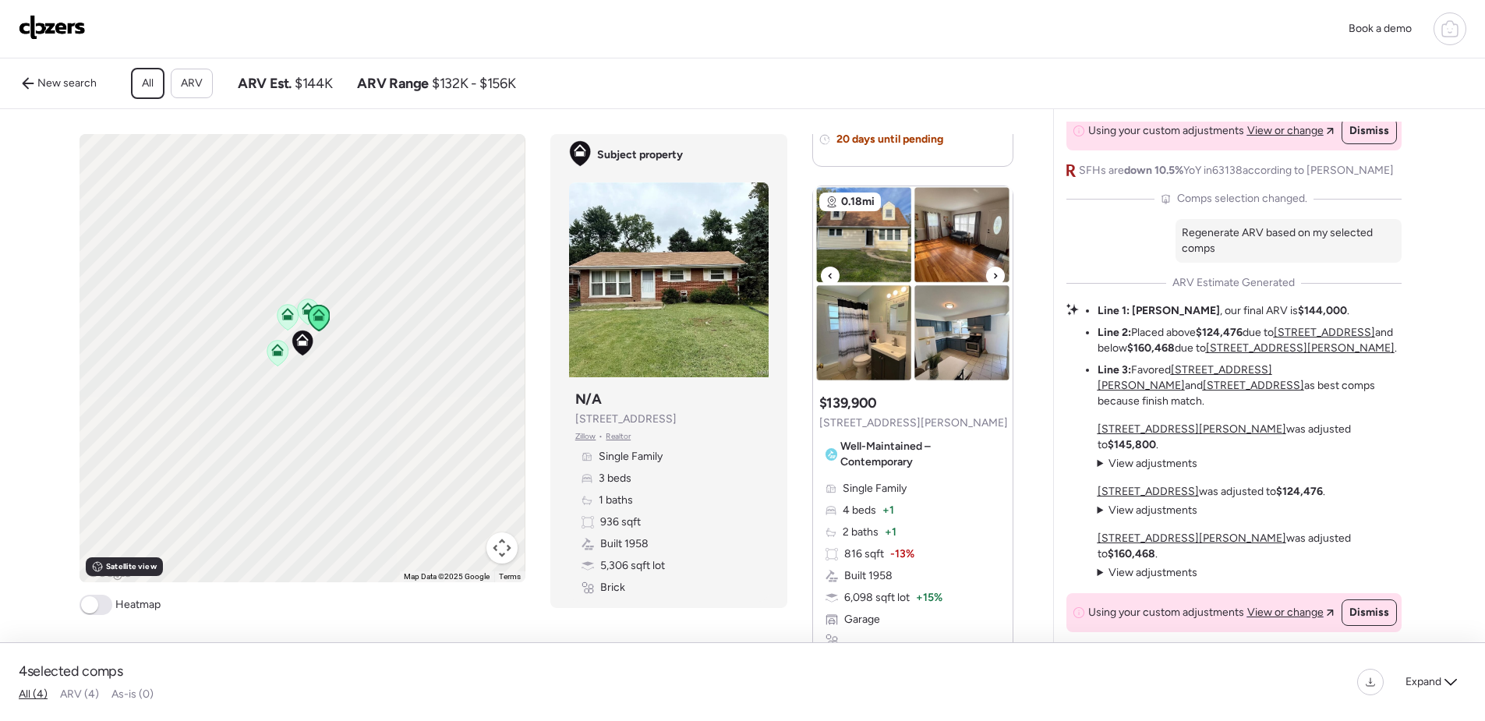
click at [877, 268] on img at bounding box center [913, 283] width 200 height 195
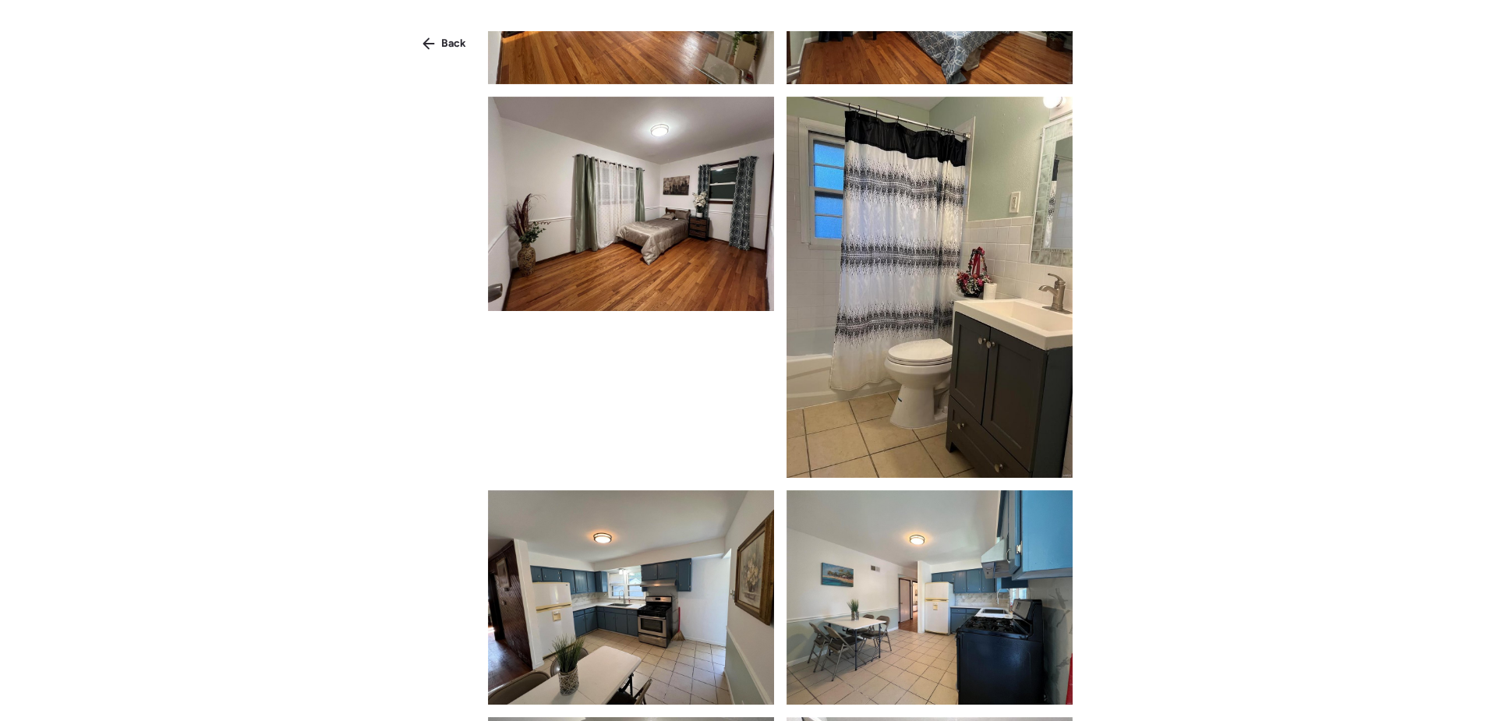
scroll to position [546, 0]
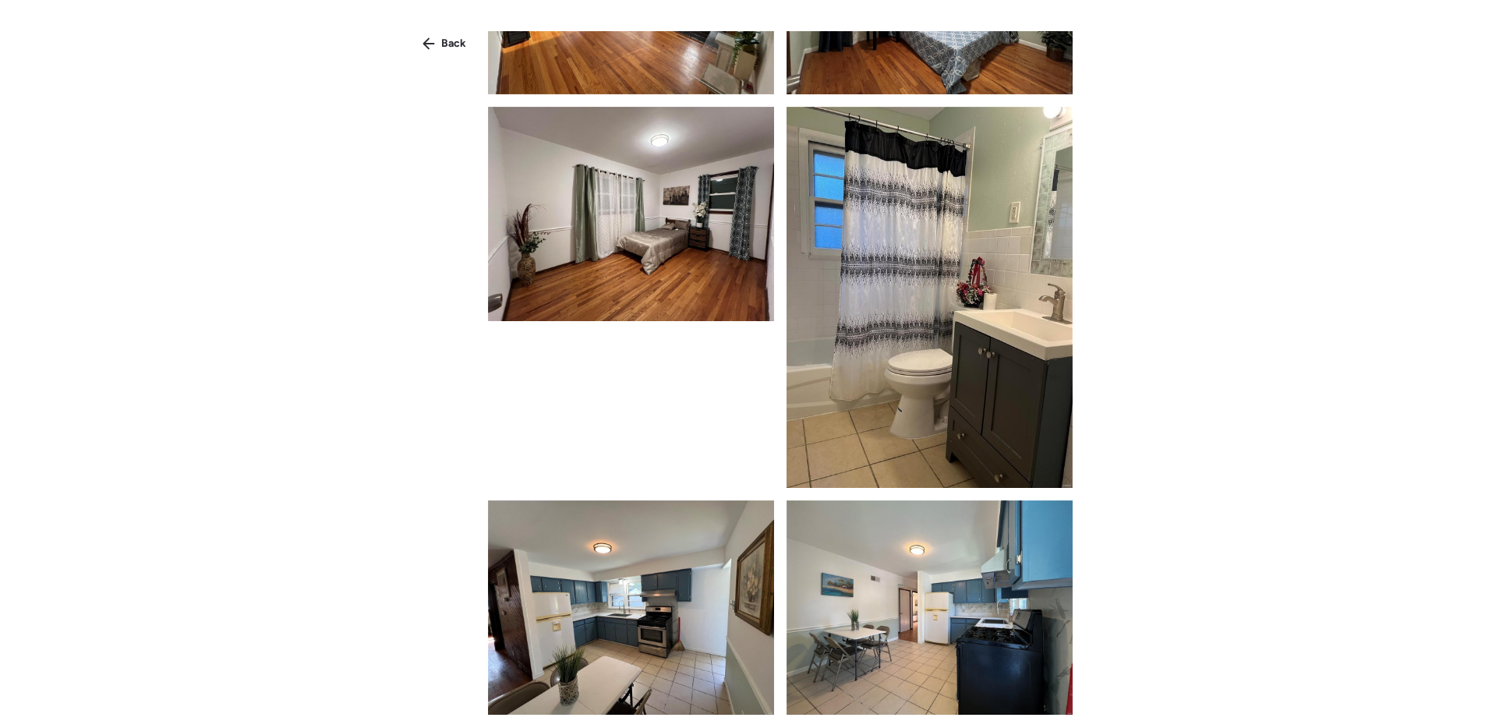
click at [908, 279] on img at bounding box center [929, 297] width 286 height 381
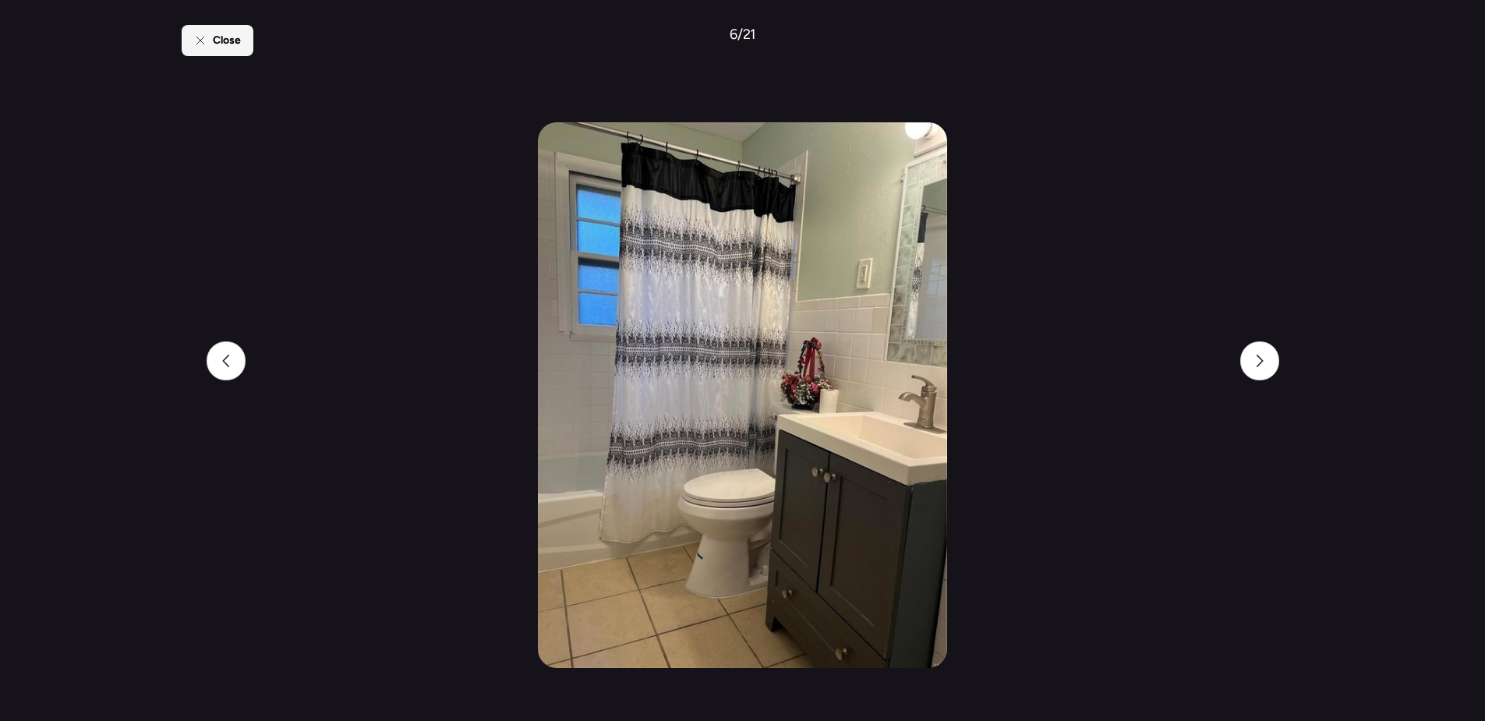
click at [214, 52] on div "Close" at bounding box center [218, 40] width 72 height 31
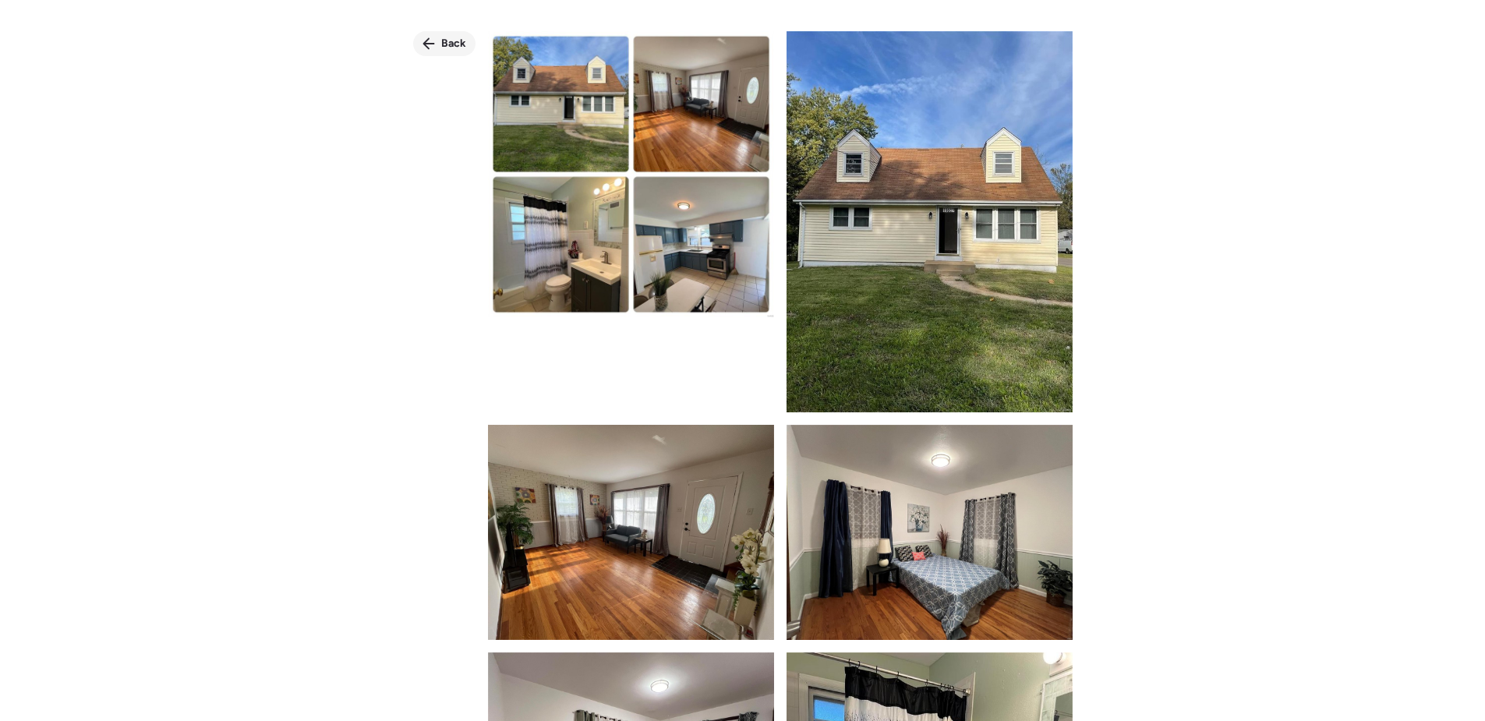
click at [453, 45] on span "Back" at bounding box center [453, 44] width 25 height 16
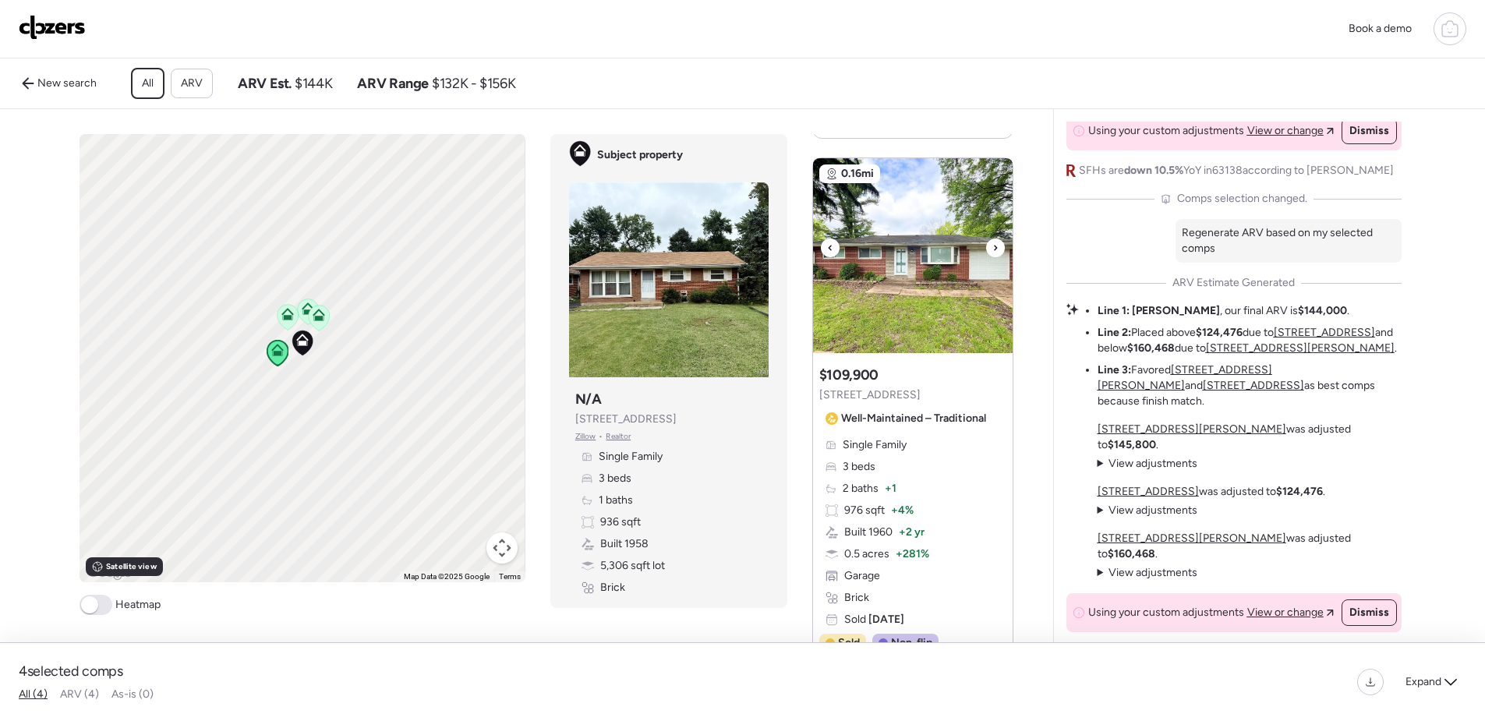
scroll to position [1948, 0]
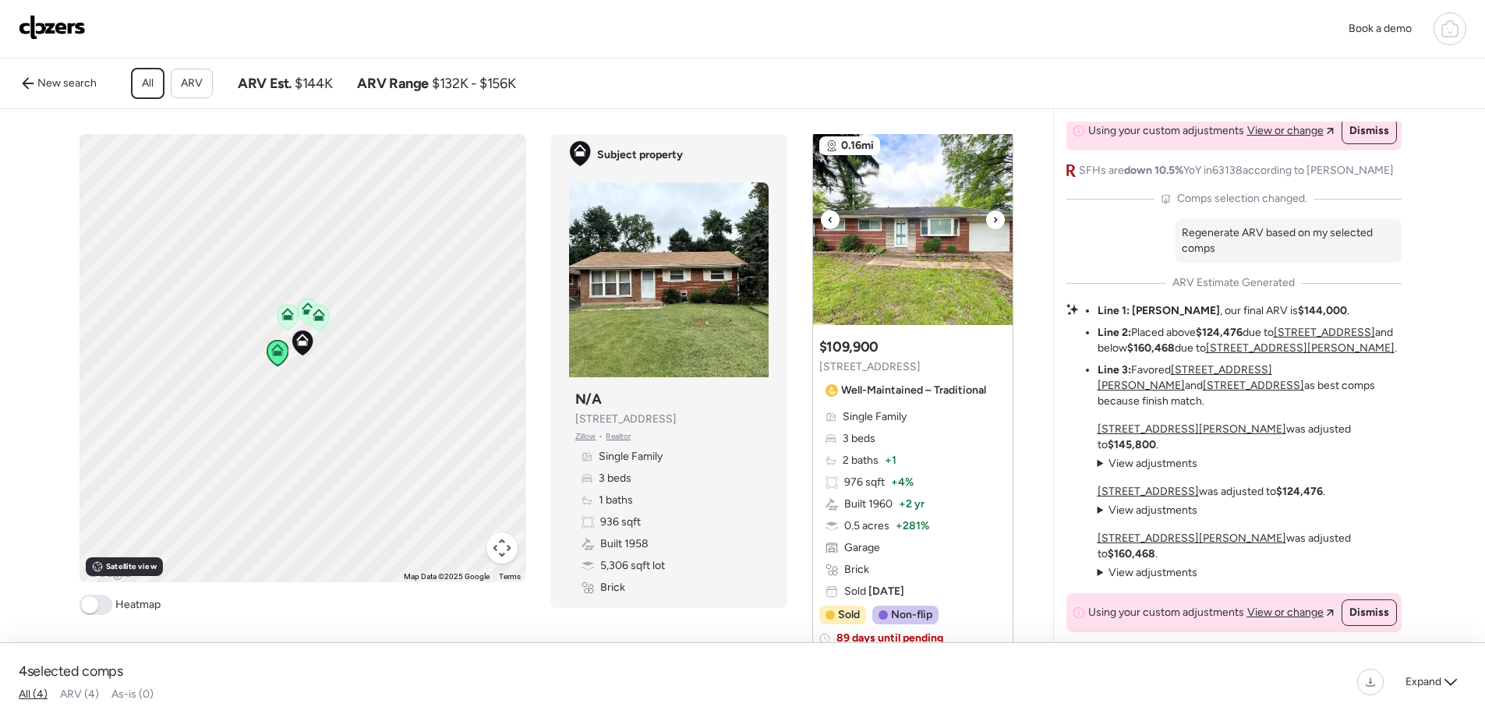
click at [903, 271] on img at bounding box center [913, 227] width 200 height 195
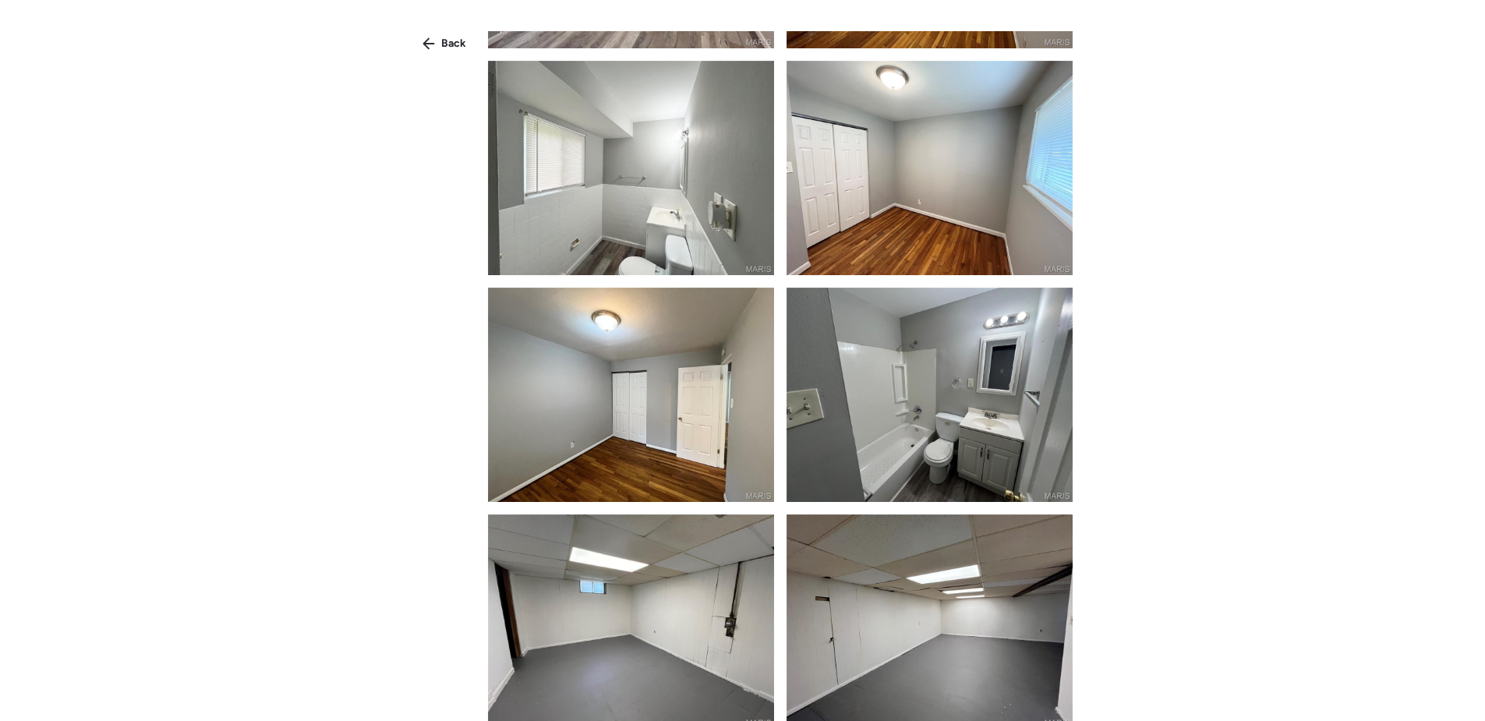
scroll to position [468, 0]
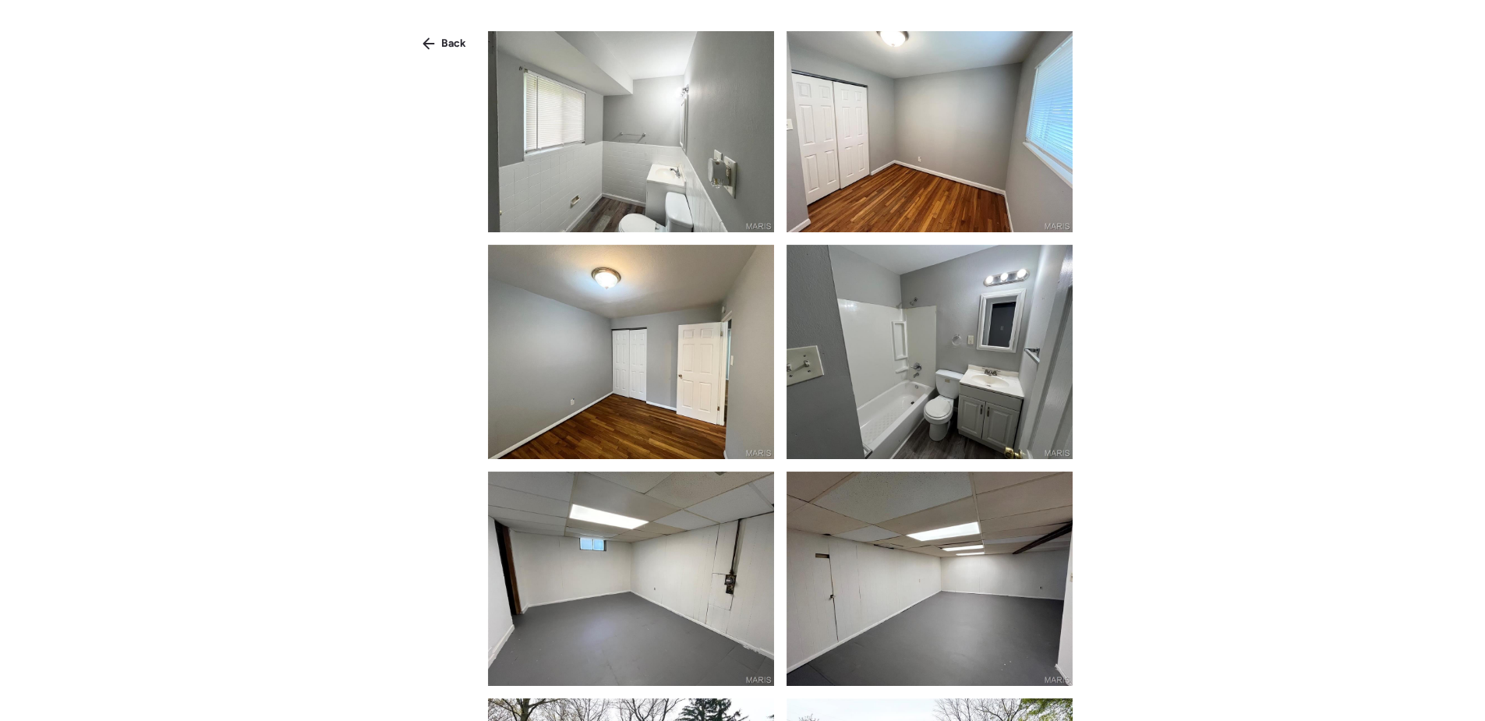
click at [899, 296] on img at bounding box center [929, 352] width 286 height 214
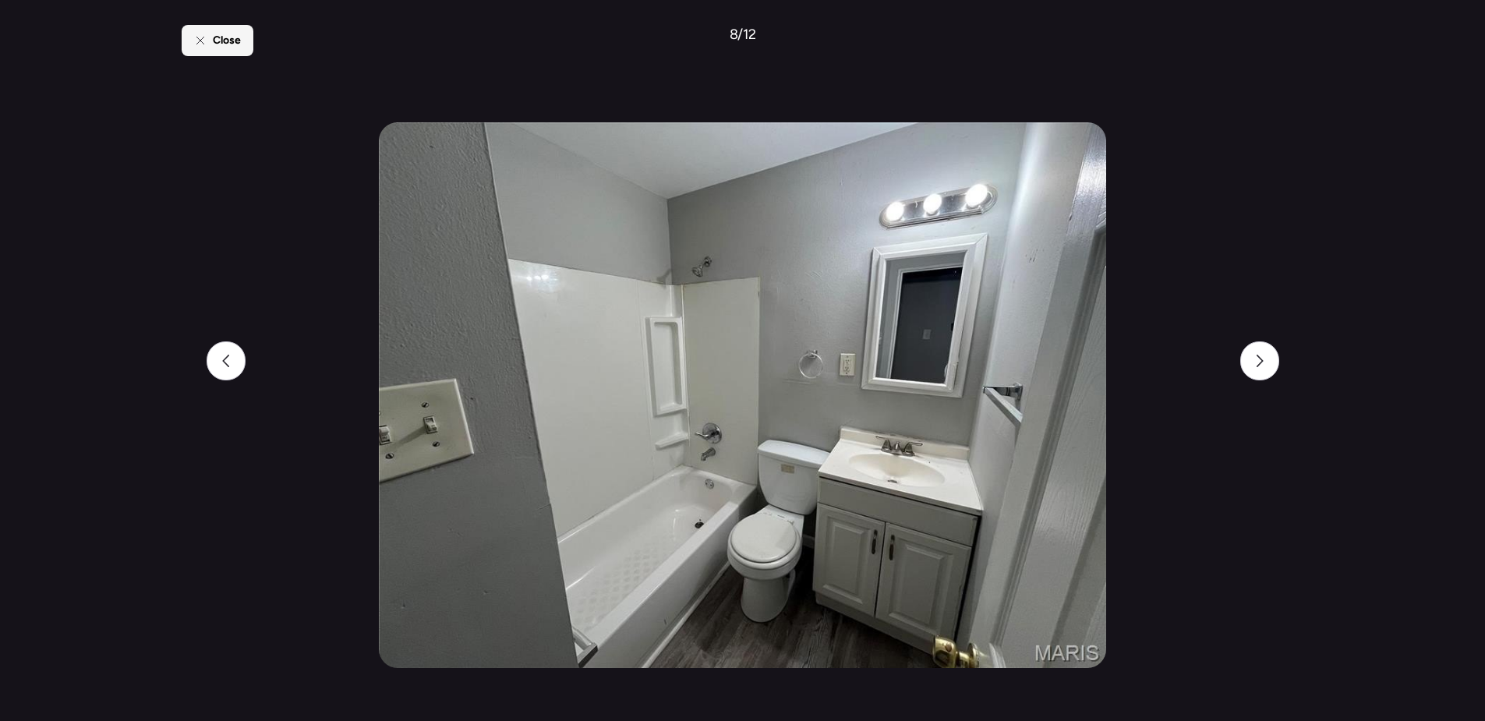
click at [209, 41] on div "Close" at bounding box center [218, 40] width 72 height 31
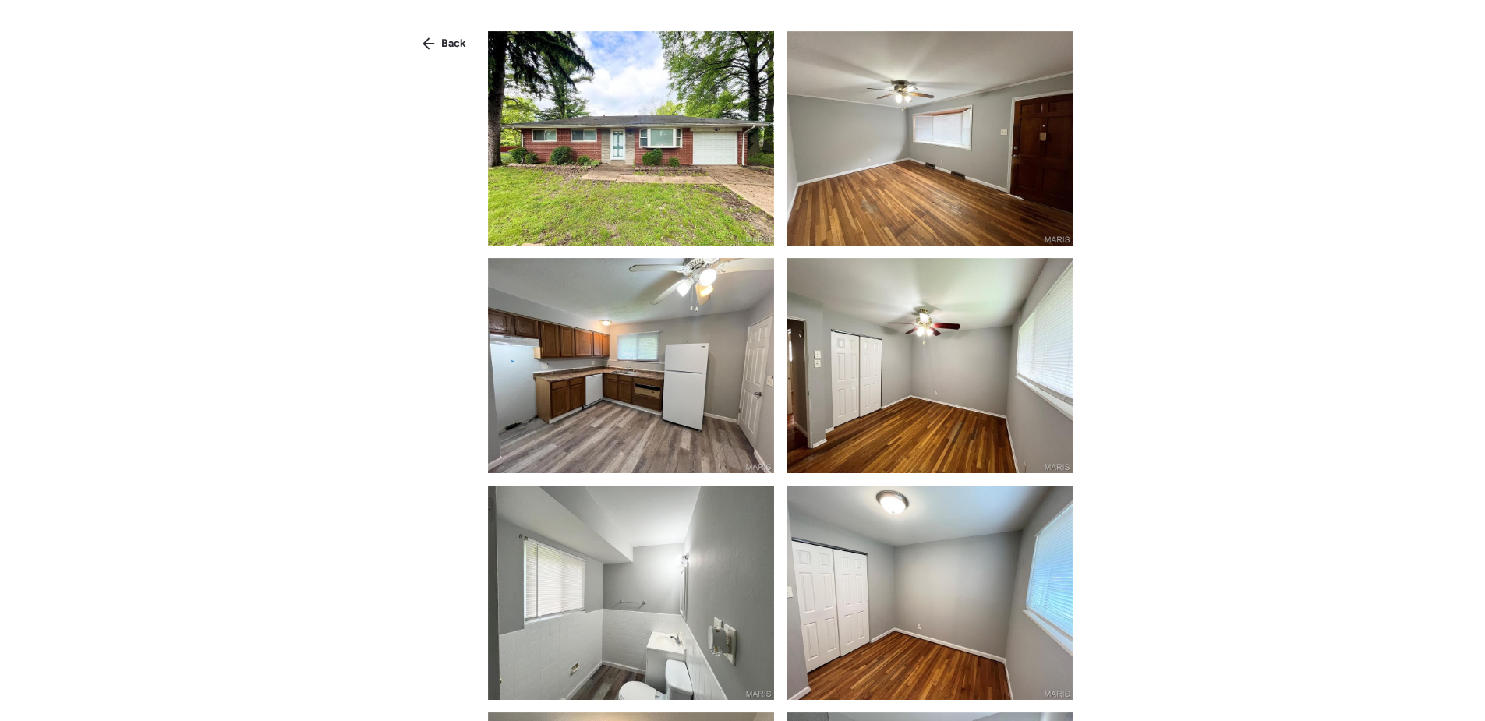
click at [463, 51] on span "Back" at bounding box center [453, 44] width 25 height 16
